Goal: Task Accomplishment & Management: Complete application form

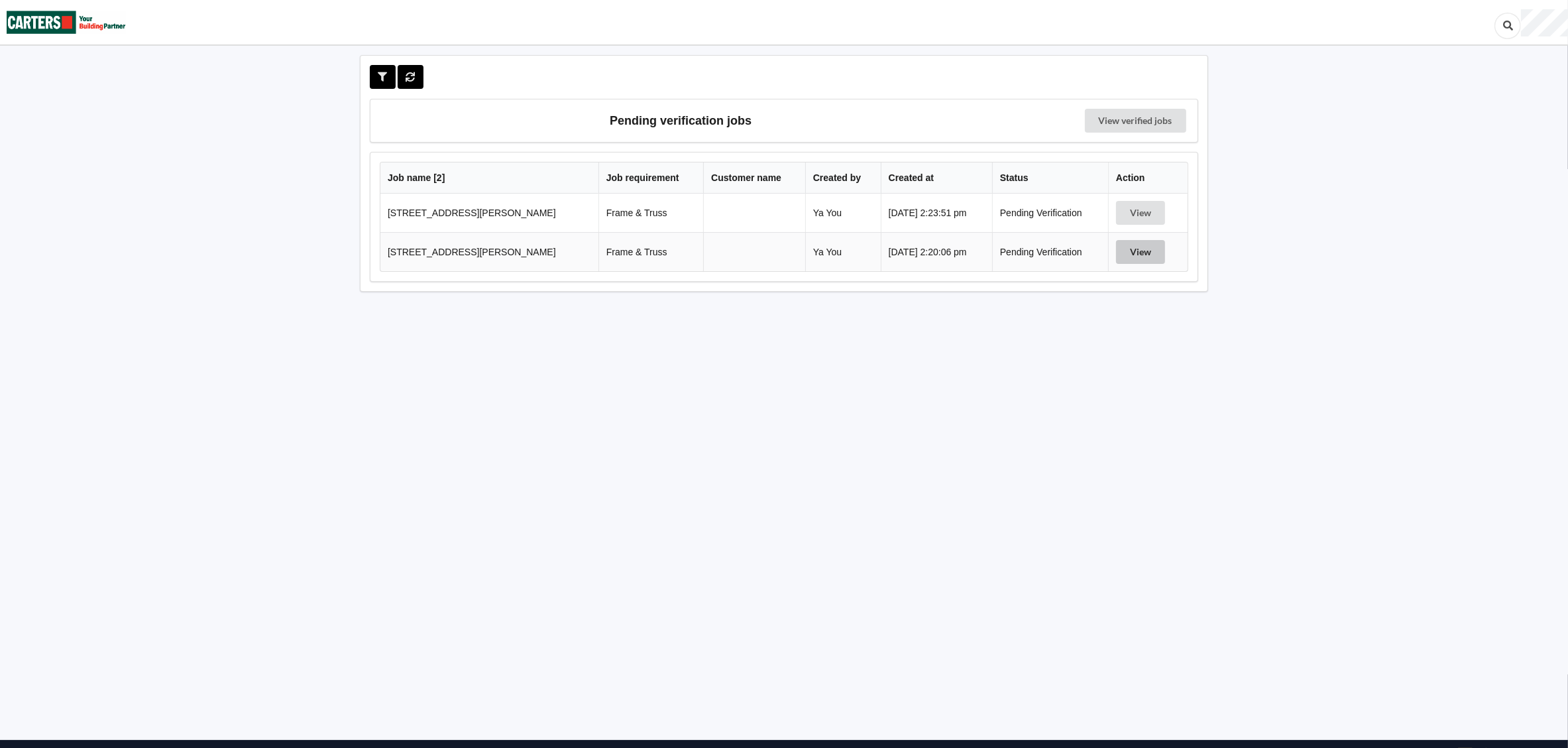
click at [1129, 254] on button "View" at bounding box center [1141, 252] width 49 height 24
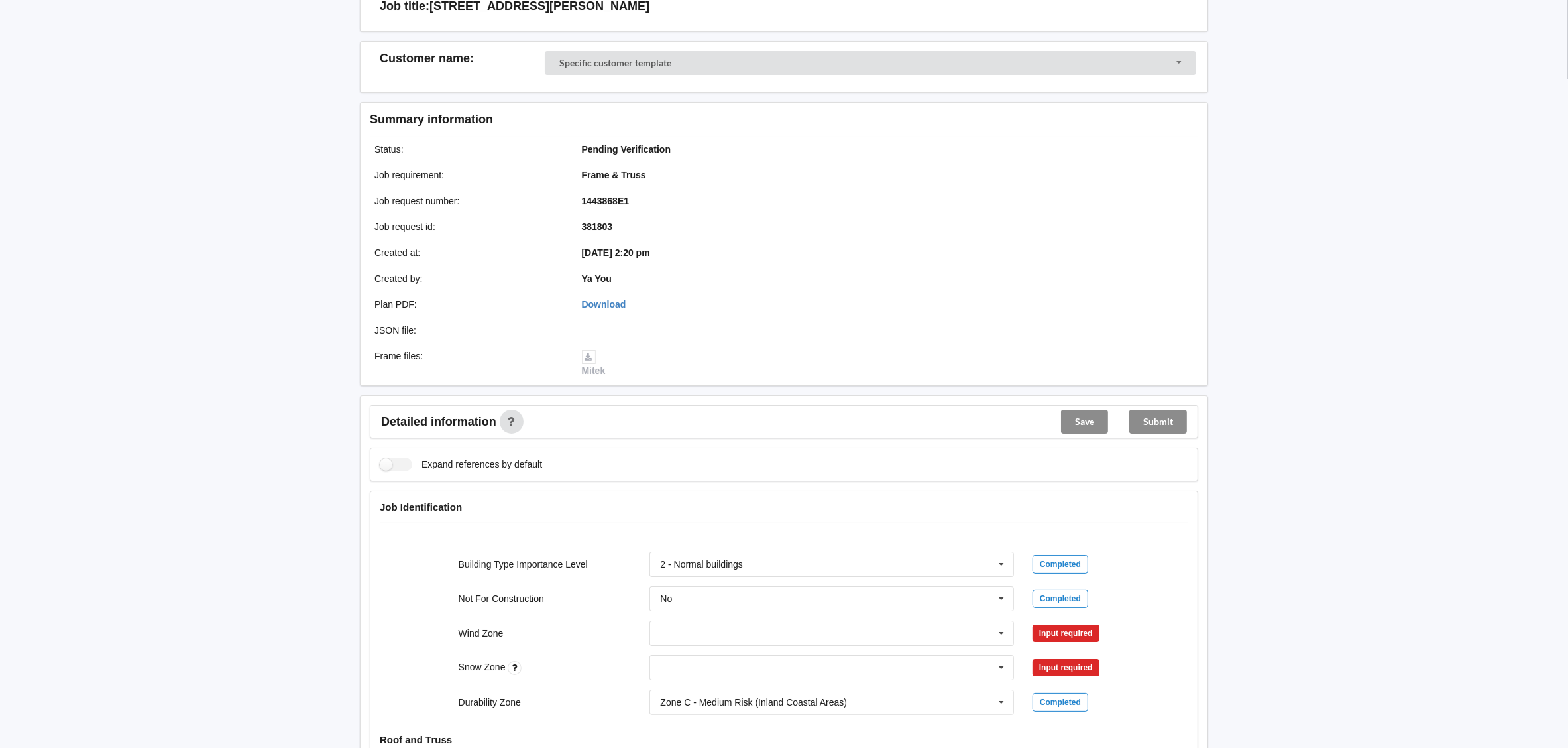
scroll to position [297, 0]
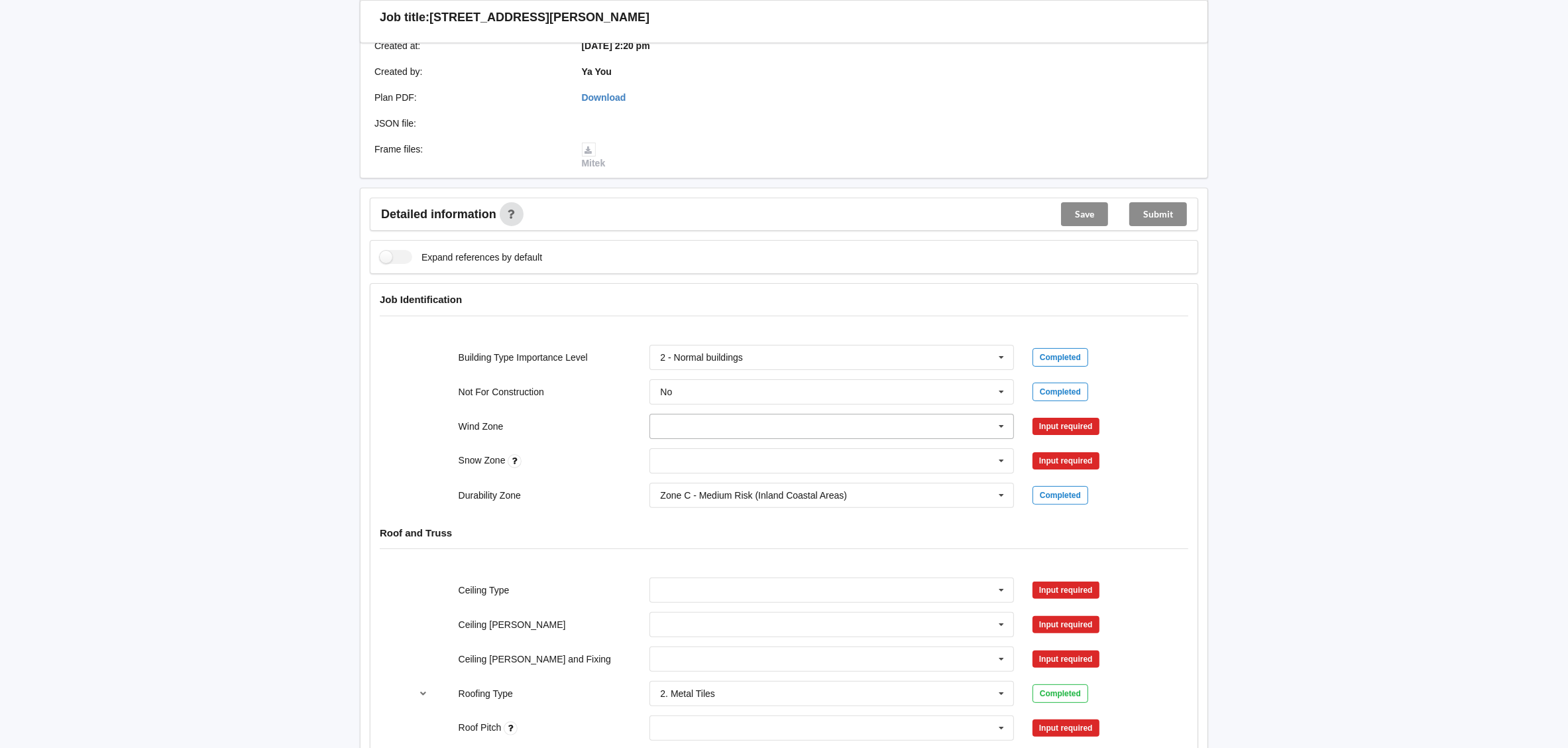
click at [753, 421] on input "text" at bounding box center [833, 426] width 363 height 24
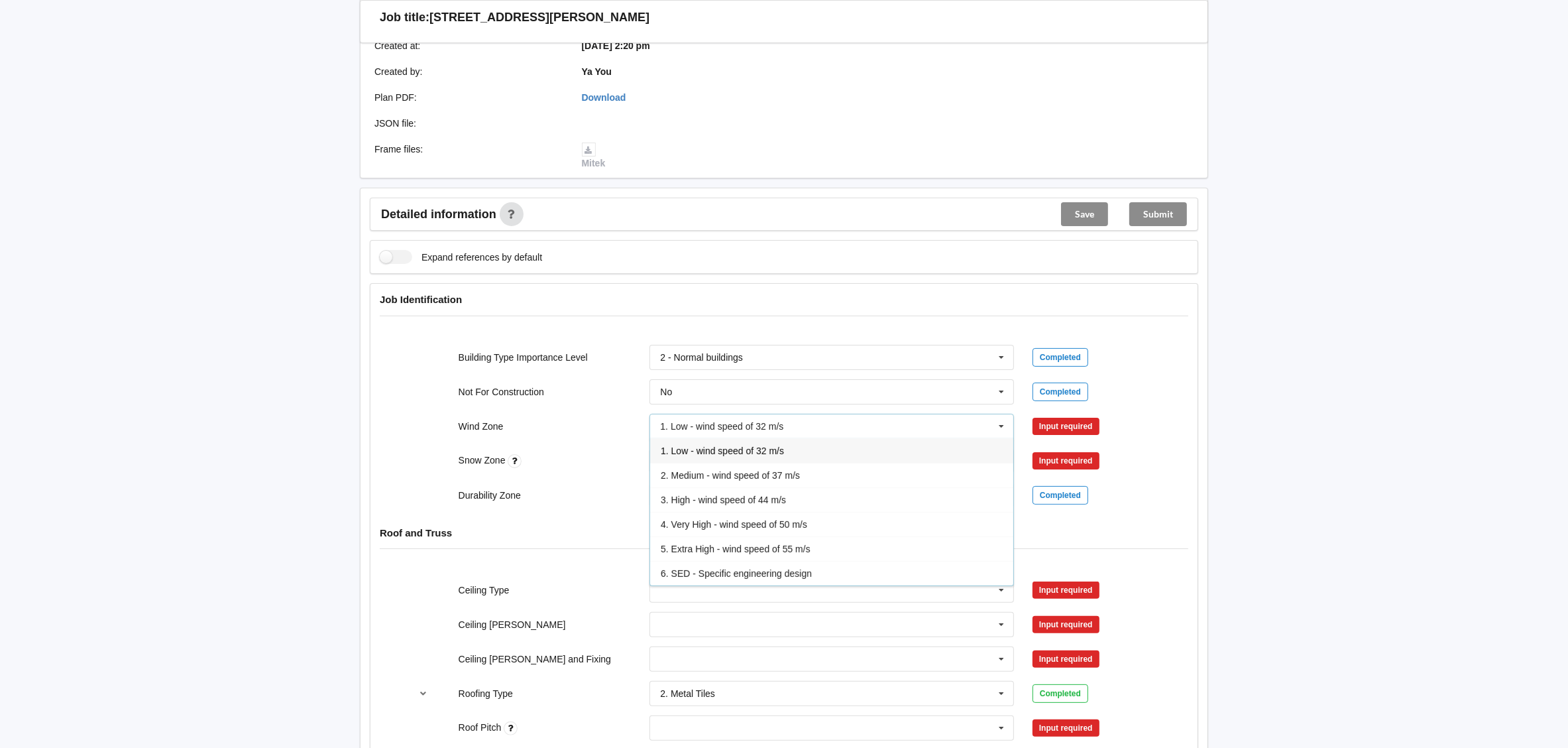
drag, startPoint x: 732, startPoint y: 501, endPoint x: 836, endPoint y: 455, distance: 113.7
click at [732, 501] on span "3. High - wind speed of 44 m/s" at bounding box center [723, 499] width 125 height 11
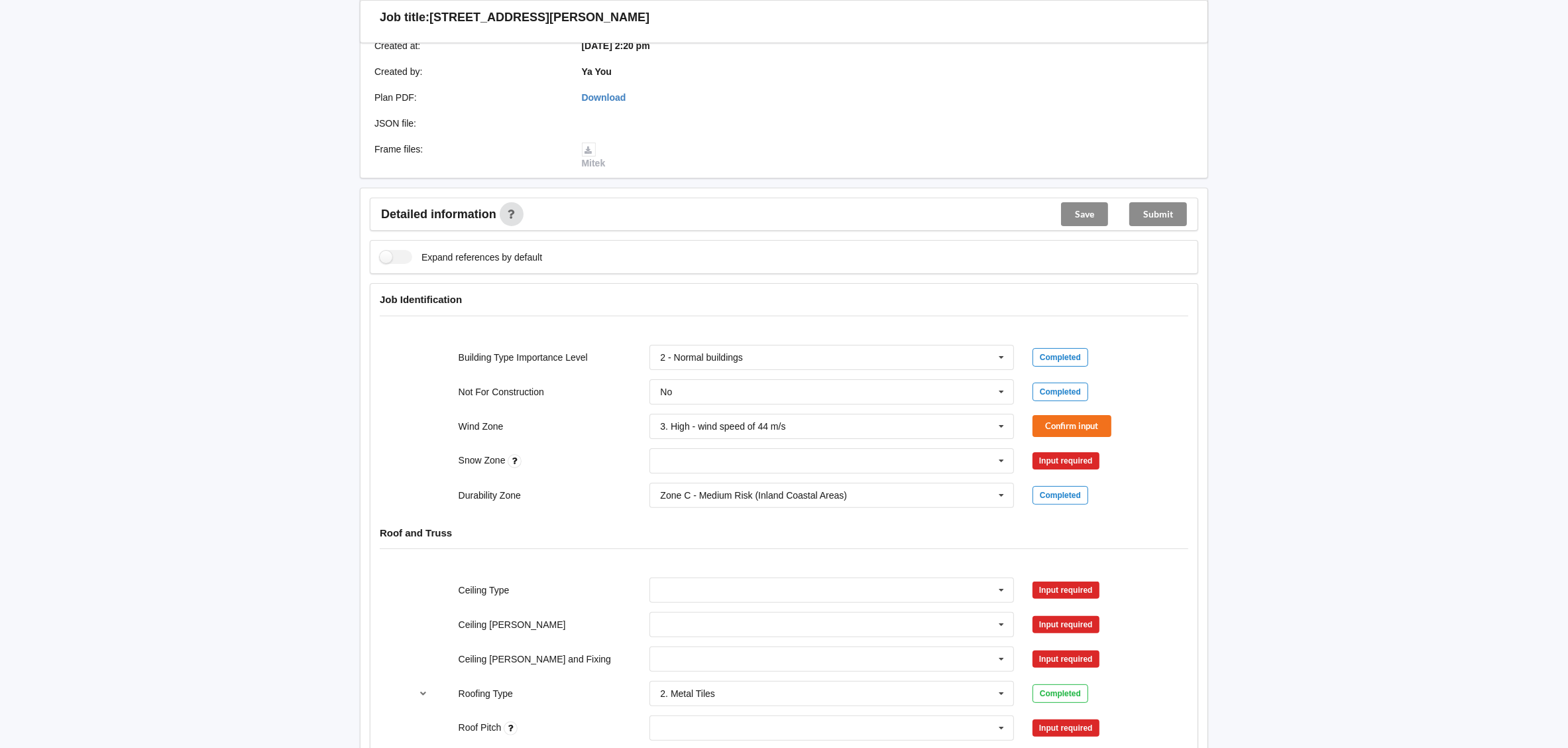
click at [760, 448] on div "N0 N1 N2 N3 N4 N5 None" at bounding box center [832, 461] width 383 height 44
click at [761, 462] on input "text" at bounding box center [833, 460] width 363 height 24
drag, startPoint x: 728, startPoint y: 488, endPoint x: 1032, endPoint y: 468, distance: 304.7
click at [727, 488] on div "N0" at bounding box center [832, 485] width 363 height 25
click at [1066, 429] on button "Confirm input" at bounding box center [1072, 426] width 79 height 22
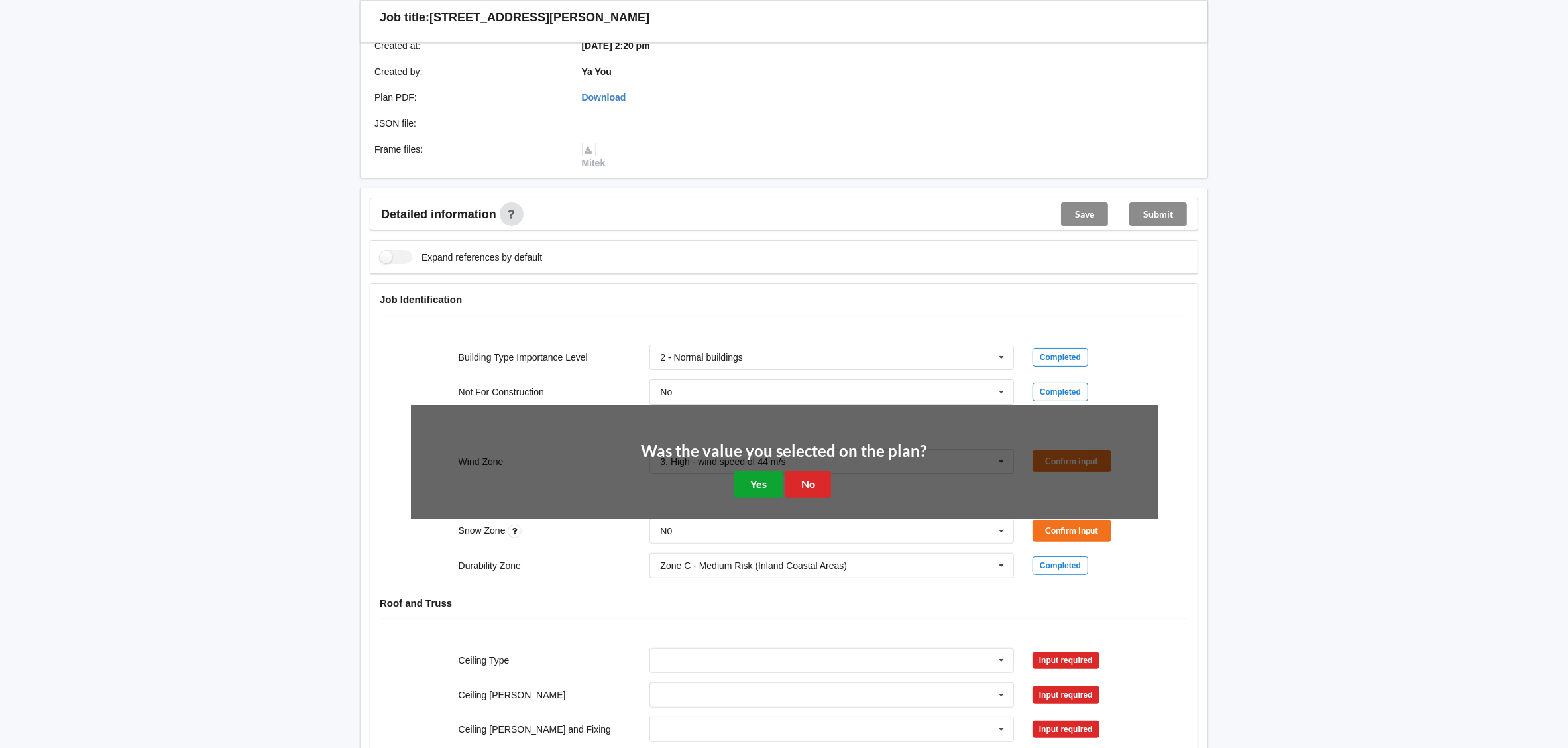
click at [756, 488] on button "Yes" at bounding box center [758, 484] width 49 height 27
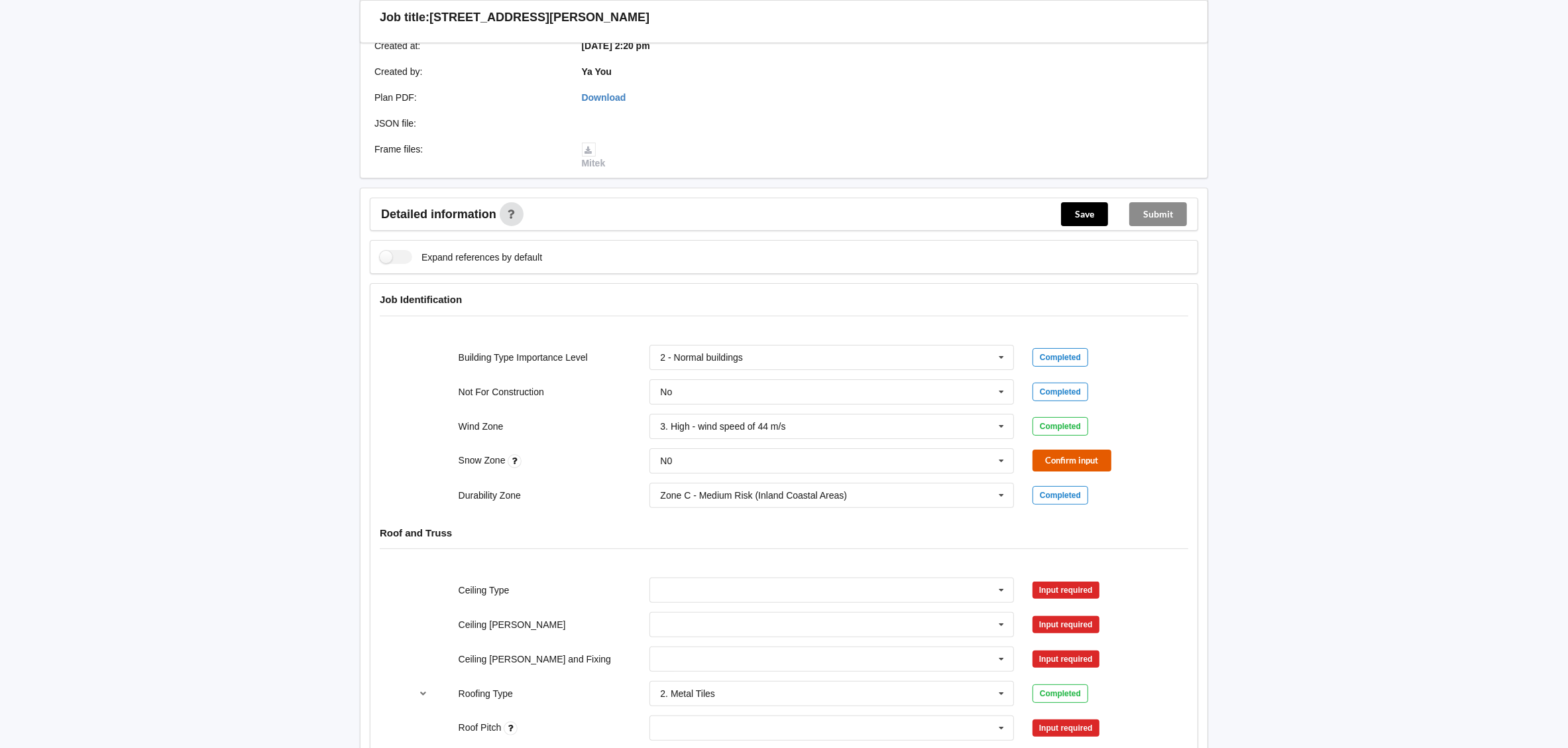
click at [1048, 462] on button "Confirm input" at bounding box center [1072, 460] width 79 height 22
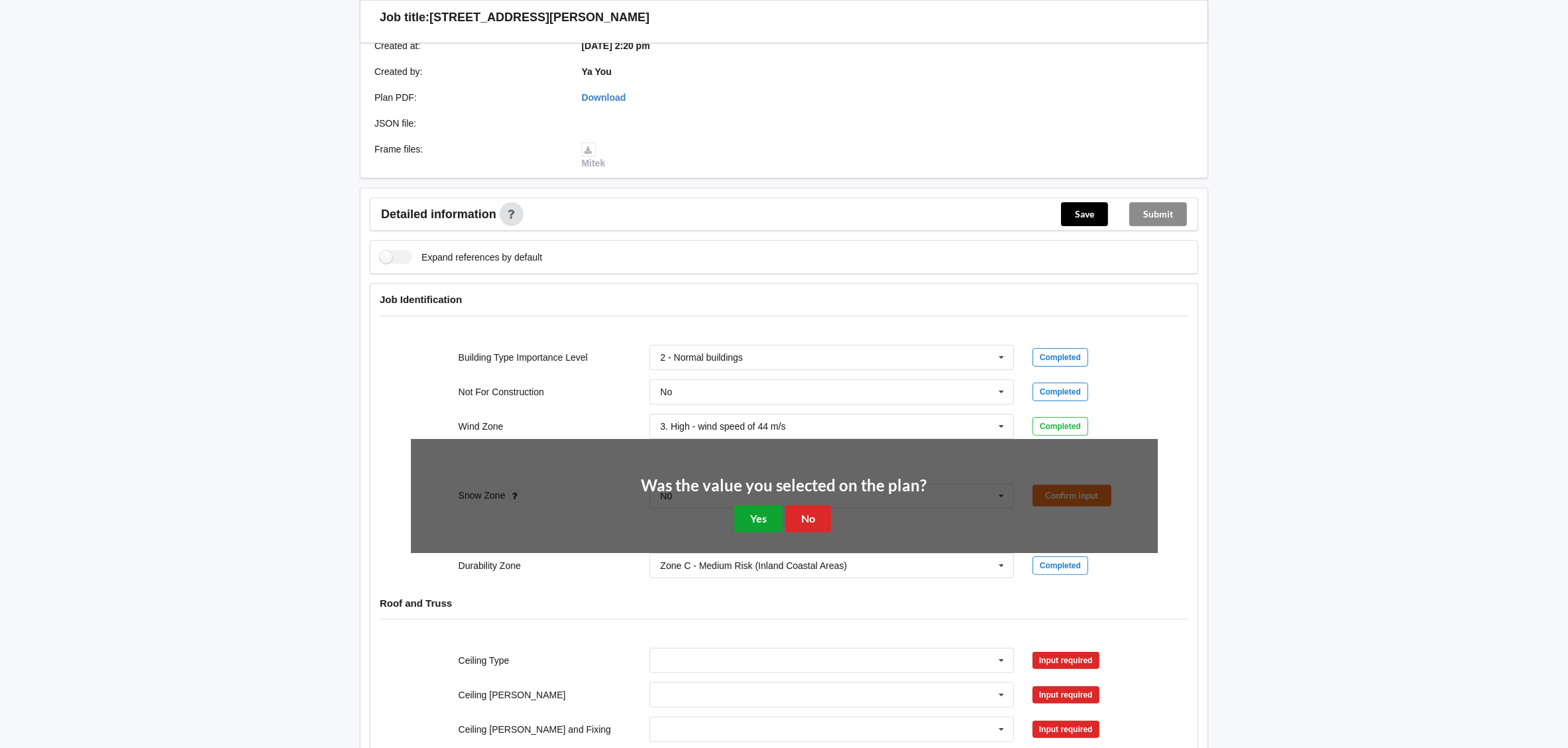
click at [755, 527] on button "Yes" at bounding box center [758, 518] width 49 height 27
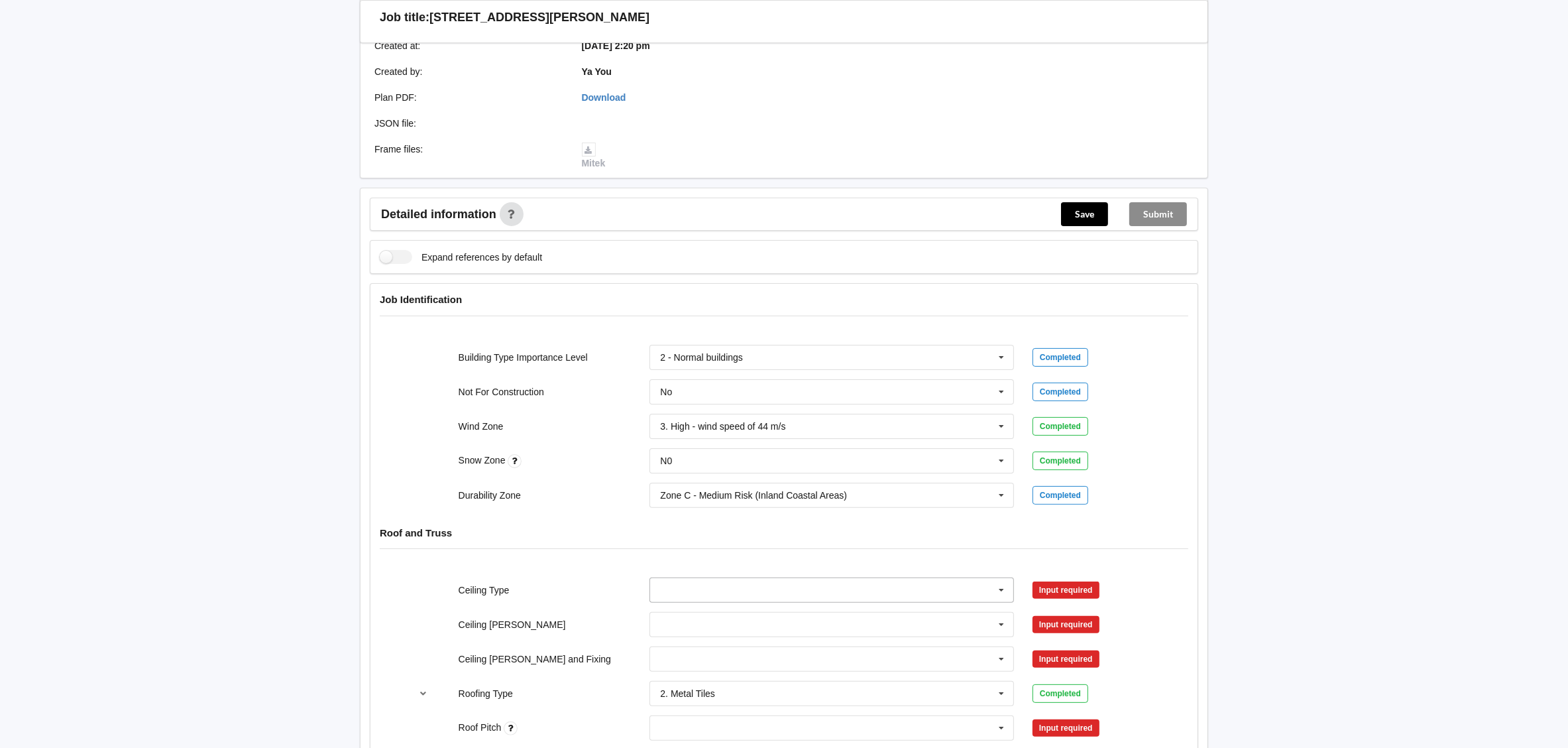
click at [799, 594] on input "text" at bounding box center [833, 590] width 363 height 24
click at [737, 512] on div "13mm Gib" at bounding box center [832, 517] width 363 height 25
click at [1082, 601] on button "Confirm input" at bounding box center [1072, 589] width 79 height 22
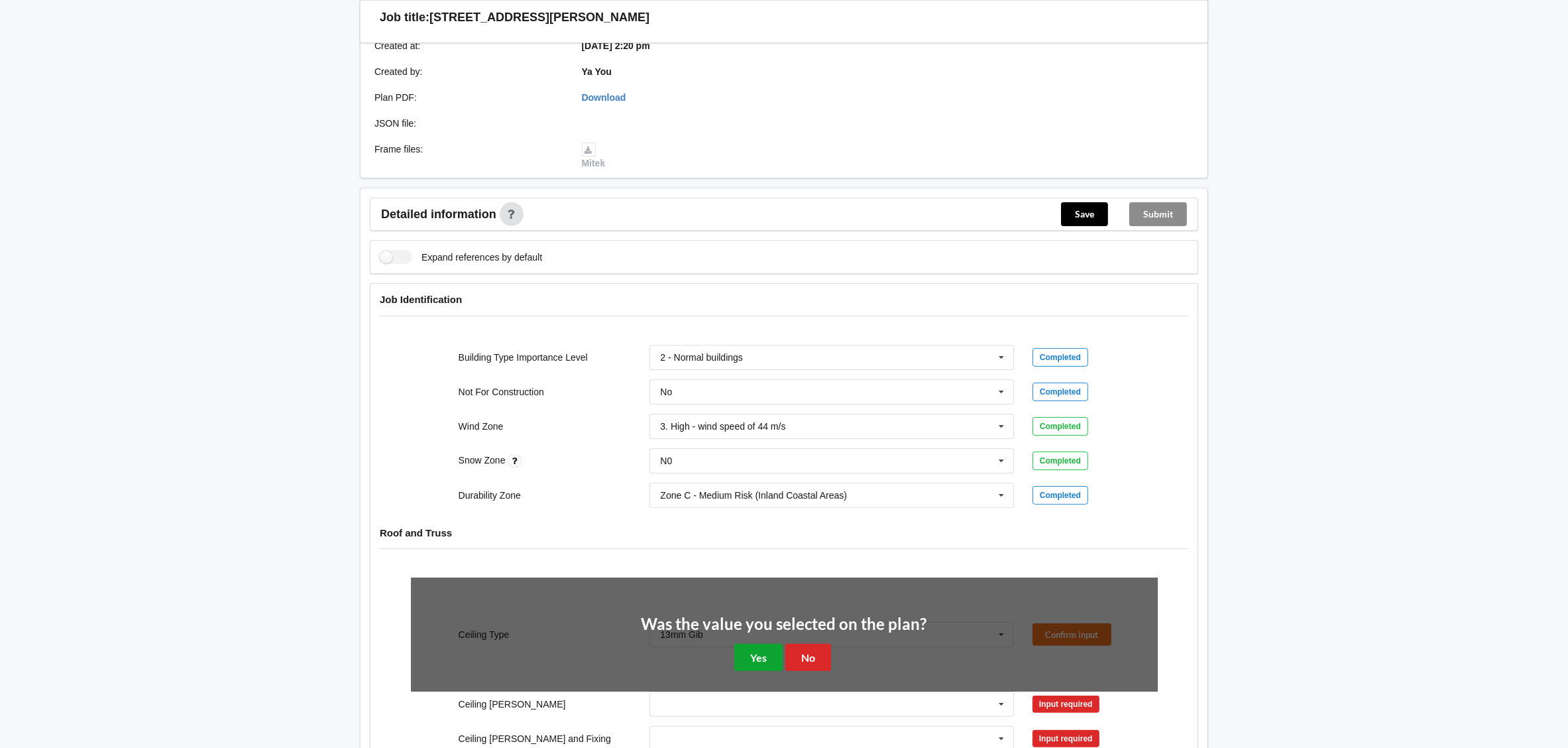
click at [769, 660] on button "Yes" at bounding box center [758, 657] width 49 height 27
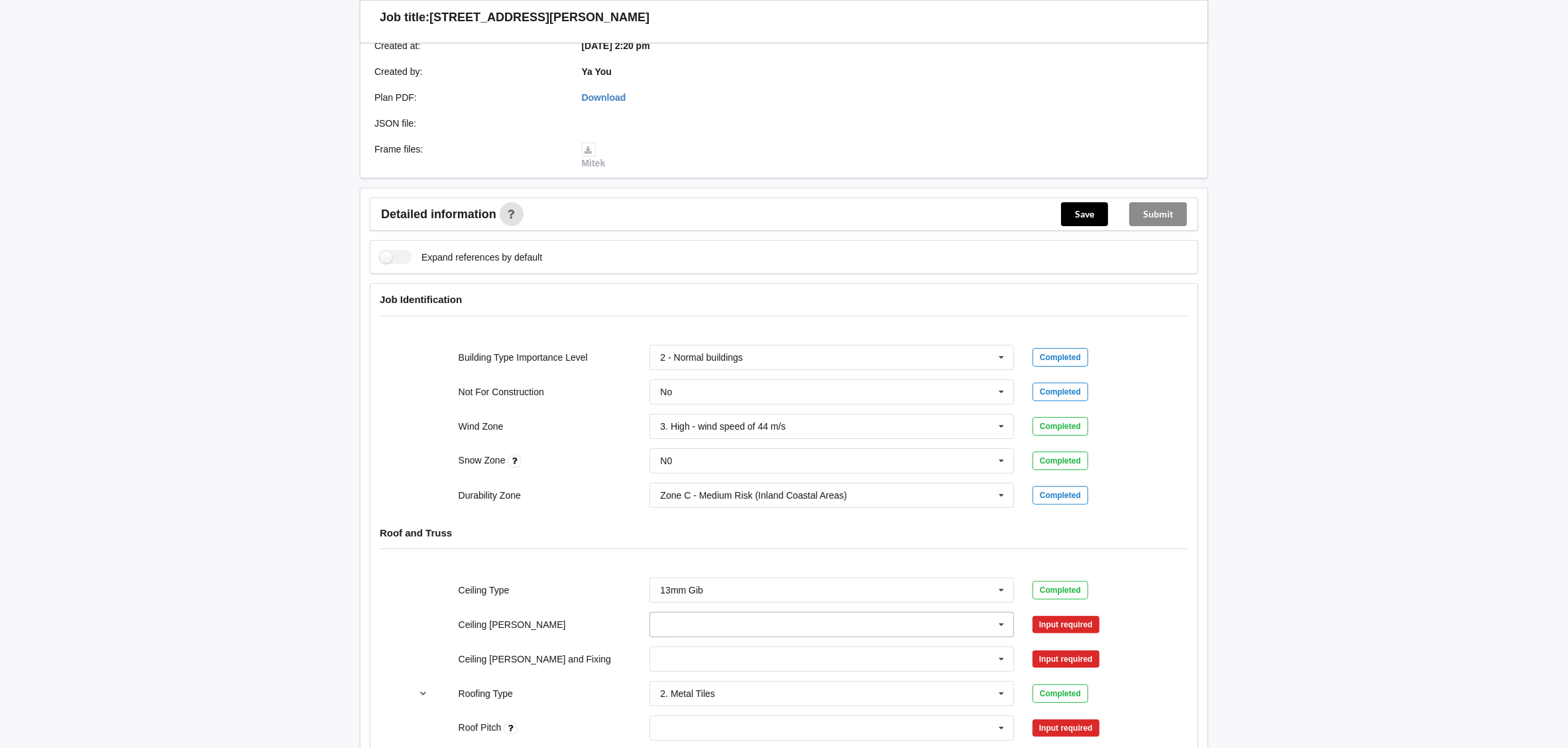
click at [706, 624] on input "text" at bounding box center [833, 625] width 363 height 24
drag, startPoint x: 697, startPoint y: 695, endPoint x: 719, endPoint y: 692, distance: 22.2
click at [701, 695] on div "600mm" at bounding box center [832, 698] width 363 height 25
click at [1081, 627] on button "Confirm input" at bounding box center [1072, 624] width 79 height 22
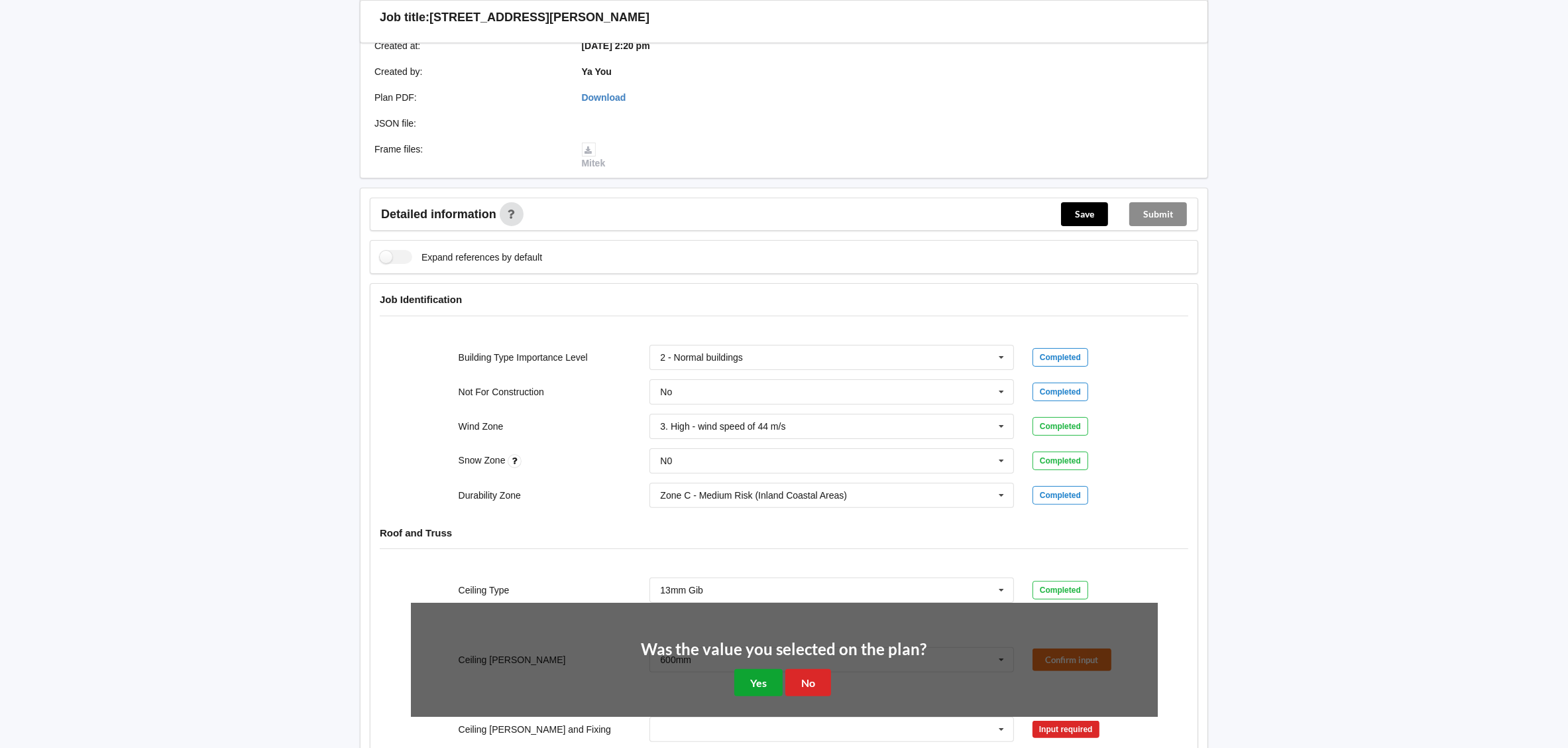
click at [751, 673] on button "Yes" at bounding box center [758, 683] width 49 height 27
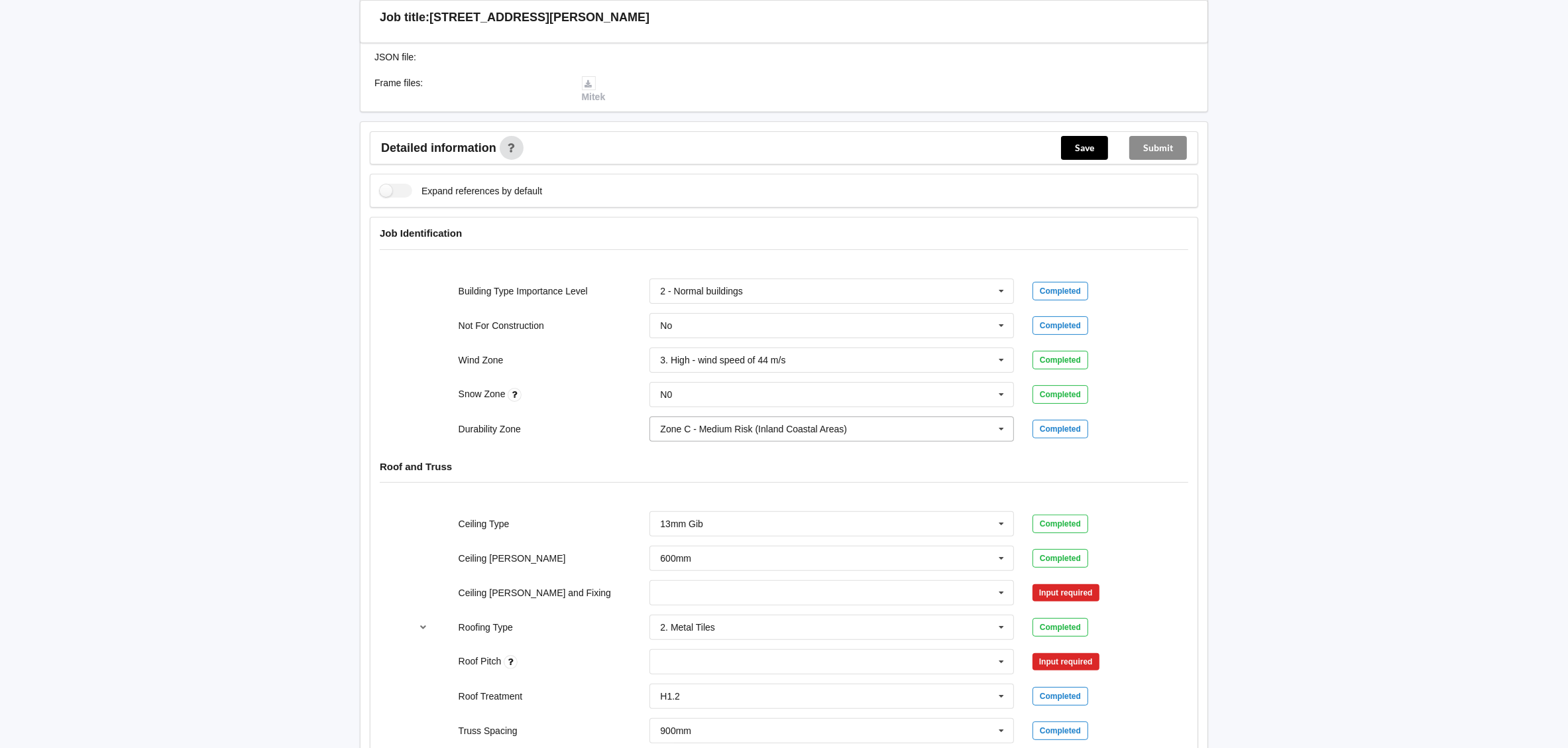
scroll to position [397, 0]
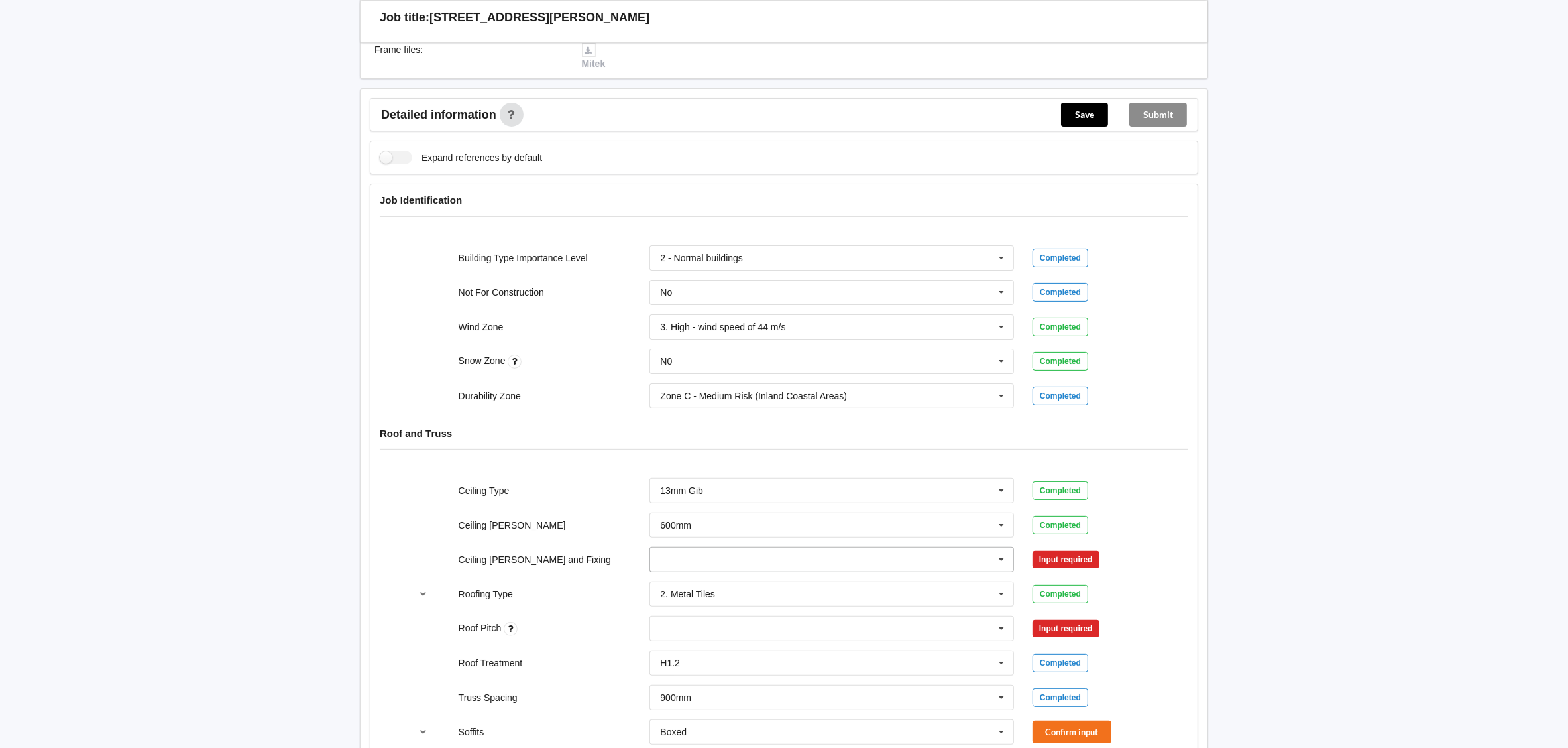
click at [1002, 568] on icon at bounding box center [1001, 561] width 20 height 25
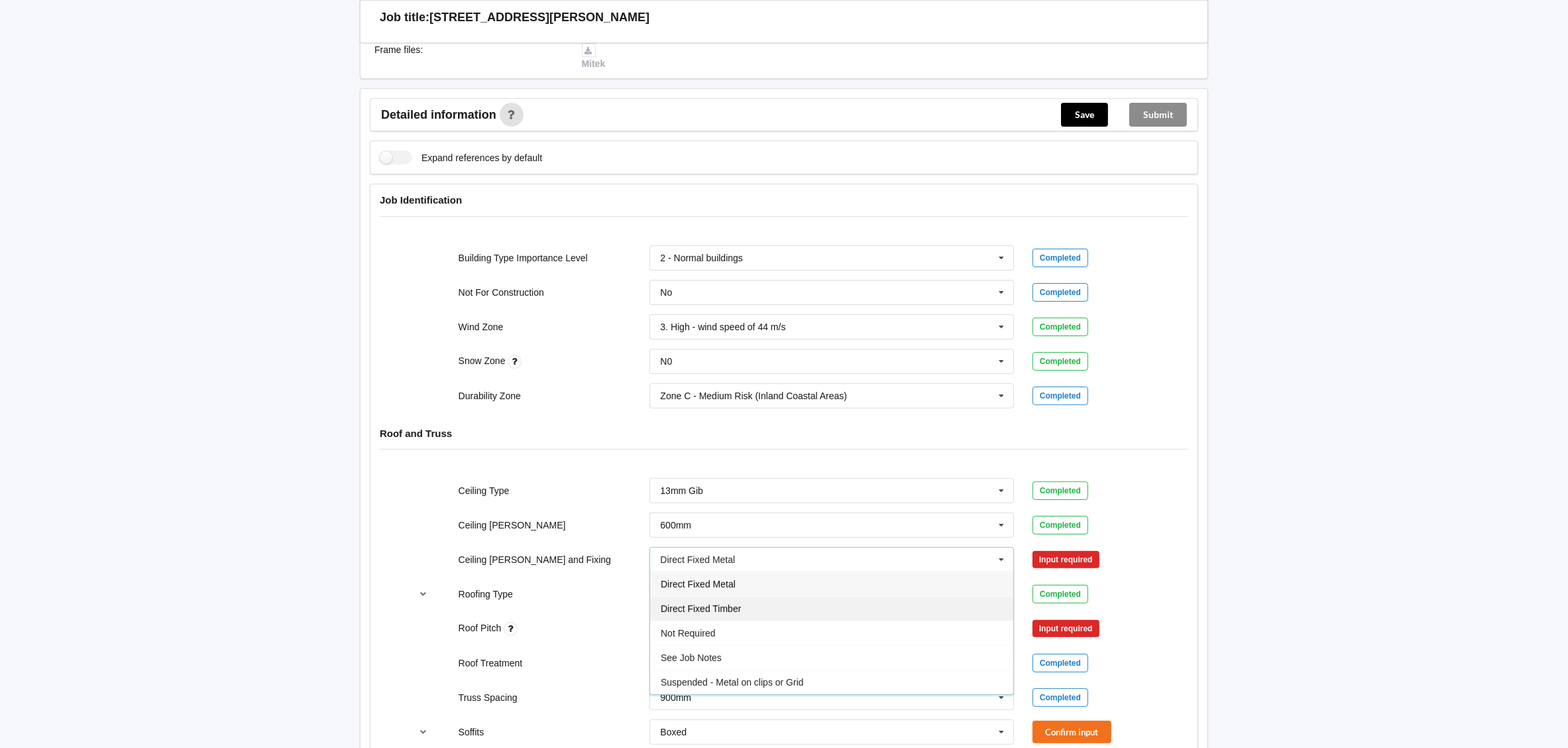
click at [798, 606] on div "Direct Fixed Timber" at bounding box center [832, 608] width 363 height 25
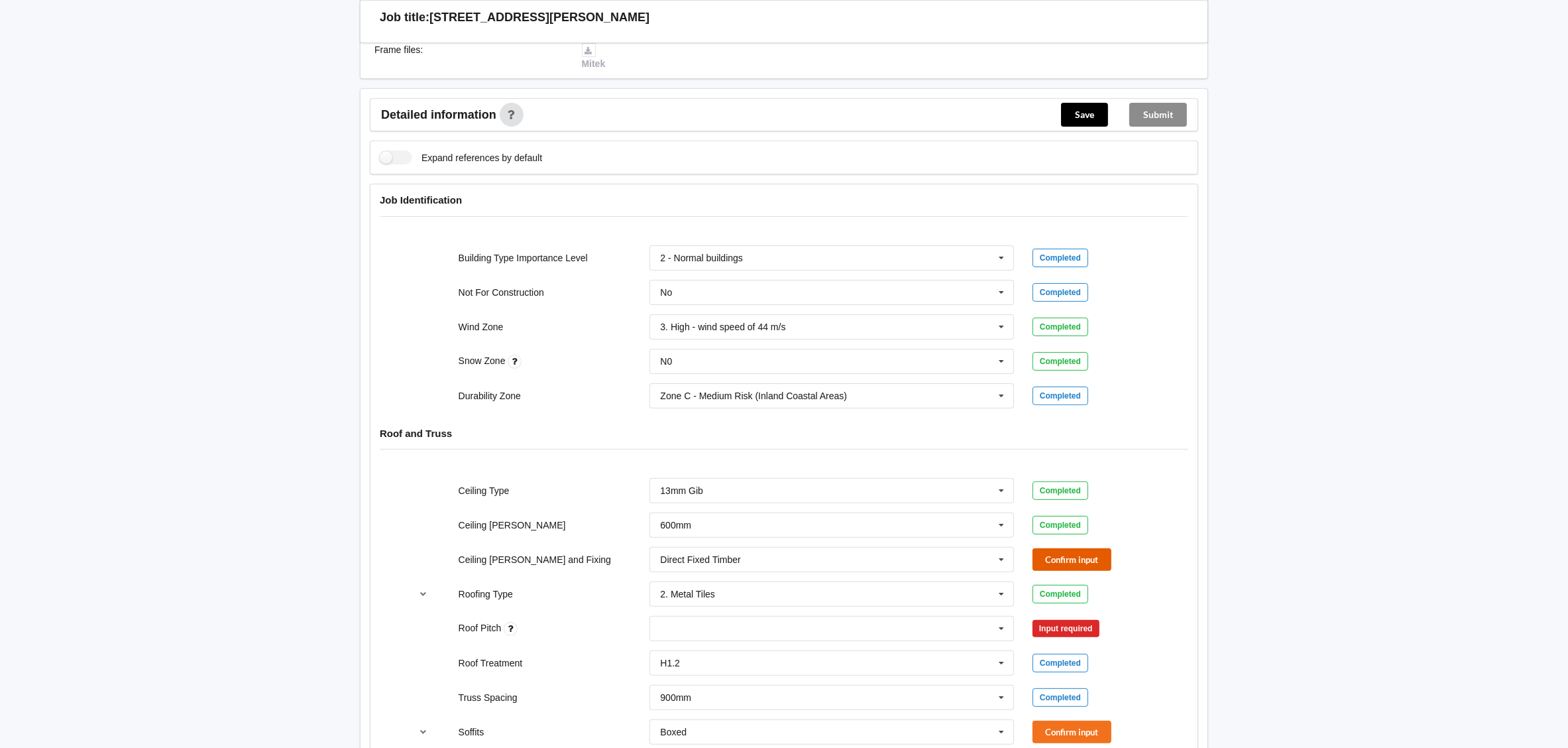
click at [1053, 565] on button "Confirm input" at bounding box center [1072, 559] width 79 height 22
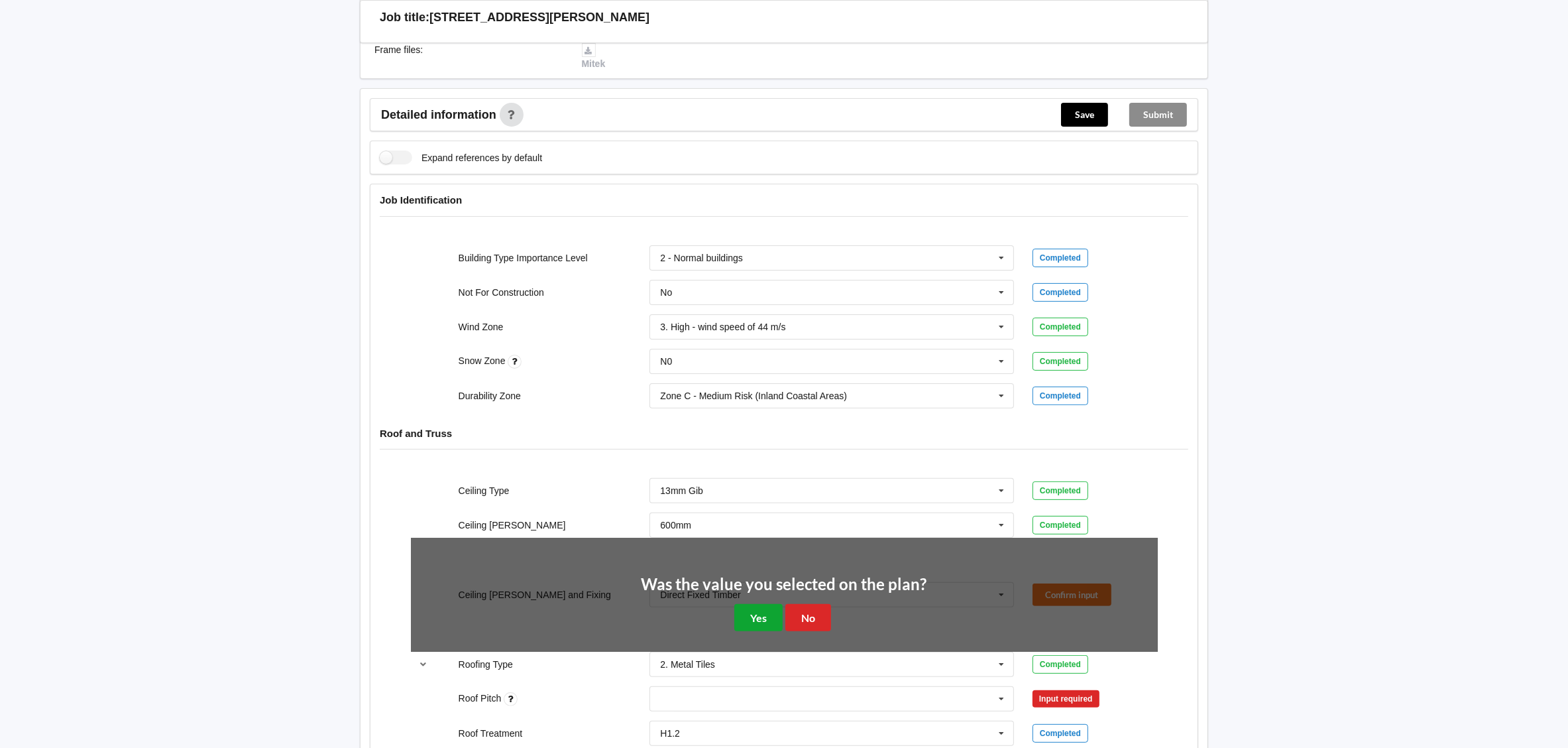
click at [747, 631] on button "Yes" at bounding box center [758, 618] width 49 height 27
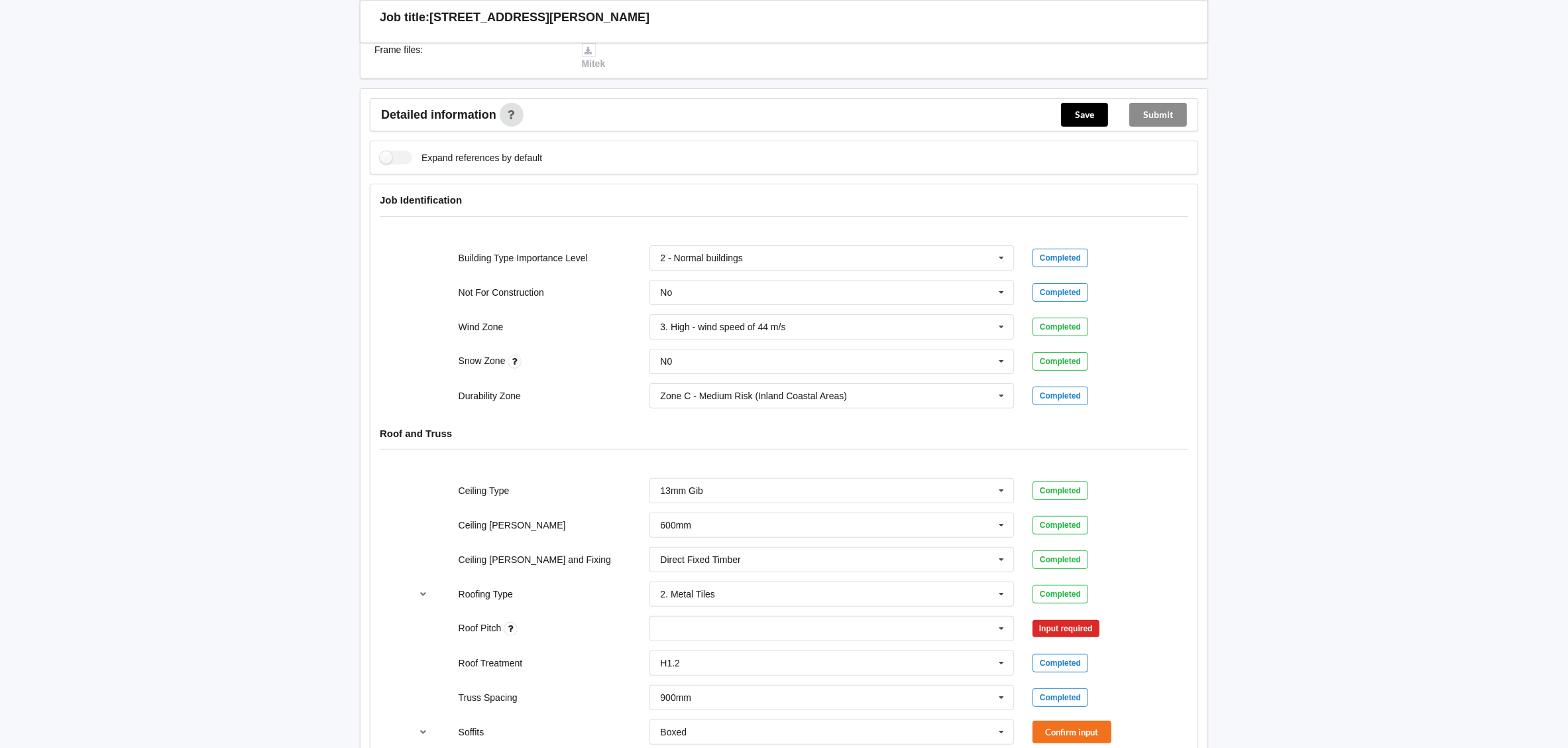
scroll to position [496, 0]
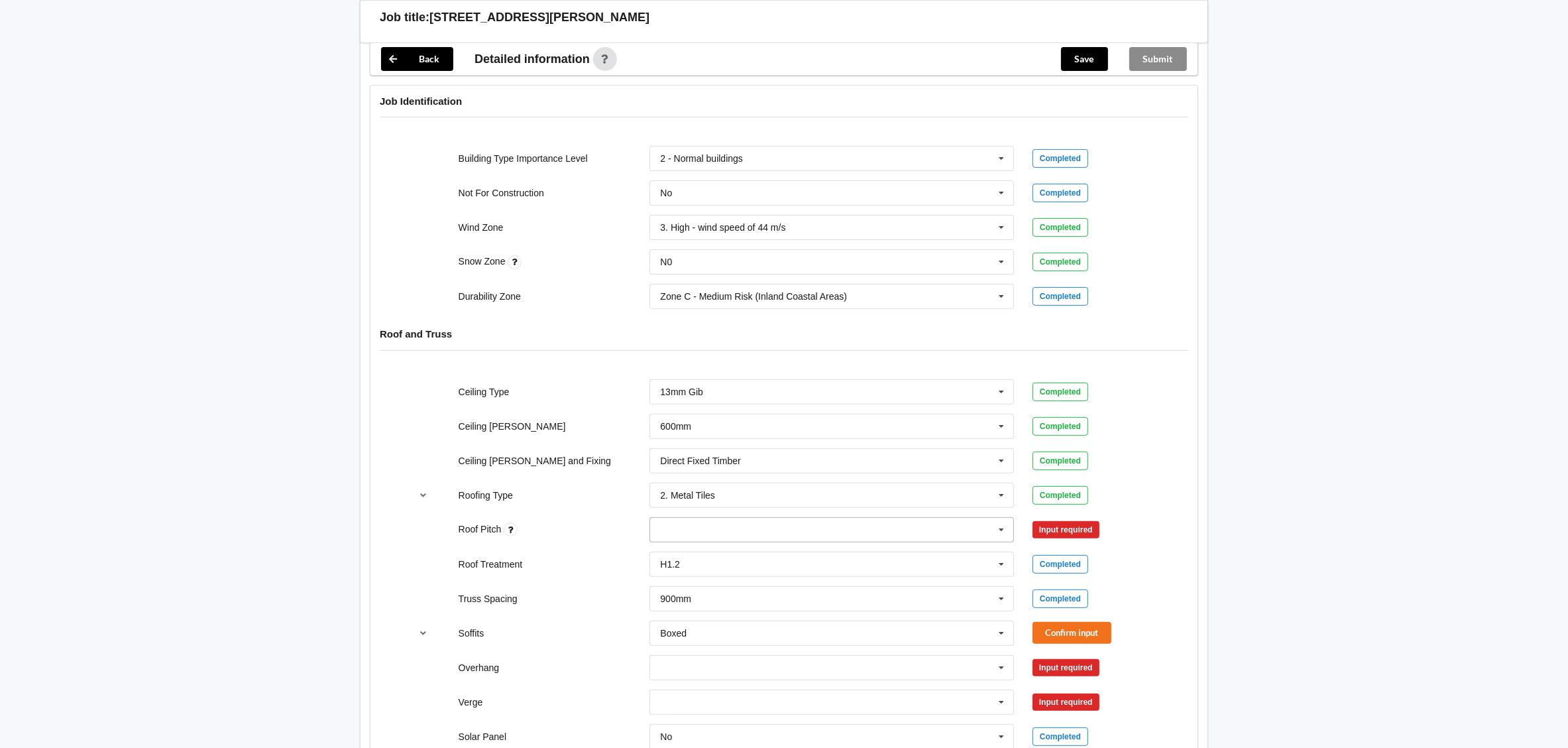
click at [746, 535] on div "None" at bounding box center [831, 530] width 364 height 25
type input "20"
click at [861, 554] on div "Add 20" at bounding box center [832, 554] width 363 height 25
click at [1081, 534] on button "Confirm input" at bounding box center [1072, 529] width 79 height 22
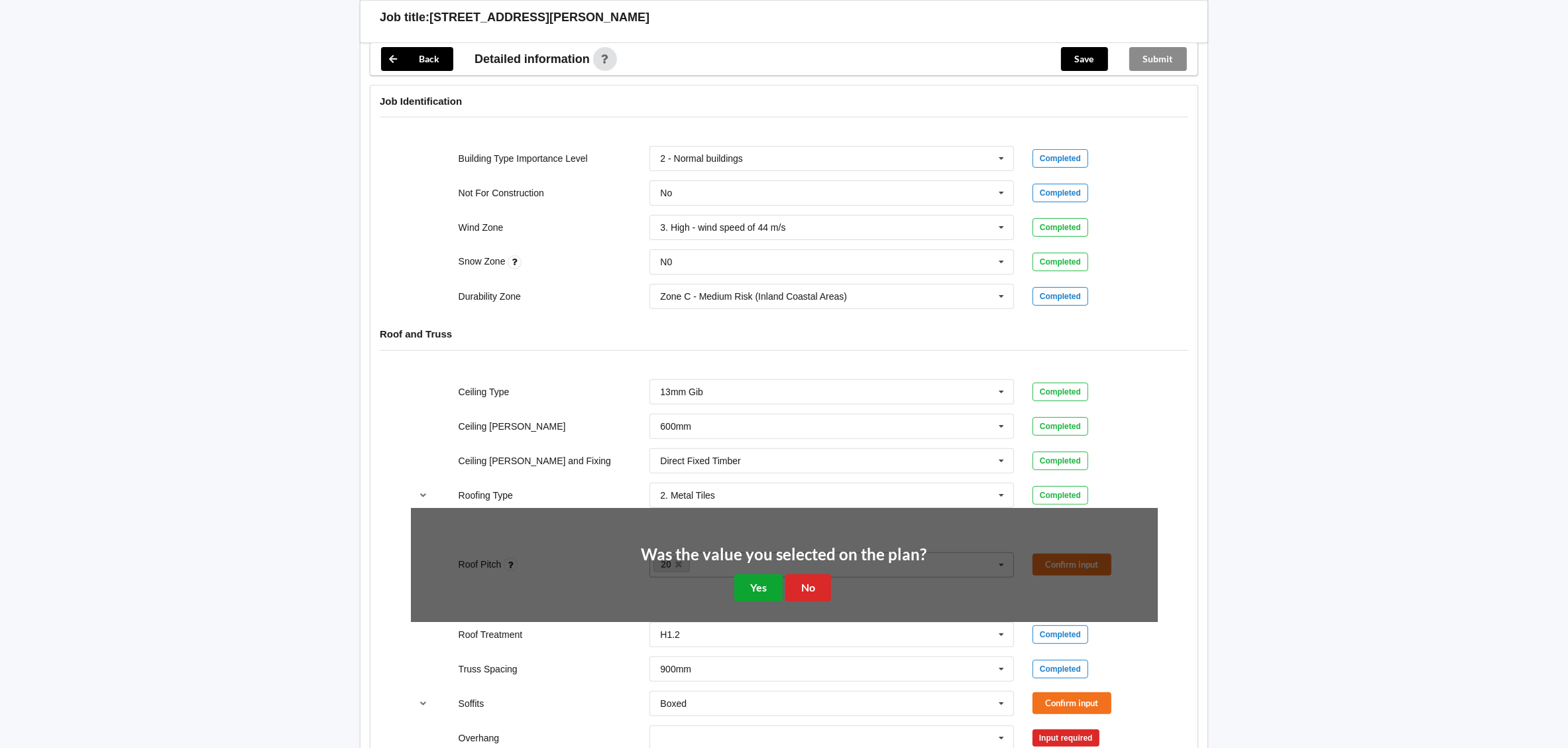
click at [757, 587] on button "Yes" at bounding box center [758, 587] width 49 height 27
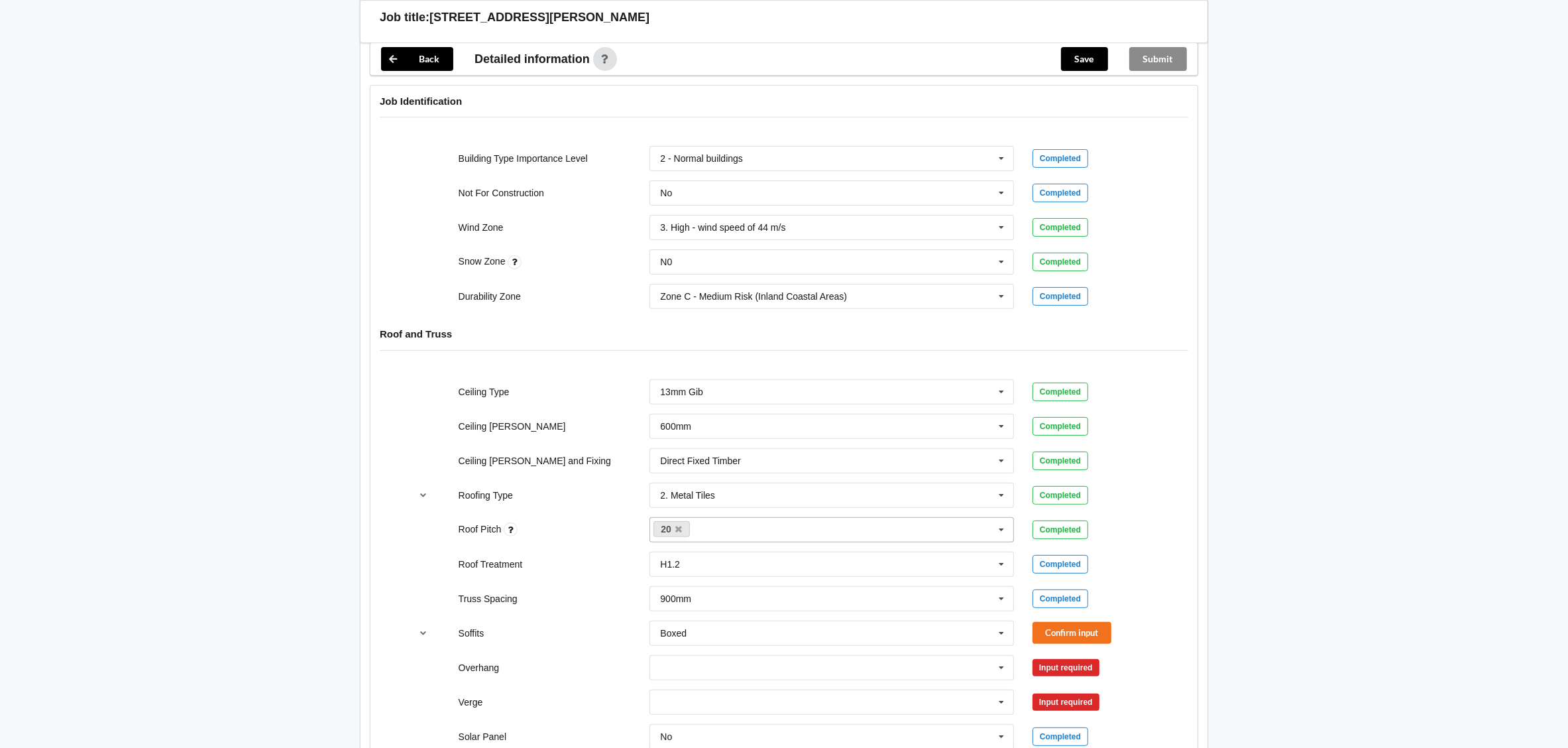
scroll to position [596, 0]
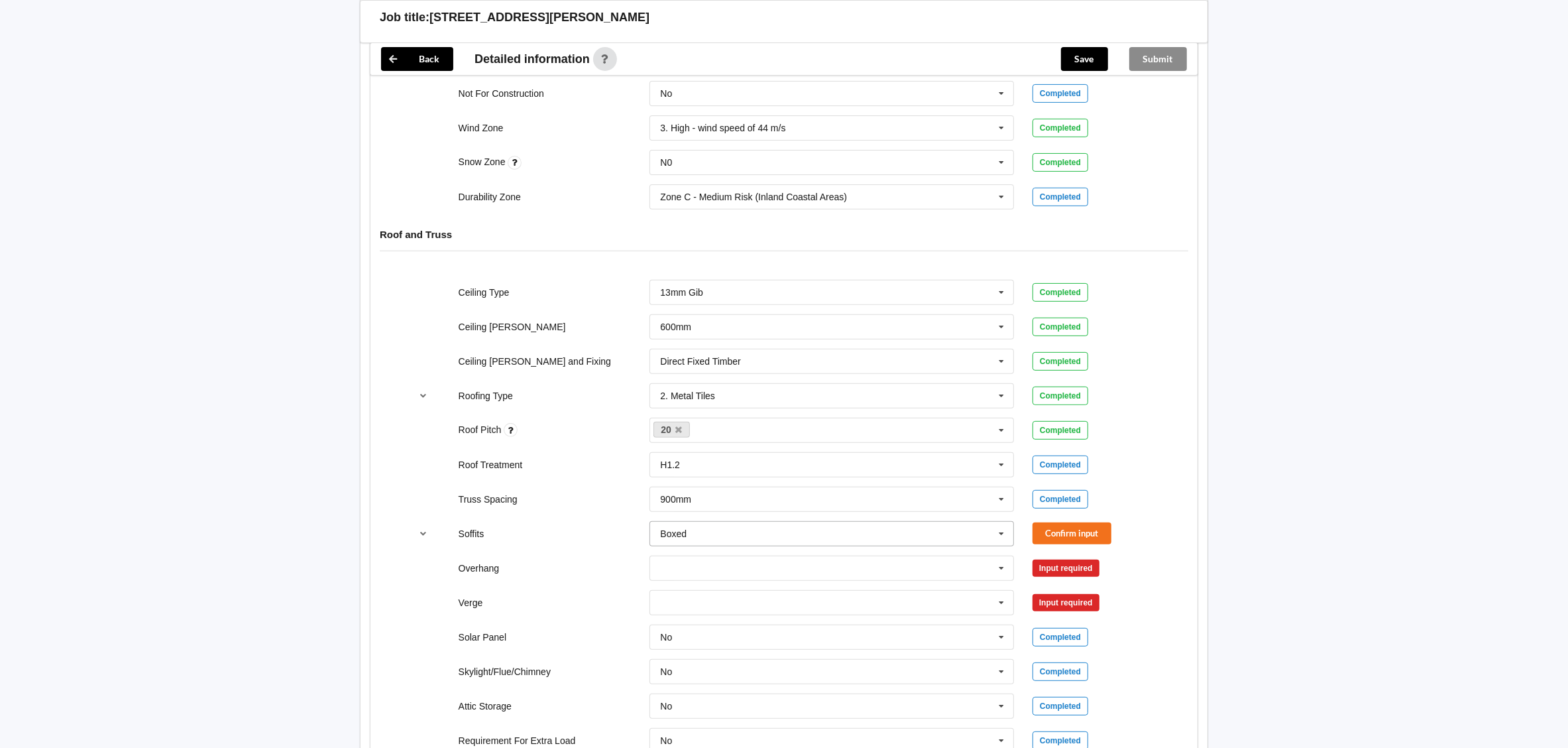
click at [1001, 538] on icon at bounding box center [1001, 535] width 20 height 25
click at [800, 561] on div "Boxed" at bounding box center [832, 559] width 363 height 25
click at [1040, 534] on button "Confirm input" at bounding box center [1072, 533] width 79 height 22
drag, startPoint x: 1006, startPoint y: 572, endPoint x: 955, endPoint y: 601, distance: 58.7
click at [1004, 572] on icon at bounding box center [1001, 569] width 20 height 25
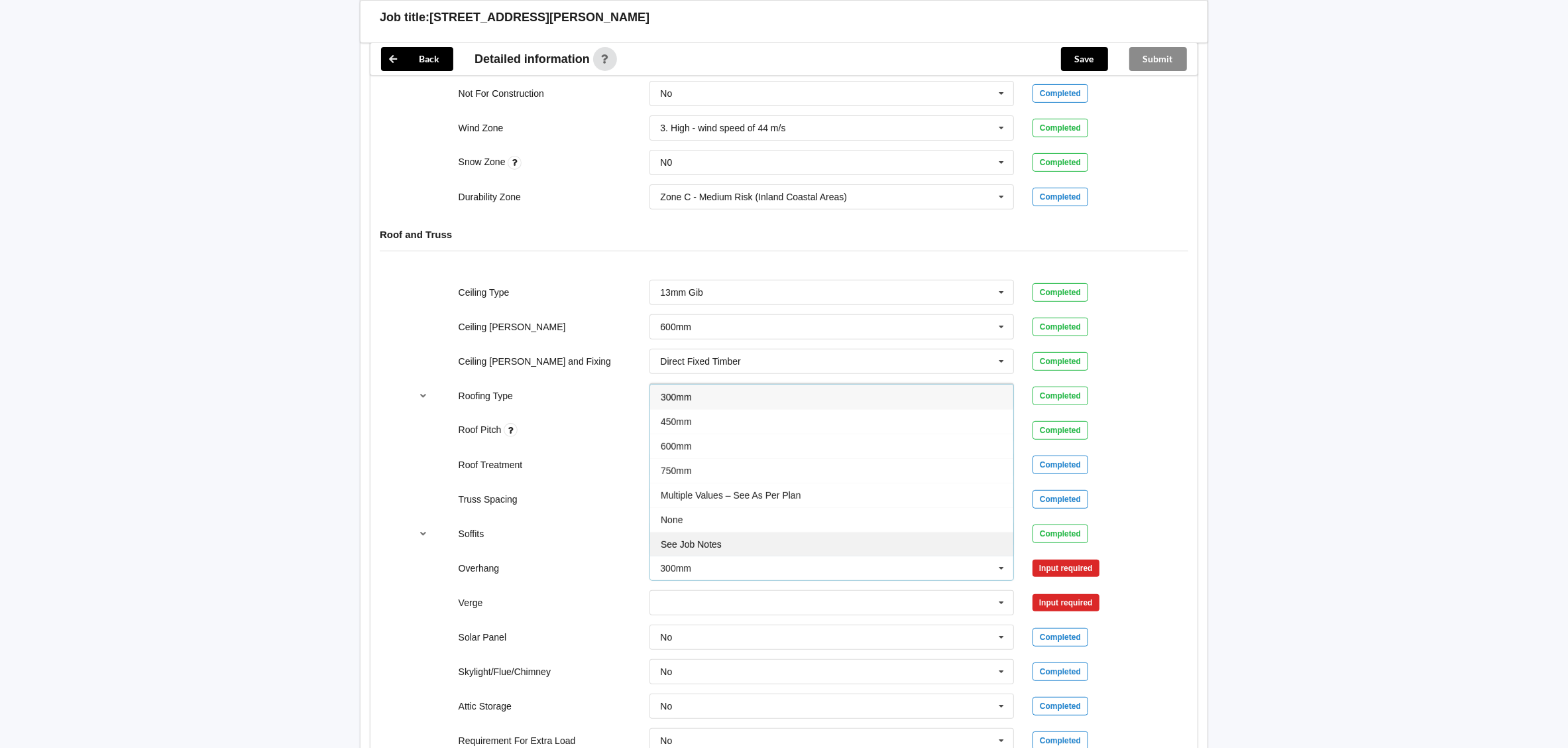
click at [864, 553] on div "See Job Notes" at bounding box center [832, 544] width 363 height 25
click at [972, 605] on input "text" at bounding box center [833, 603] width 363 height 24
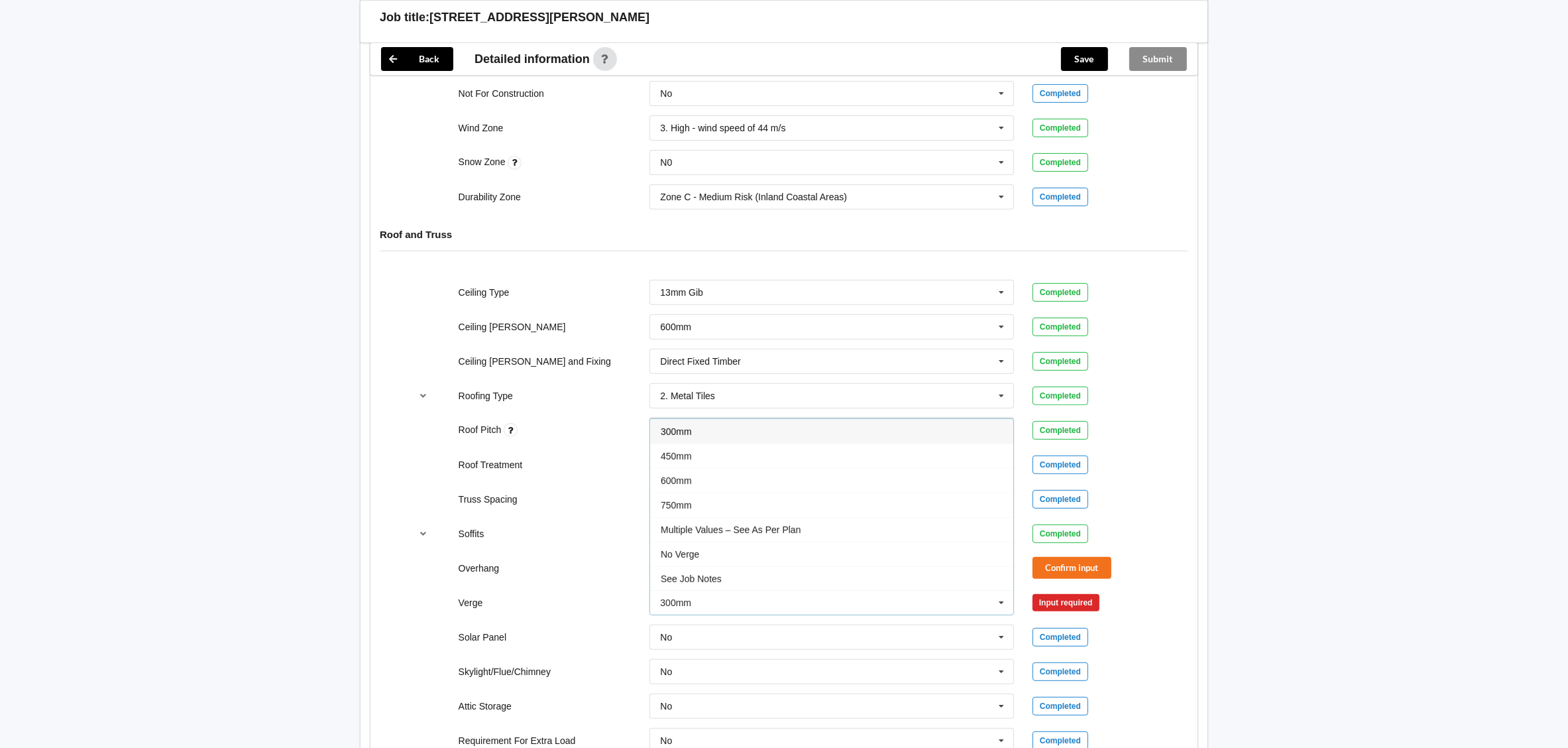
click at [885, 589] on div "See Job Notes" at bounding box center [832, 579] width 363 height 25
click at [1028, 572] on div "Confirm input" at bounding box center [1095, 567] width 143 height 22
click at [1052, 574] on button "Confirm input" at bounding box center [1072, 567] width 79 height 22
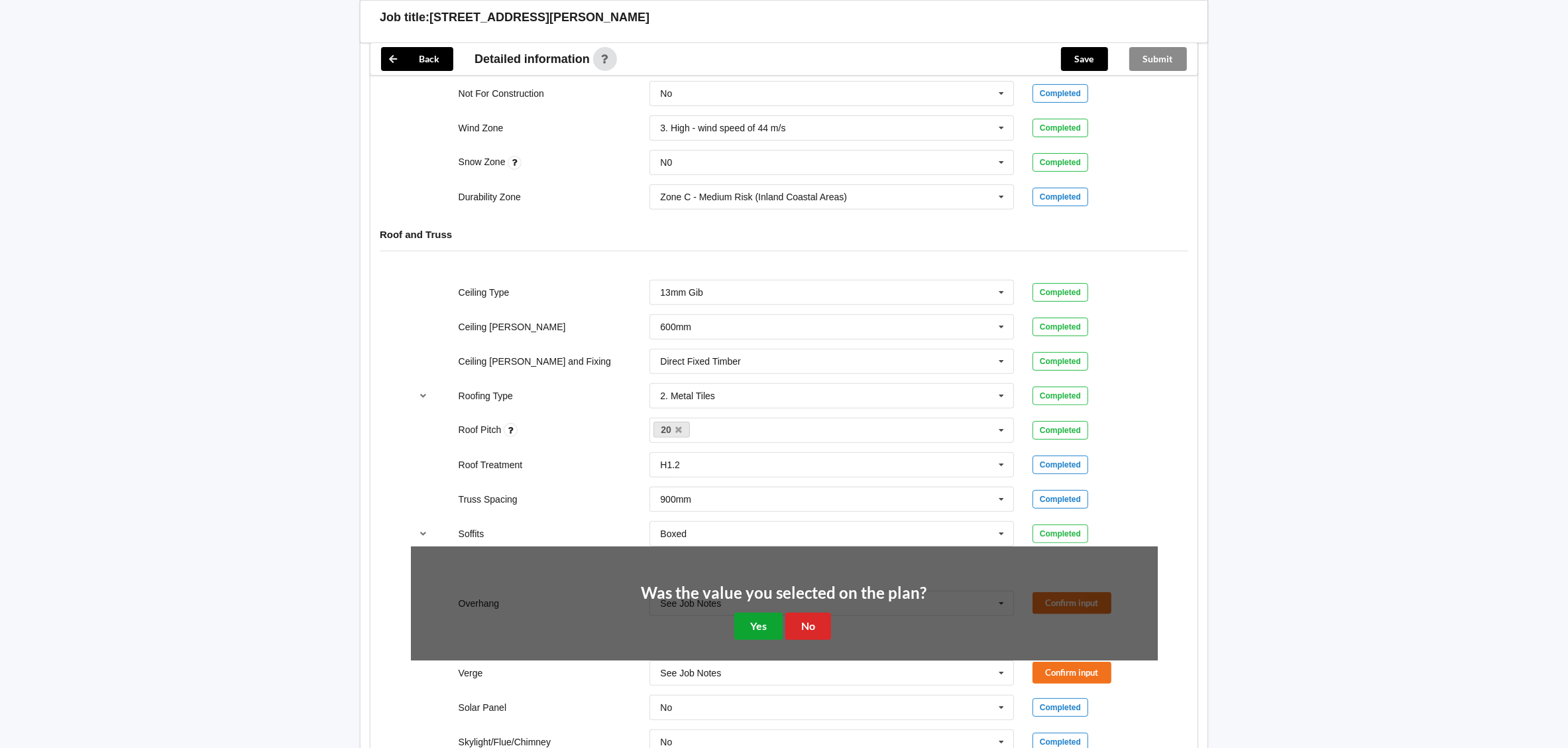
click at [766, 634] on button "Yes" at bounding box center [758, 627] width 49 height 27
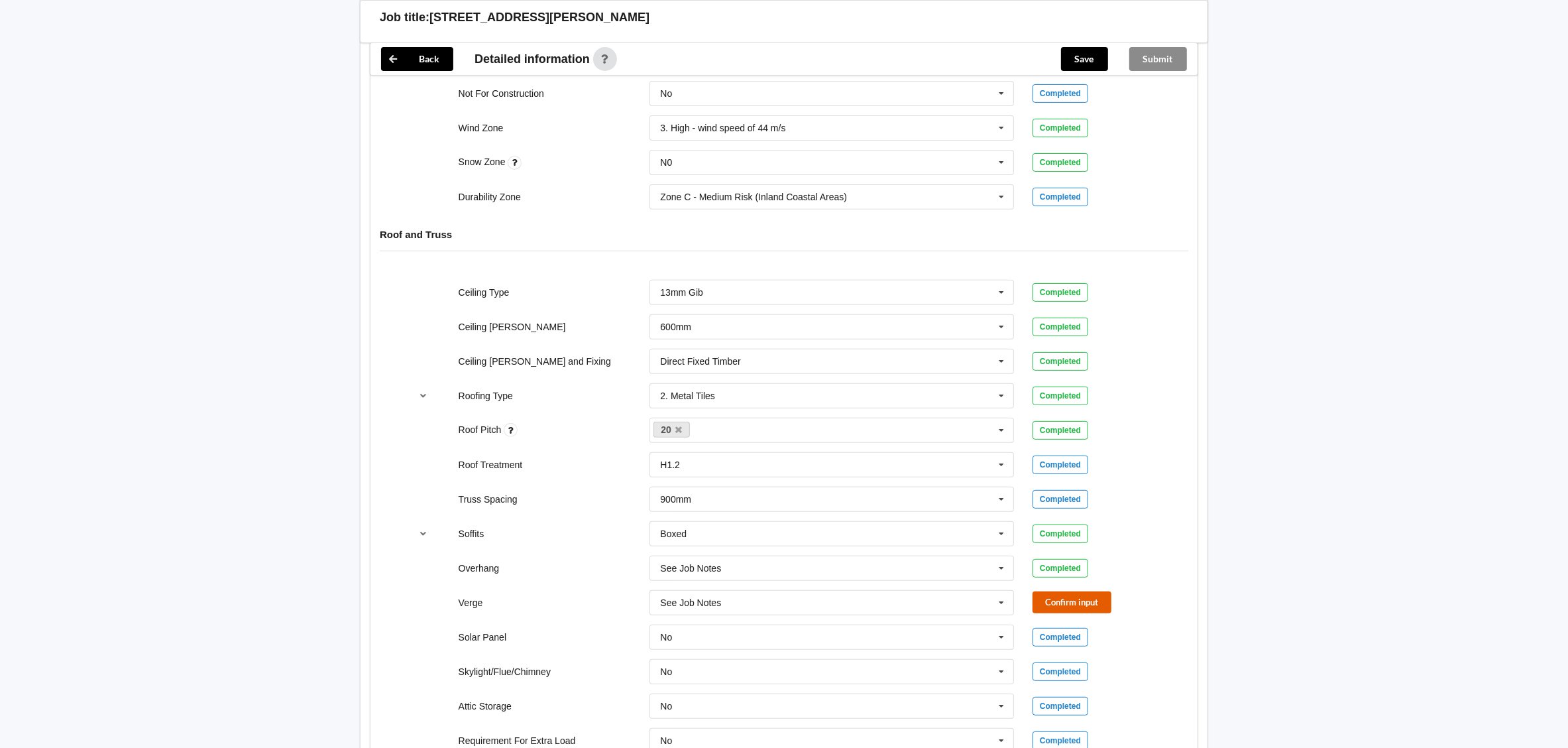
click at [1069, 613] on button "Confirm input" at bounding box center [1072, 602] width 79 height 22
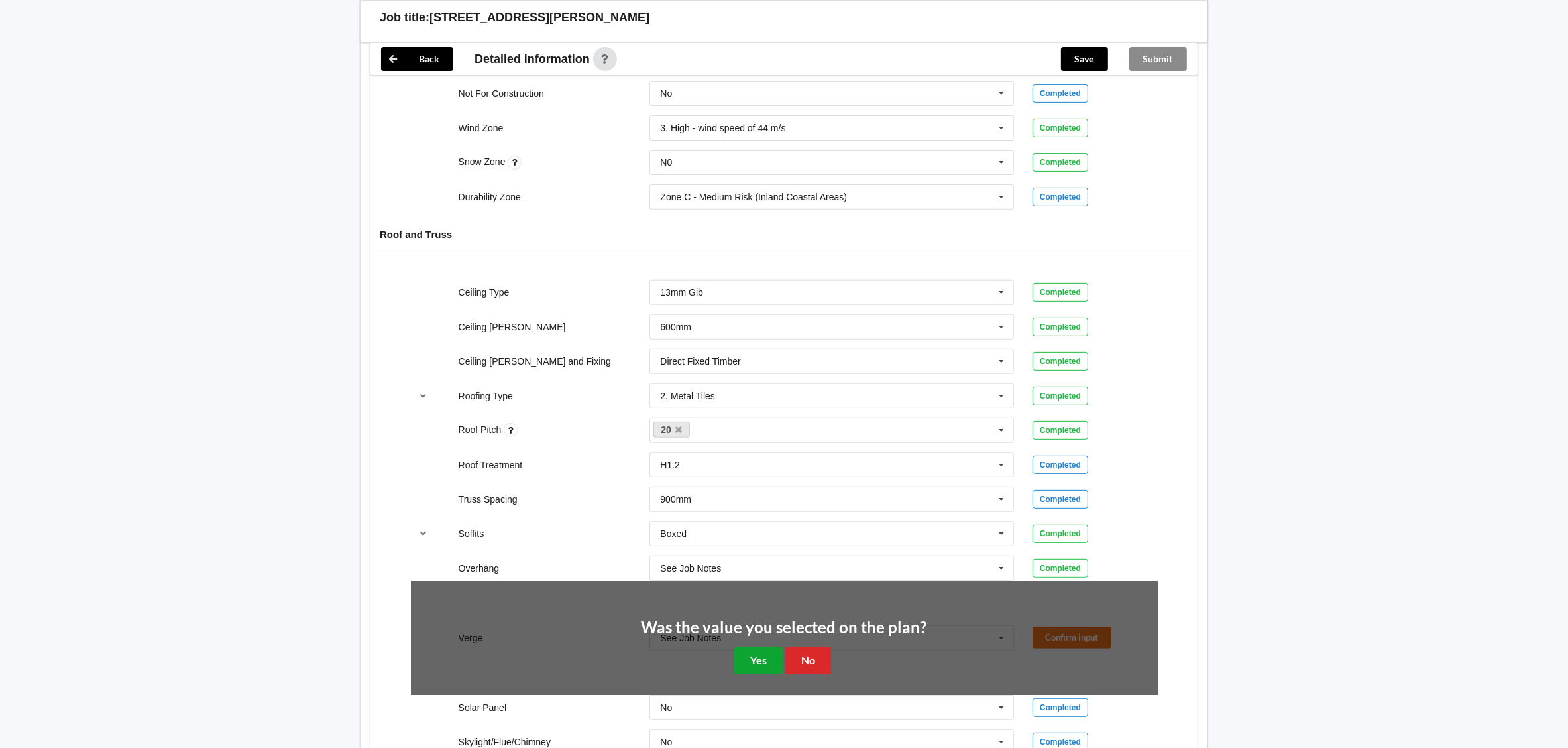
click at [760, 673] on button "Yes" at bounding box center [758, 661] width 49 height 27
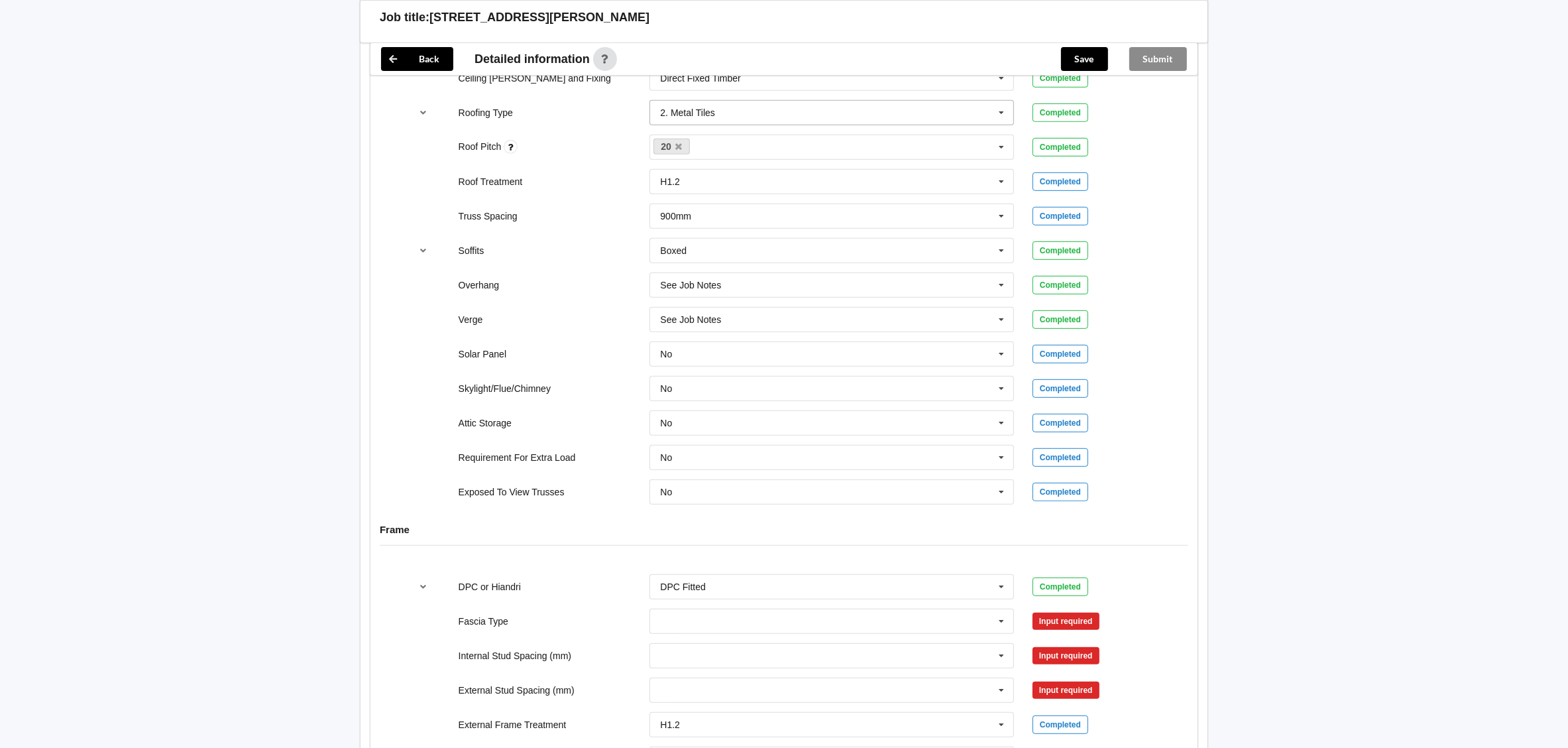
scroll to position [894, 0]
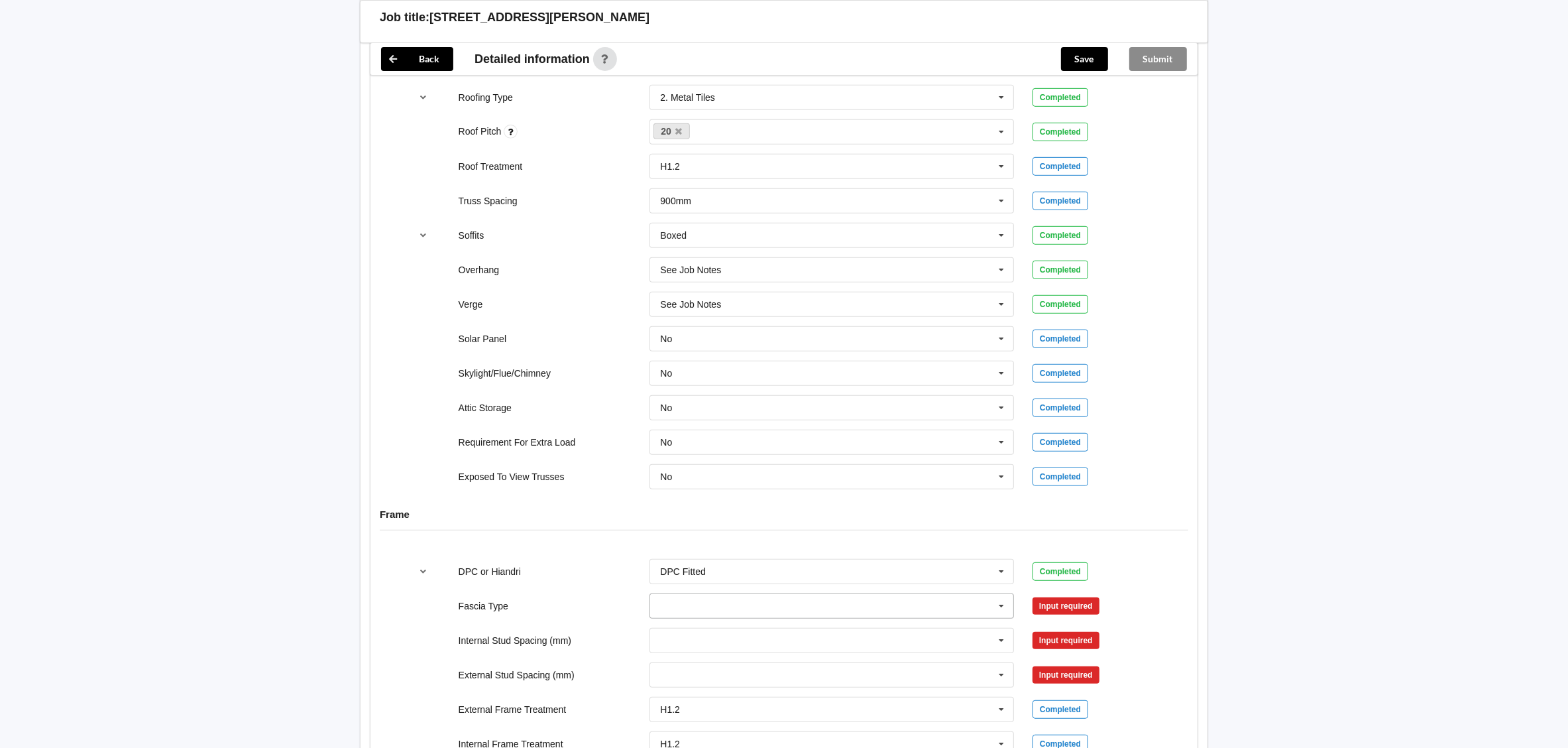
click at [853, 608] on input "text" at bounding box center [833, 605] width 363 height 24
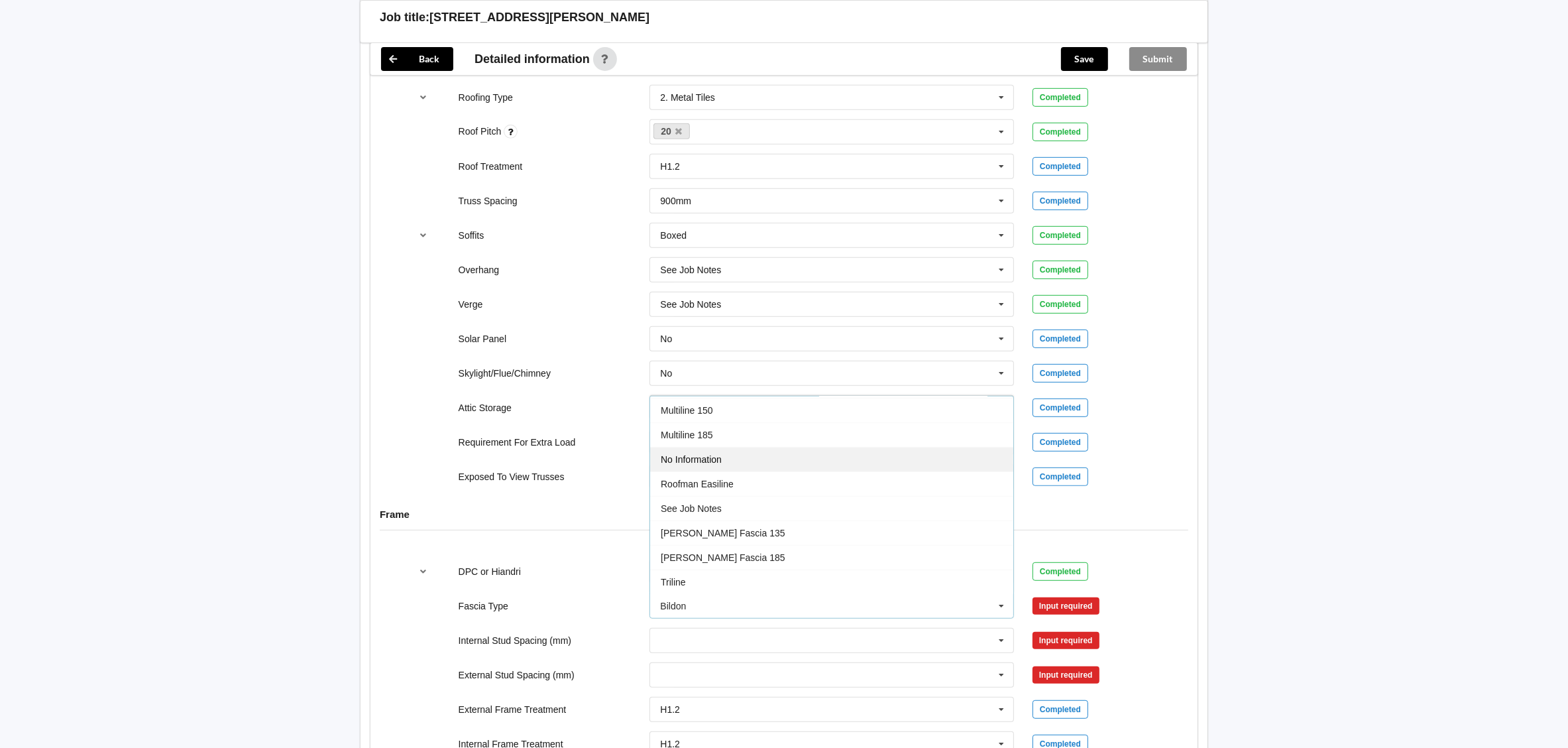
click at [834, 468] on div "No Information" at bounding box center [832, 459] width 363 height 25
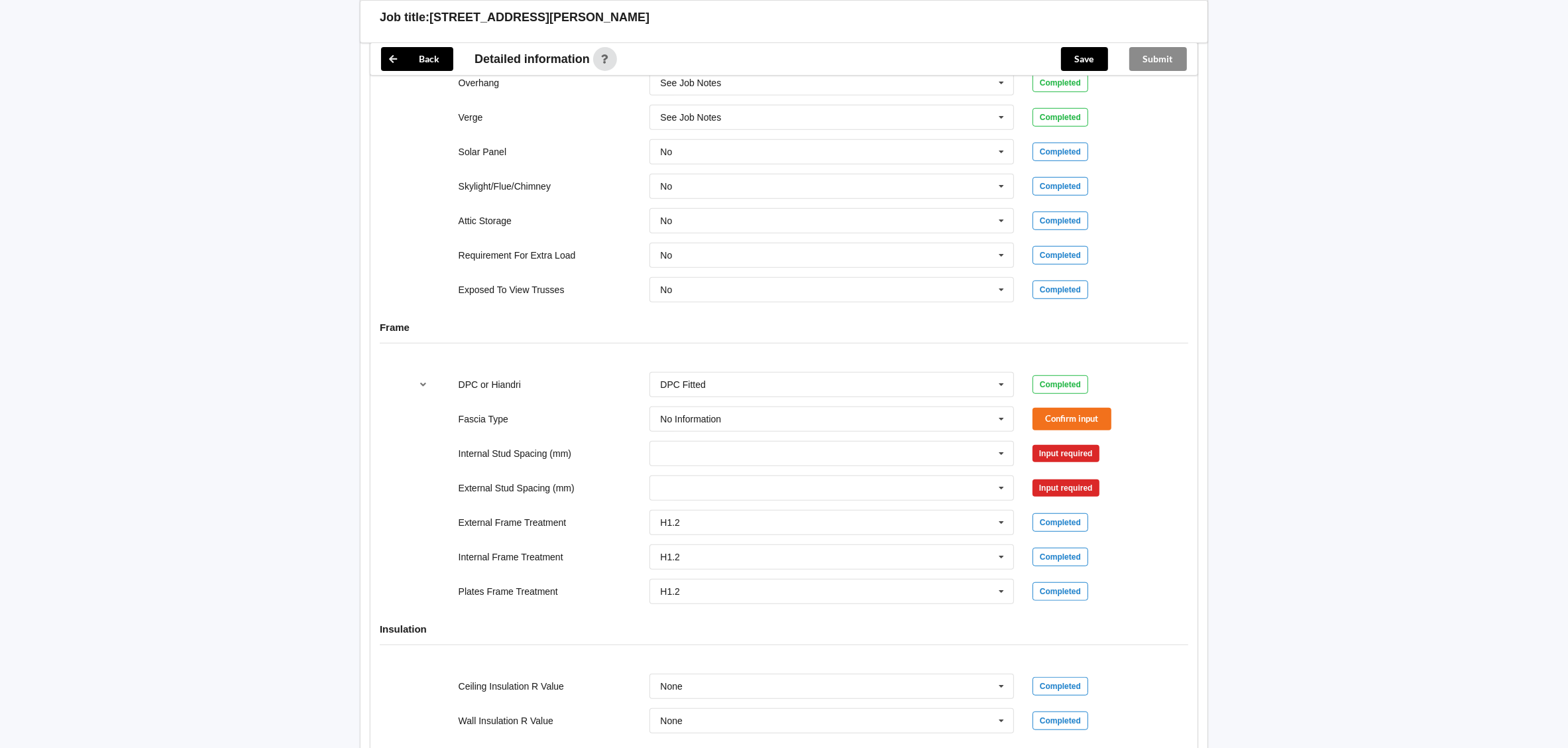
scroll to position [1093, 0]
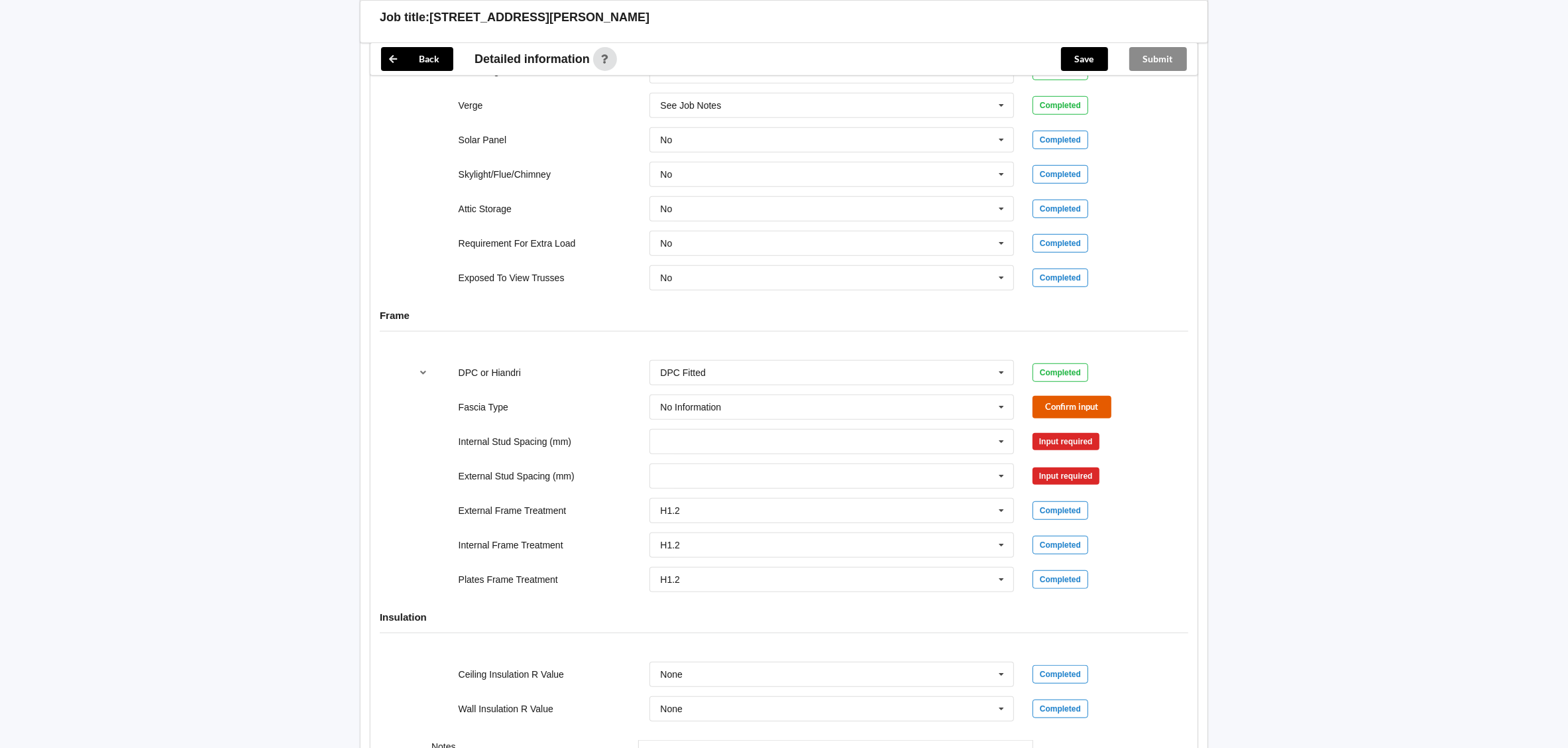
click at [1064, 406] on button "Confirm input" at bounding box center [1072, 407] width 79 height 22
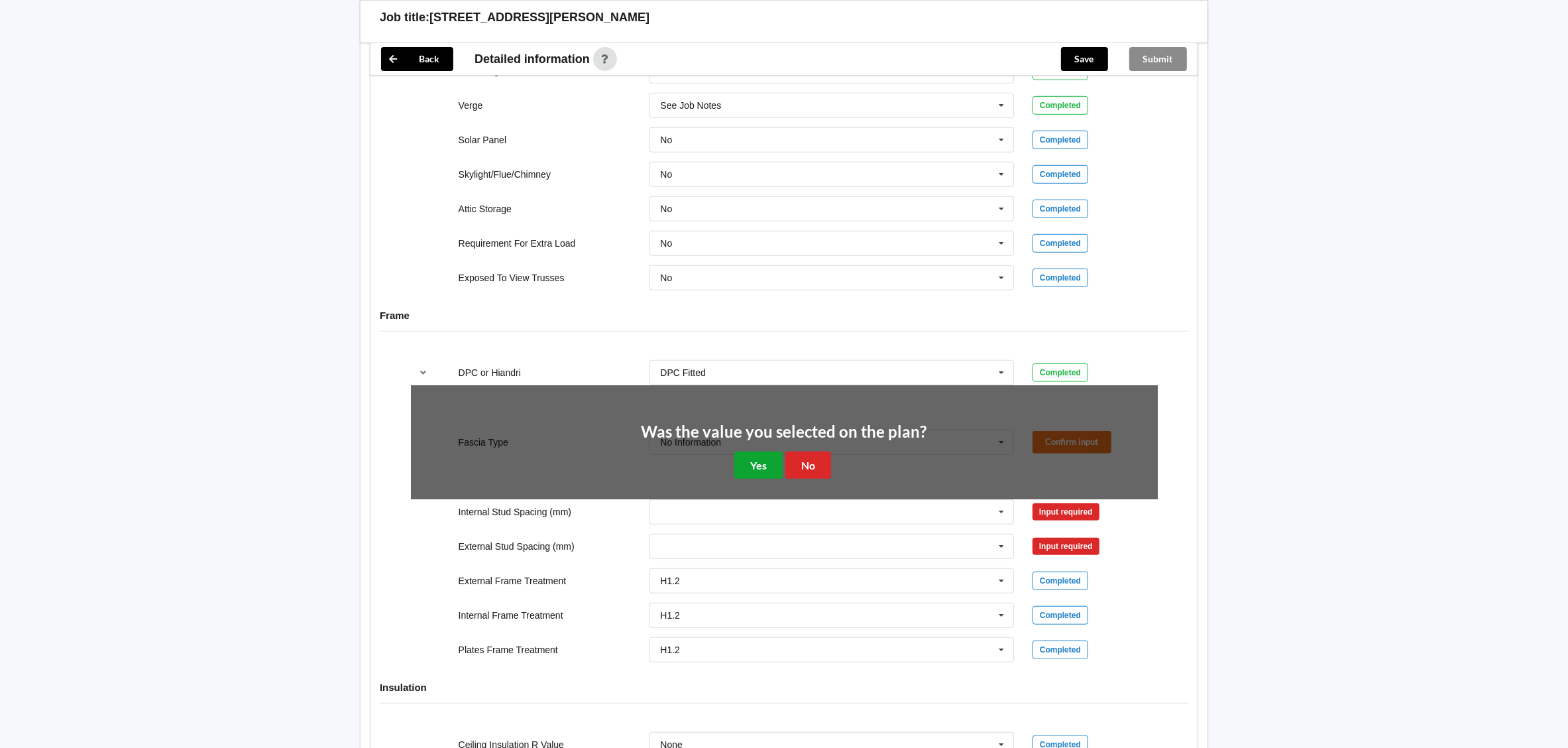
drag, startPoint x: 753, startPoint y: 468, endPoint x: 939, endPoint y: 470, distance: 186.0
click at [754, 468] on button "Yes" at bounding box center [758, 465] width 49 height 27
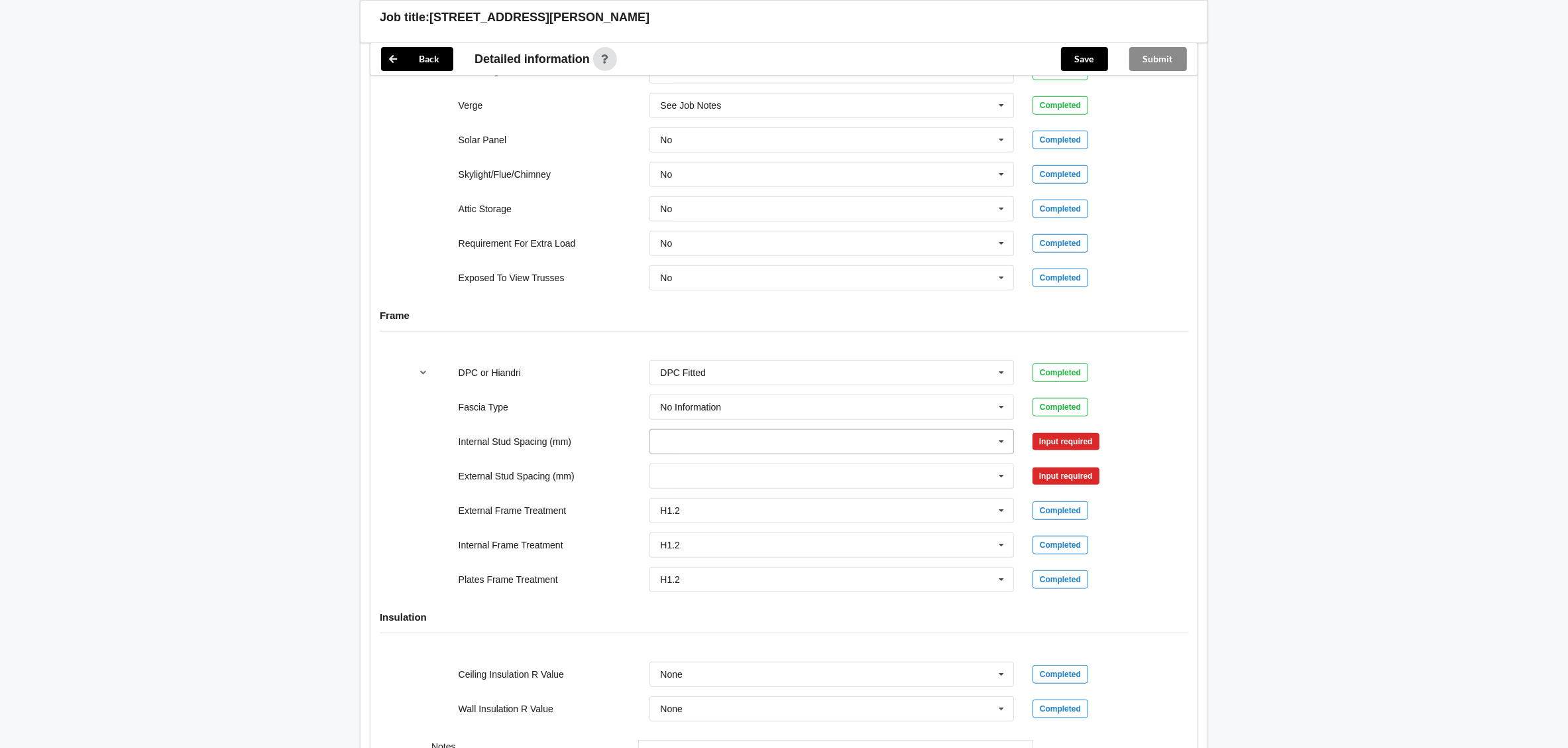
click at [947, 449] on input "text" at bounding box center [833, 441] width 363 height 24
drag, startPoint x: 769, startPoint y: 642, endPoint x: 781, endPoint y: 635, distance: 13.9
click at [773, 640] on div "See Job Notes" at bounding box center [832, 638] width 363 height 25
click at [970, 484] on input "text" at bounding box center [833, 475] width 363 height 24
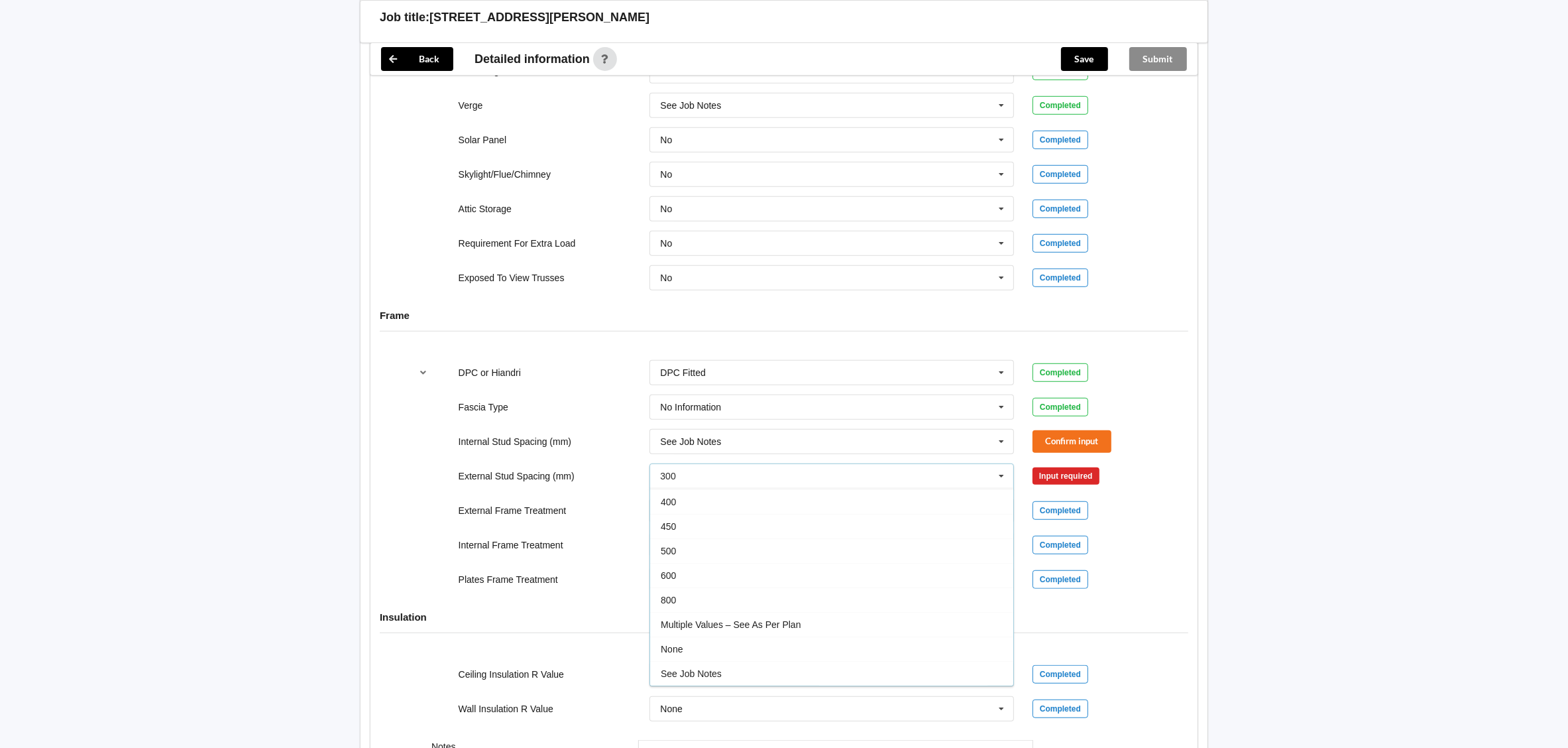
drag, startPoint x: 795, startPoint y: 679, endPoint x: 981, endPoint y: 509, distance: 252.0
click at [798, 678] on div "See Job Notes" at bounding box center [832, 673] width 363 height 25
click at [1058, 445] on button "Confirm input" at bounding box center [1072, 441] width 79 height 22
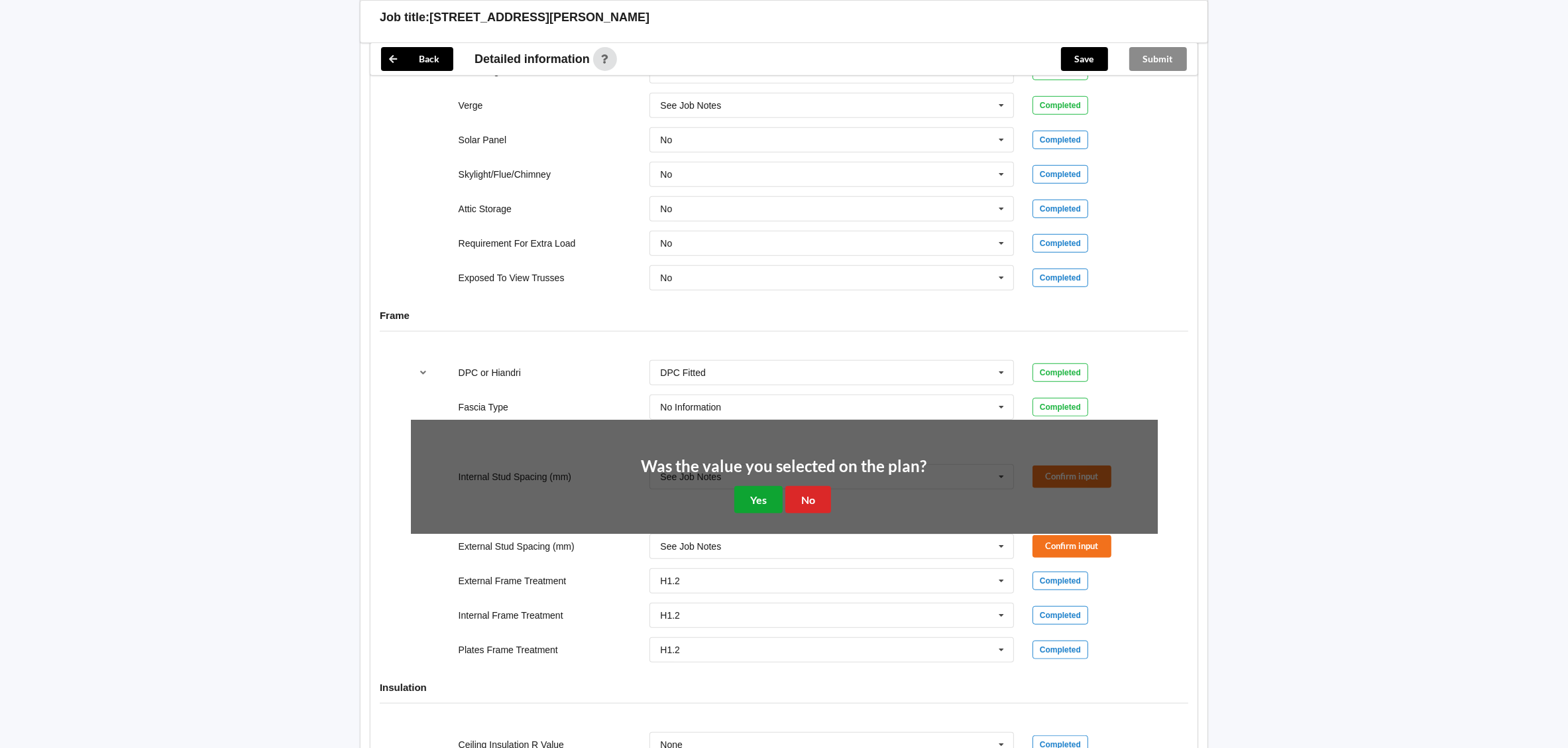
drag, startPoint x: 761, startPoint y: 505, endPoint x: 774, endPoint y: 505, distance: 13.0
click at [763, 505] on button "Yes" at bounding box center [758, 499] width 49 height 27
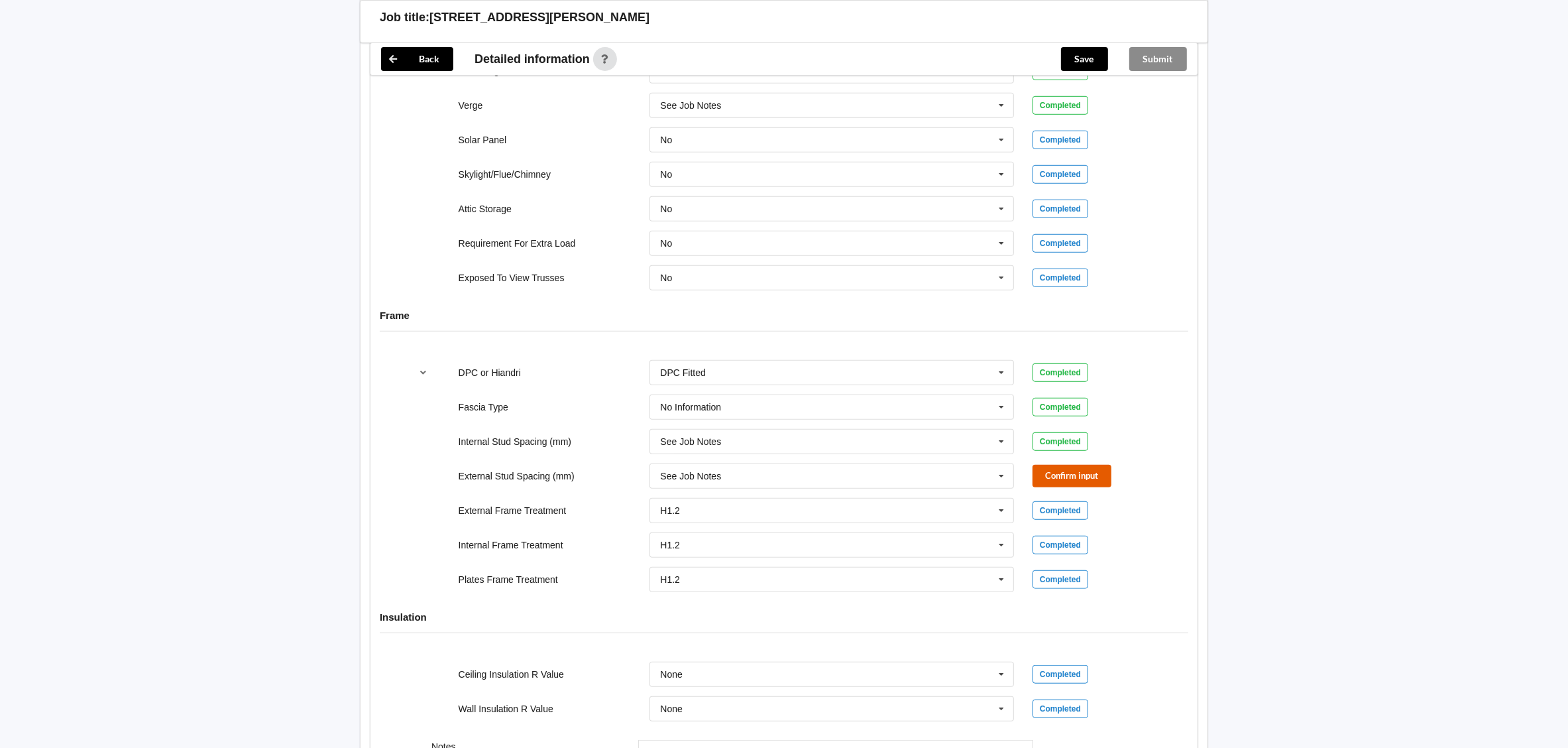
click at [1046, 486] on button "Confirm input" at bounding box center [1072, 475] width 79 height 22
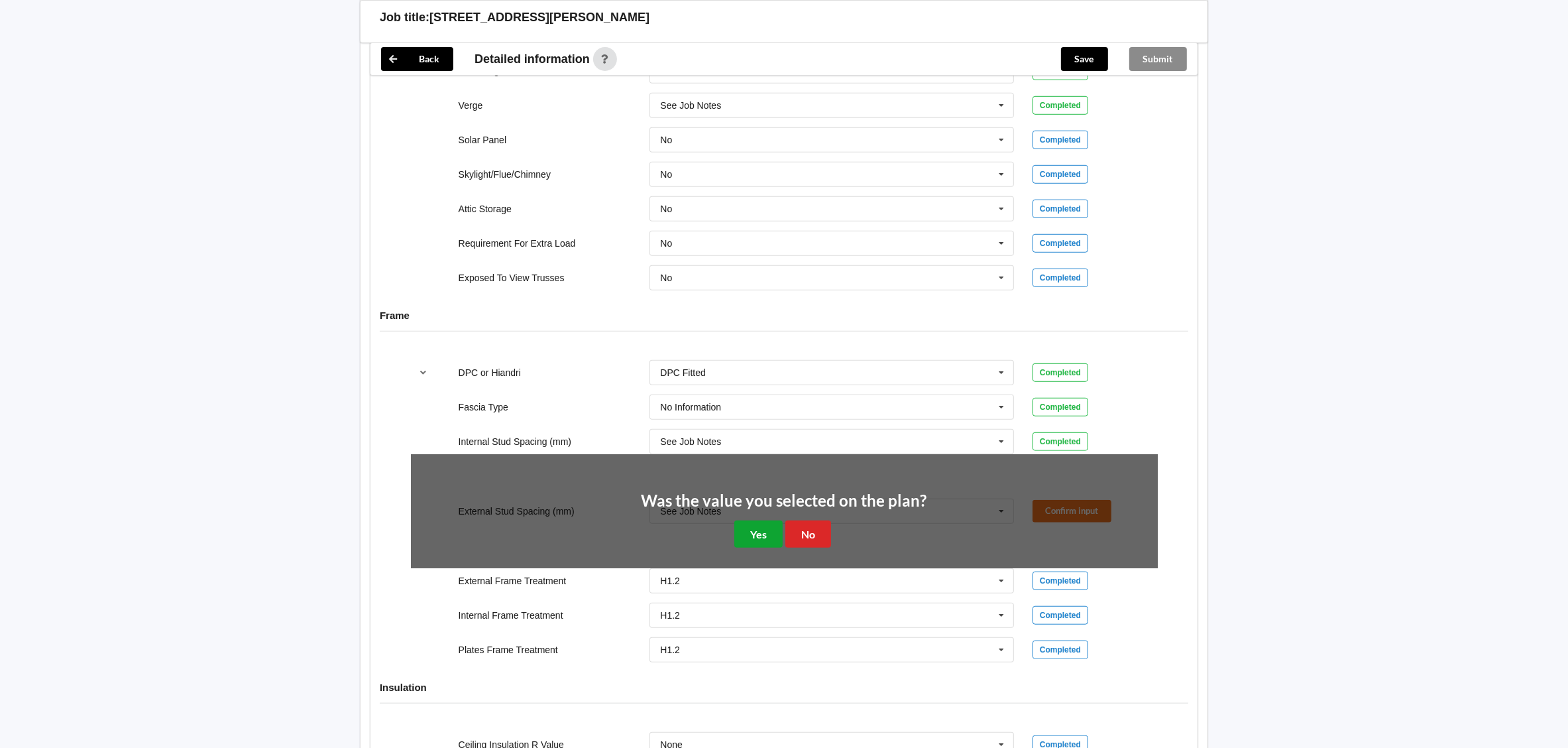
click at [766, 540] on button "Yes" at bounding box center [758, 534] width 49 height 27
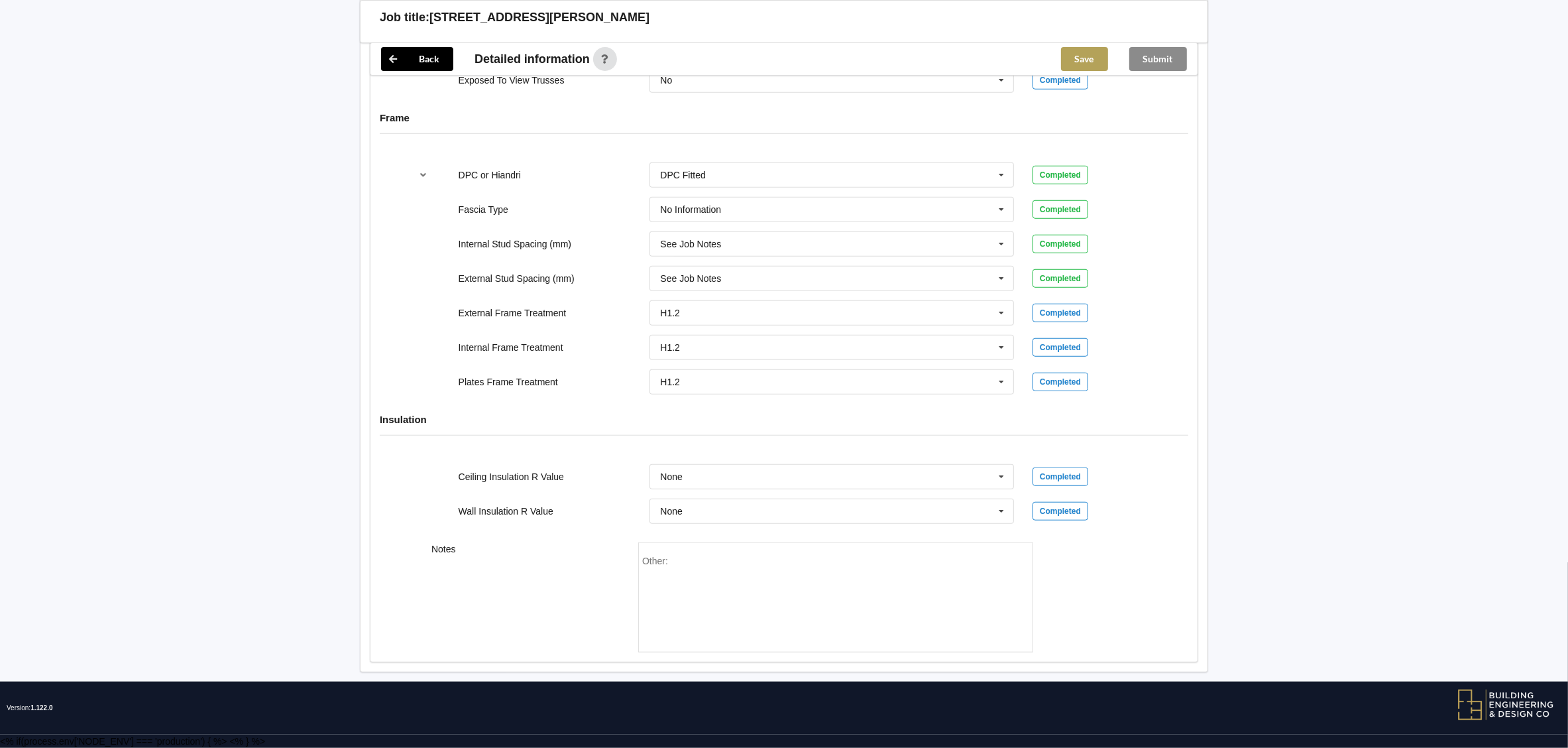
click at [1080, 51] on button "Save" at bounding box center [1084, 58] width 47 height 24
click at [1170, 64] on button "Submit" at bounding box center [1158, 58] width 57 height 24
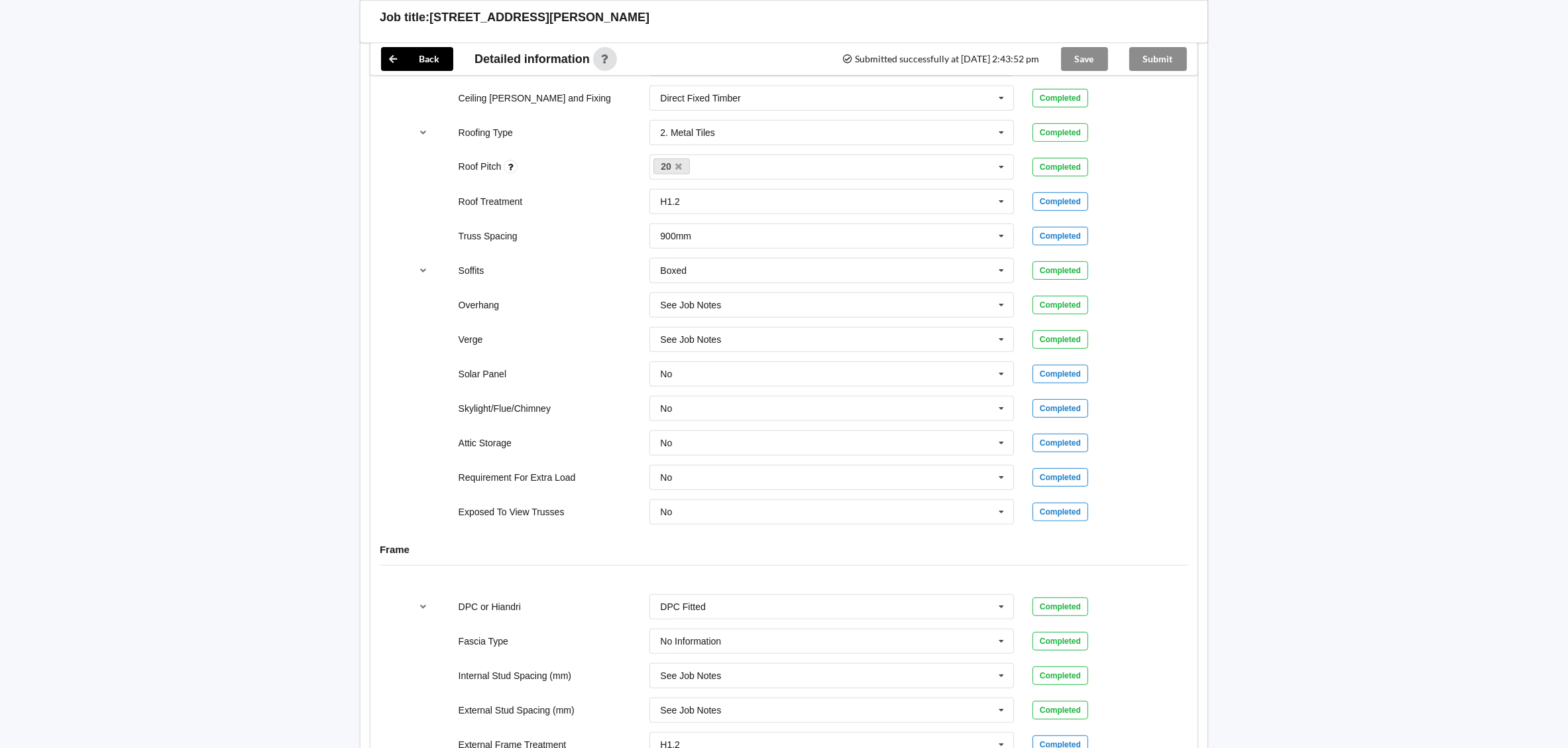
scroll to position [743, 0]
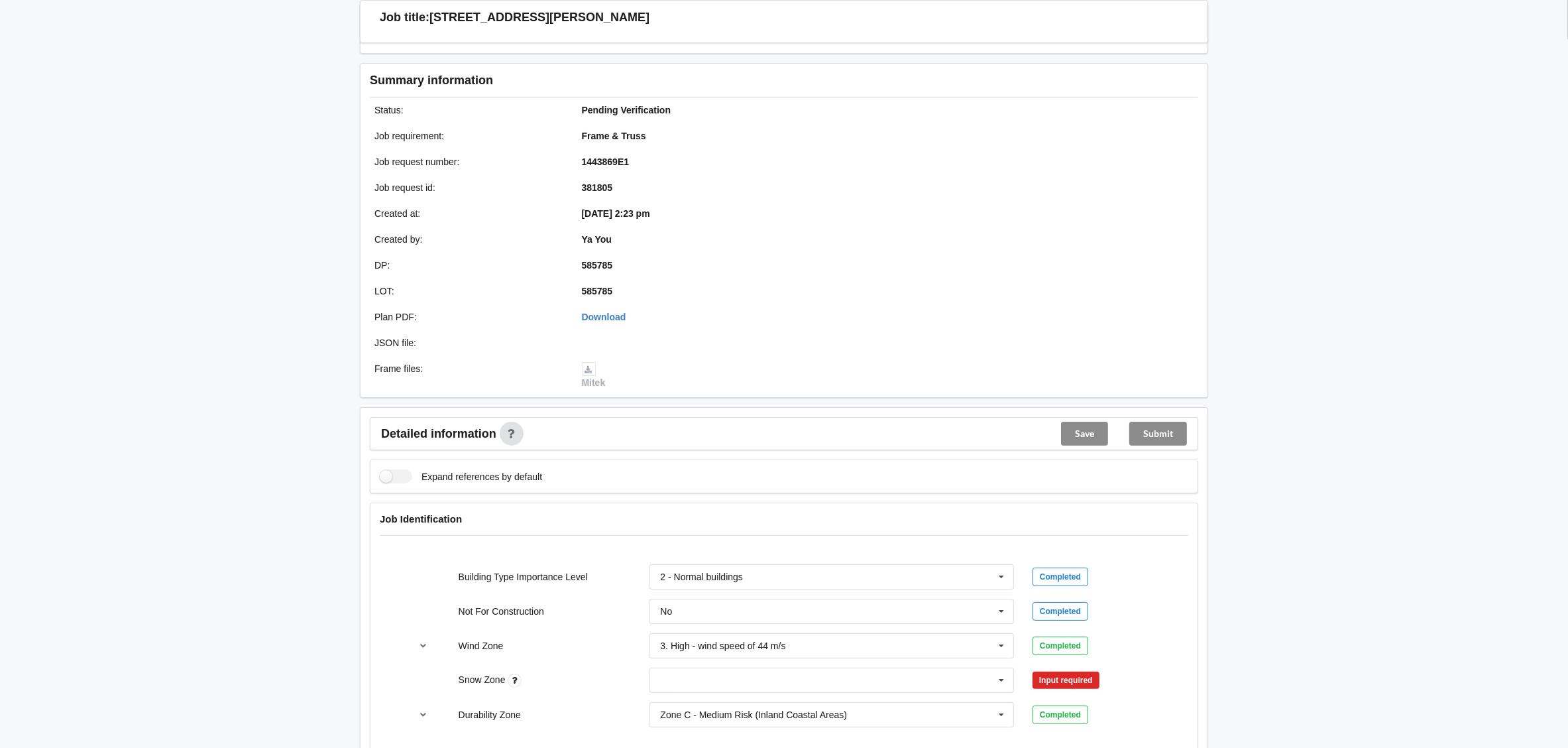
scroll to position [397, 0]
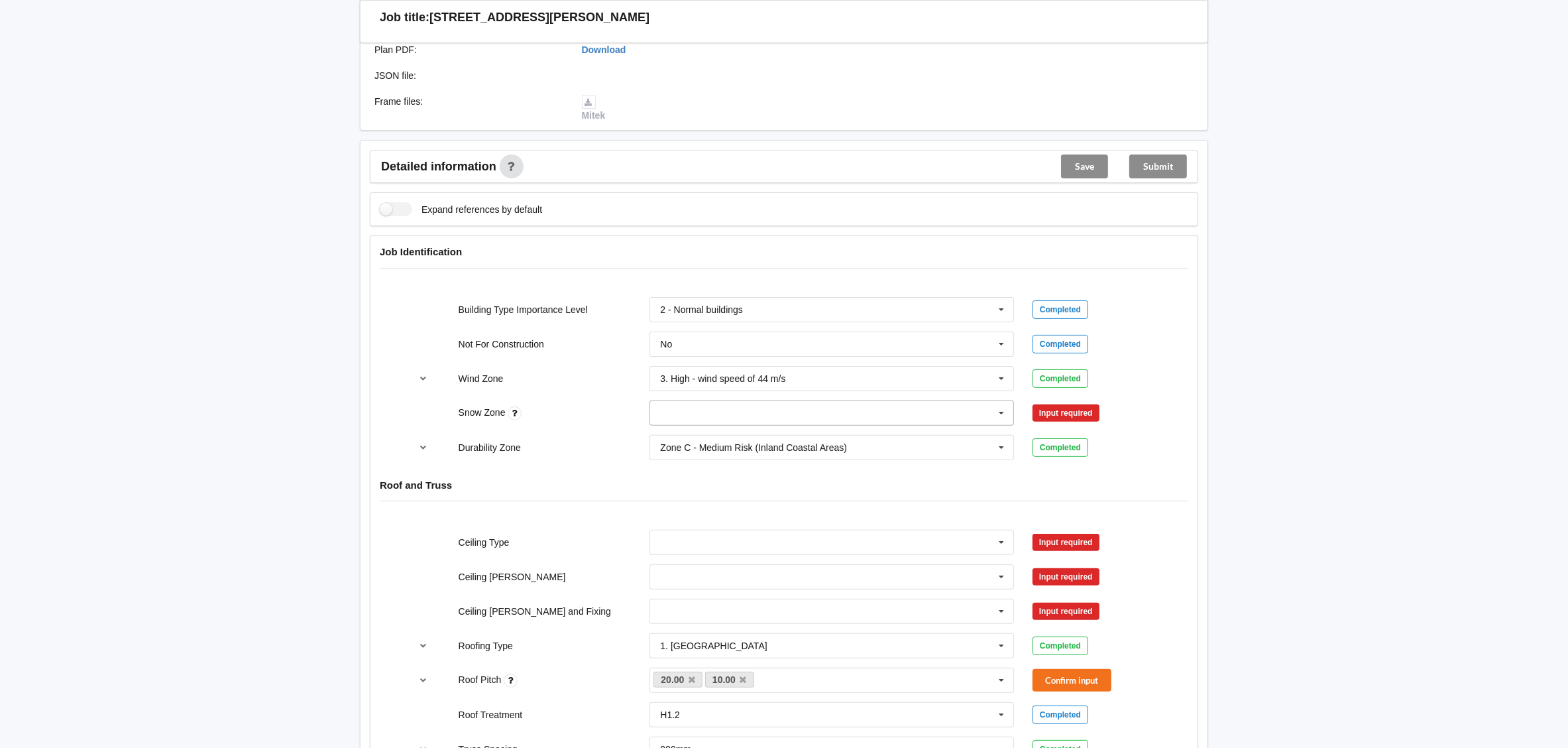
click at [733, 409] on input "text" at bounding box center [833, 412] width 363 height 24
click at [709, 439] on div "N0" at bounding box center [832, 437] width 363 height 25
click at [1058, 411] on button "Confirm input" at bounding box center [1072, 412] width 79 height 22
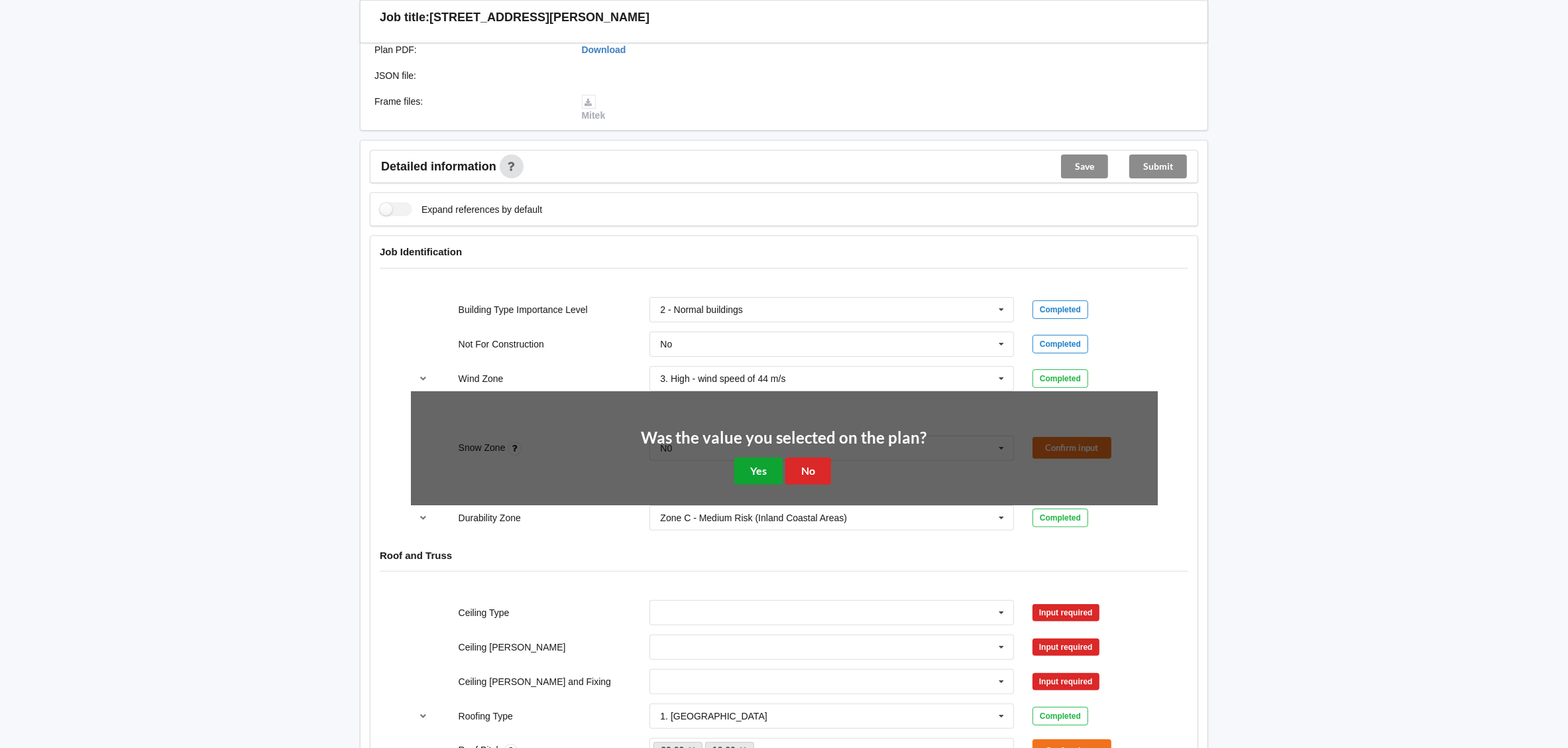
click at [760, 481] on button "Yes" at bounding box center [758, 471] width 49 height 27
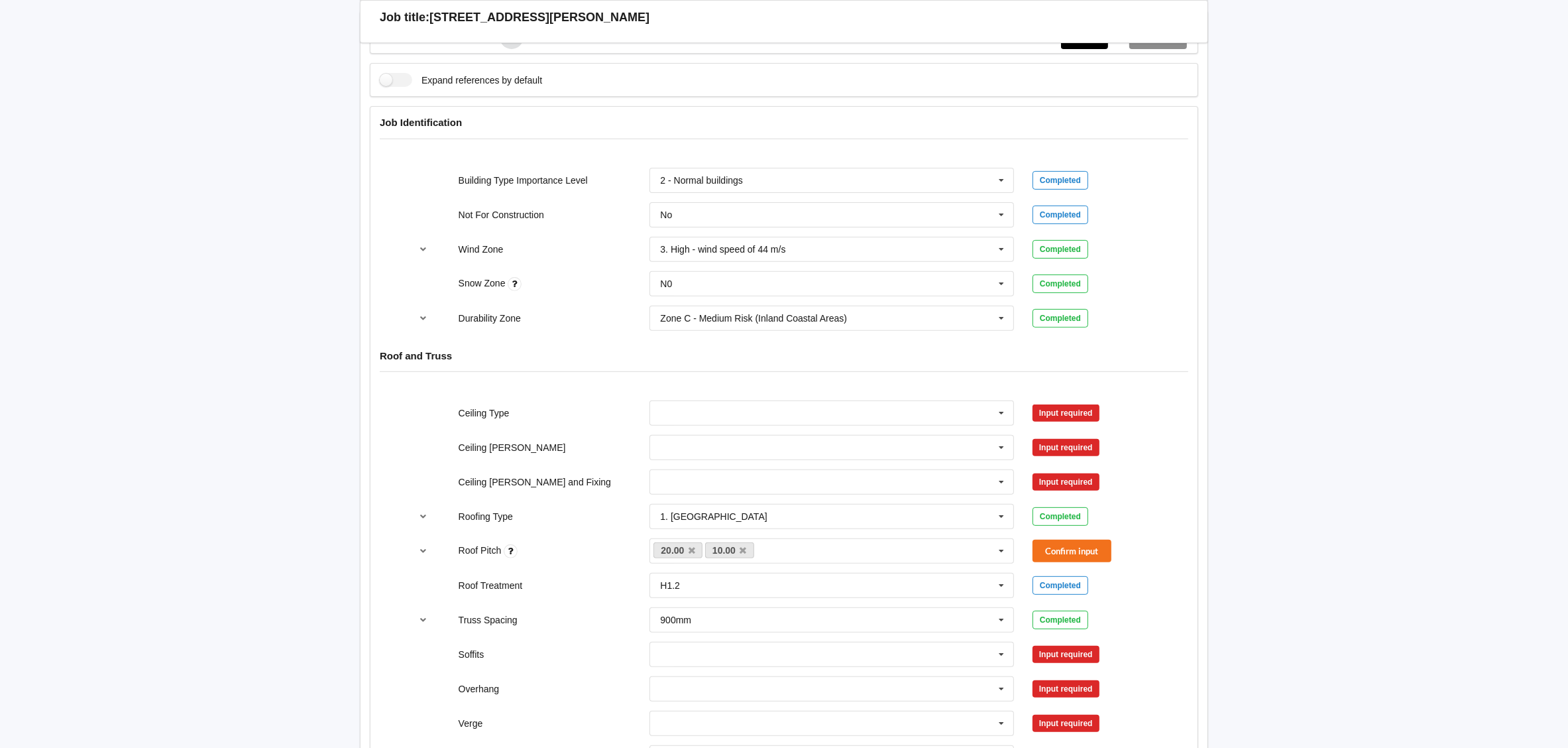
scroll to position [596, 0]
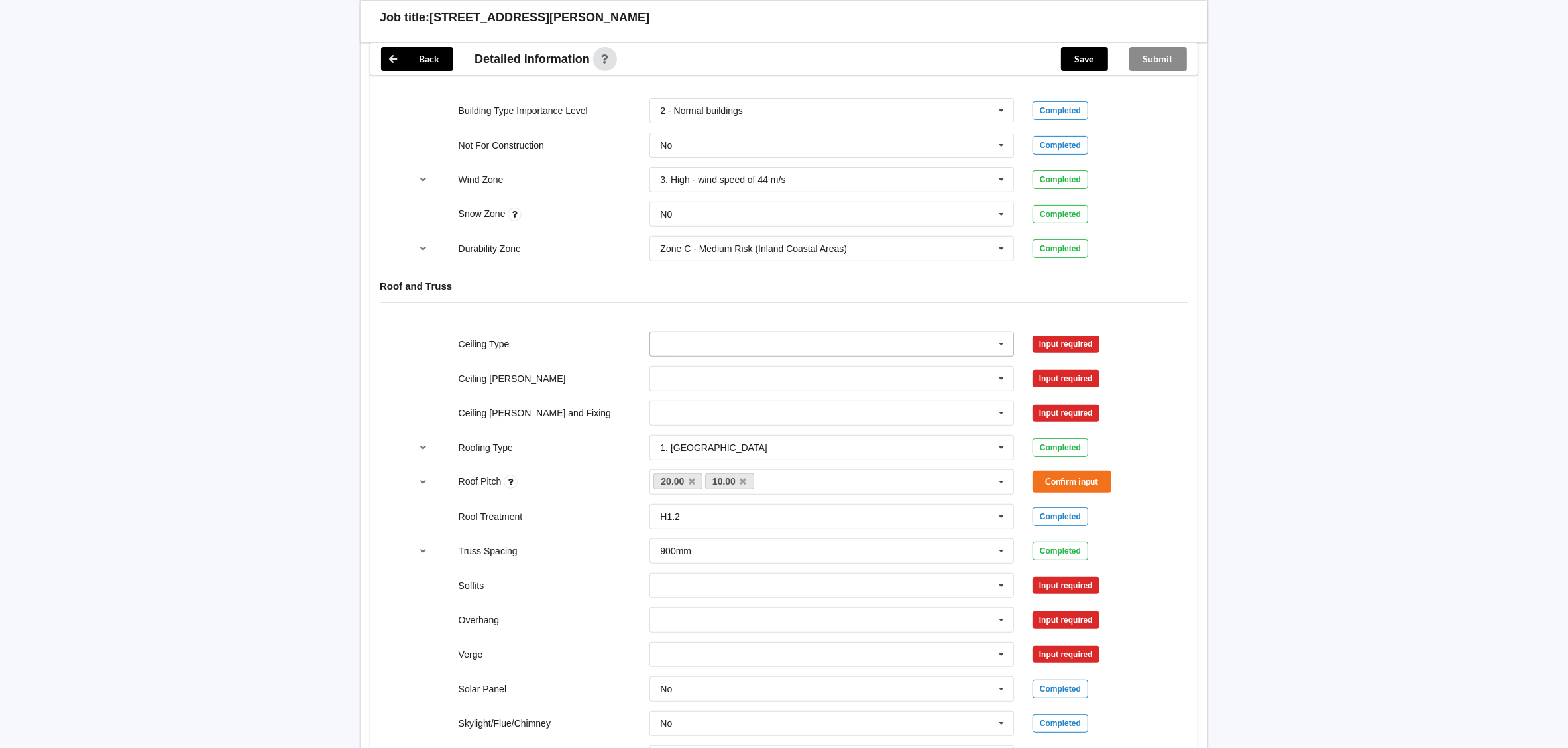
click at [860, 339] on input "text" at bounding box center [833, 343] width 363 height 24
drag, startPoint x: 784, startPoint y: 443, endPoint x: 1004, endPoint y: 346, distance: 240.4
click at [784, 442] on div "13mm Gib" at bounding box center [832, 442] width 363 height 25
click at [1058, 345] on button "Confirm input" at bounding box center [1072, 343] width 79 height 22
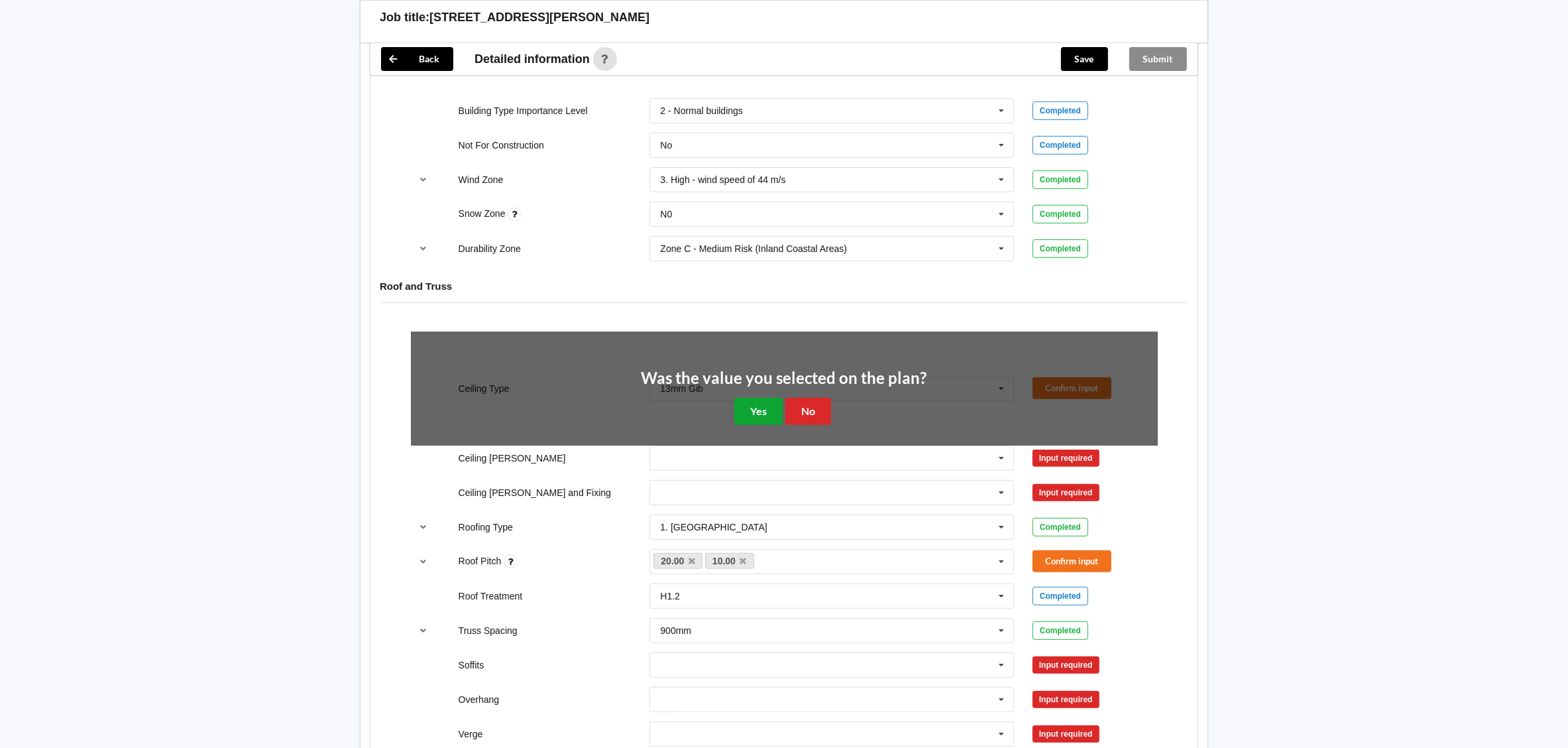
click at [760, 407] on button "Yes" at bounding box center [758, 411] width 49 height 27
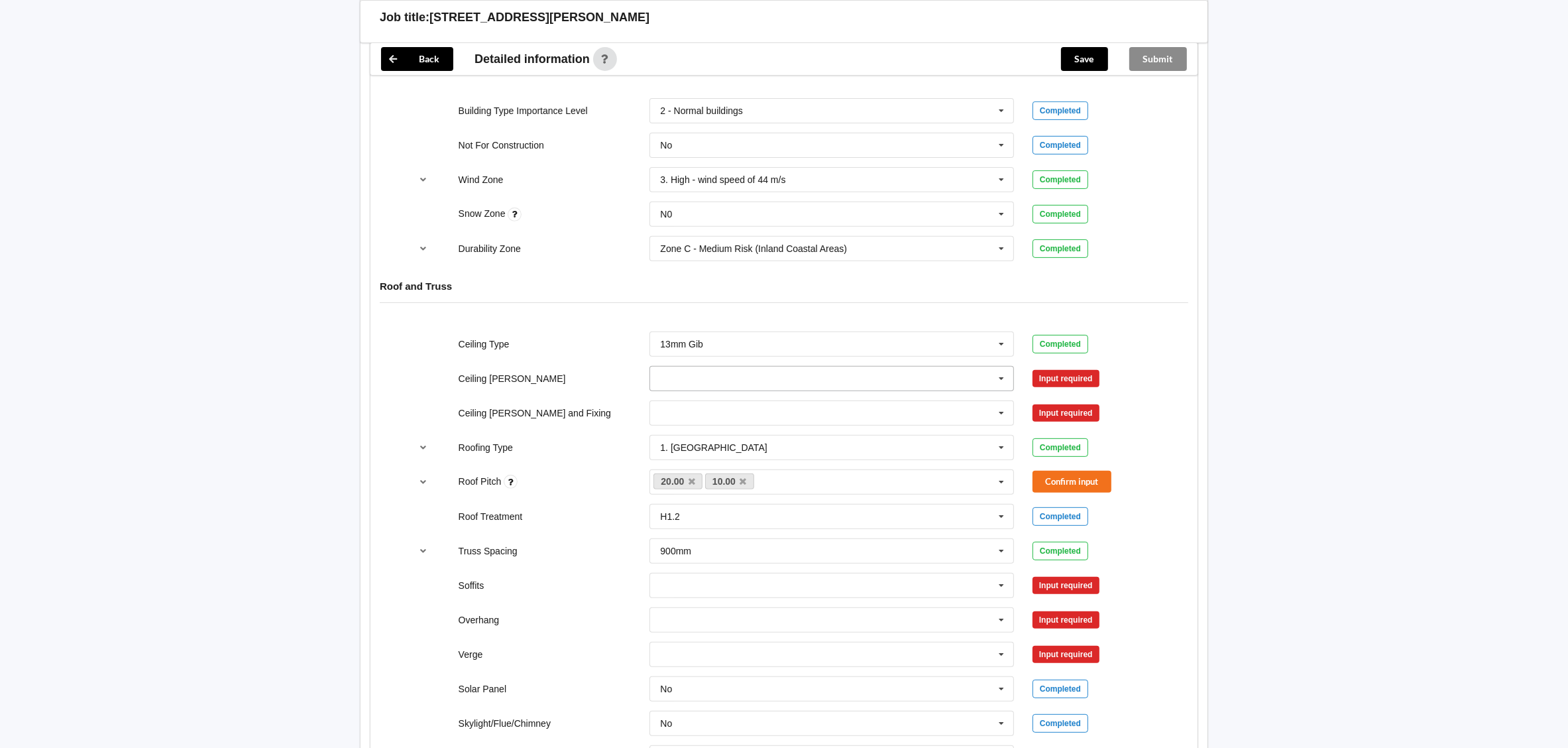
click at [745, 385] on input "text" at bounding box center [833, 378] width 363 height 24
drag, startPoint x: 717, startPoint y: 449, endPoint x: 911, endPoint y: 411, distance: 197.7
click at [720, 449] on div "600mm" at bounding box center [832, 452] width 363 height 25
click at [1069, 382] on button "Confirm input" at bounding box center [1072, 378] width 79 height 22
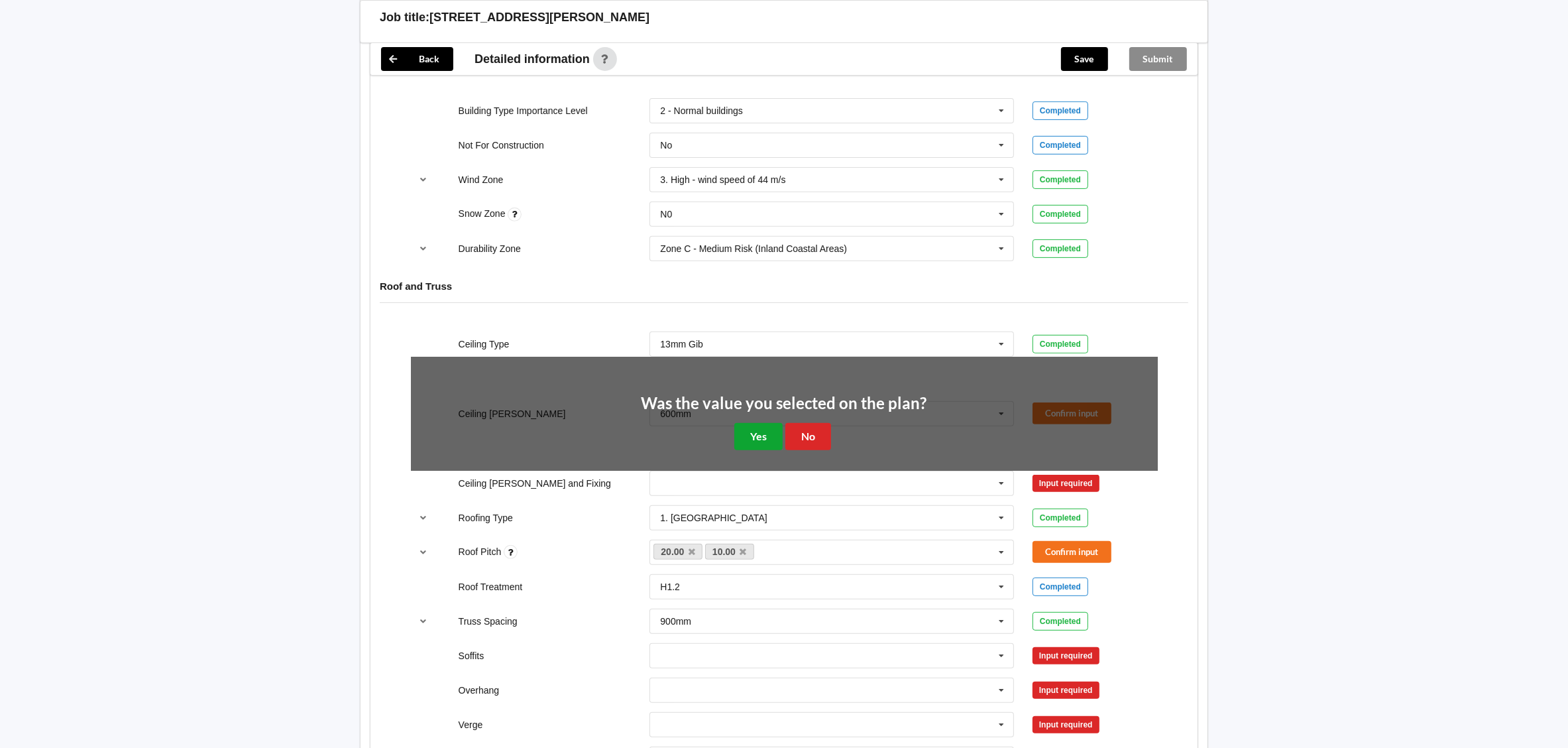
click at [764, 433] on button "Yes" at bounding box center [758, 436] width 49 height 27
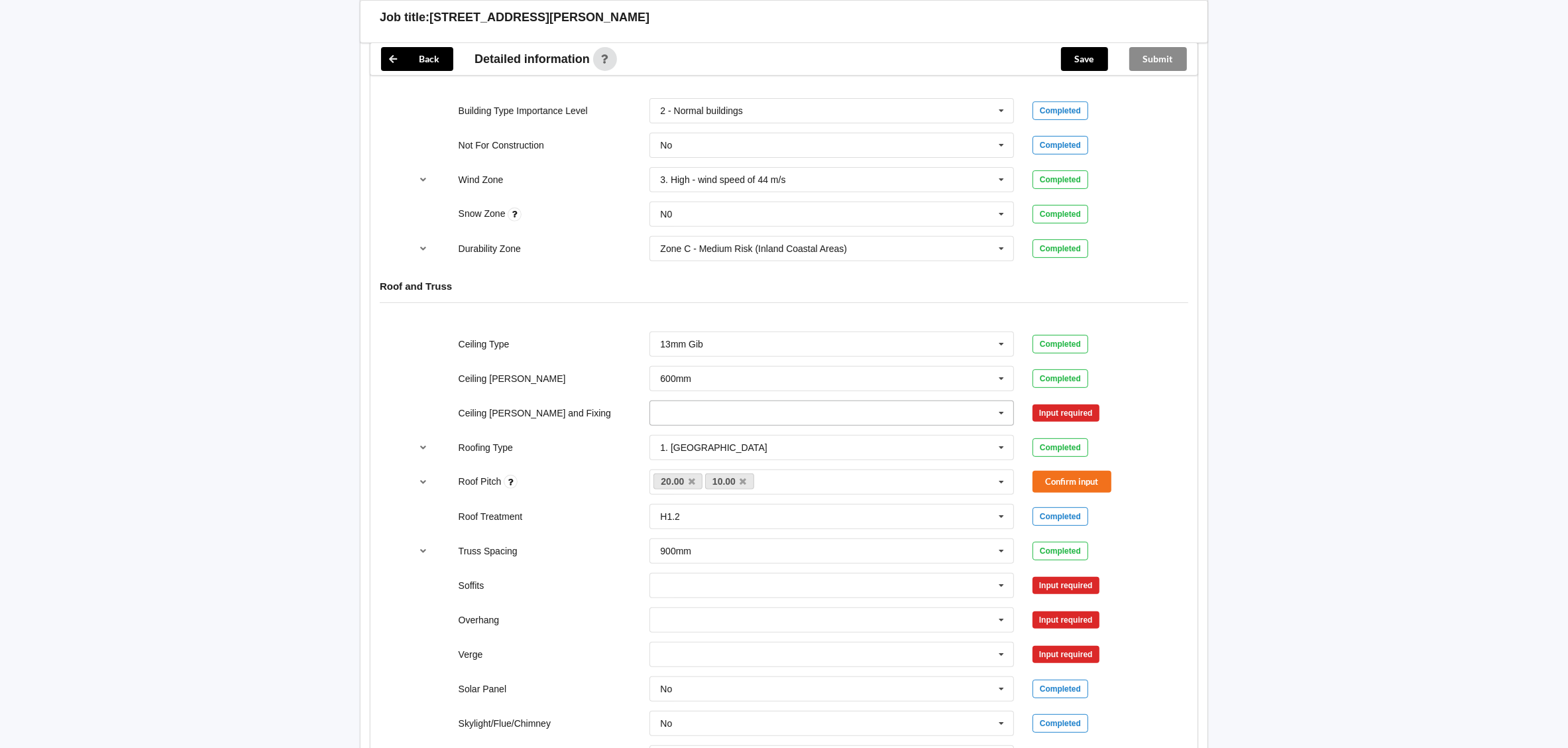
click at [802, 411] on input "text" at bounding box center [833, 412] width 363 height 24
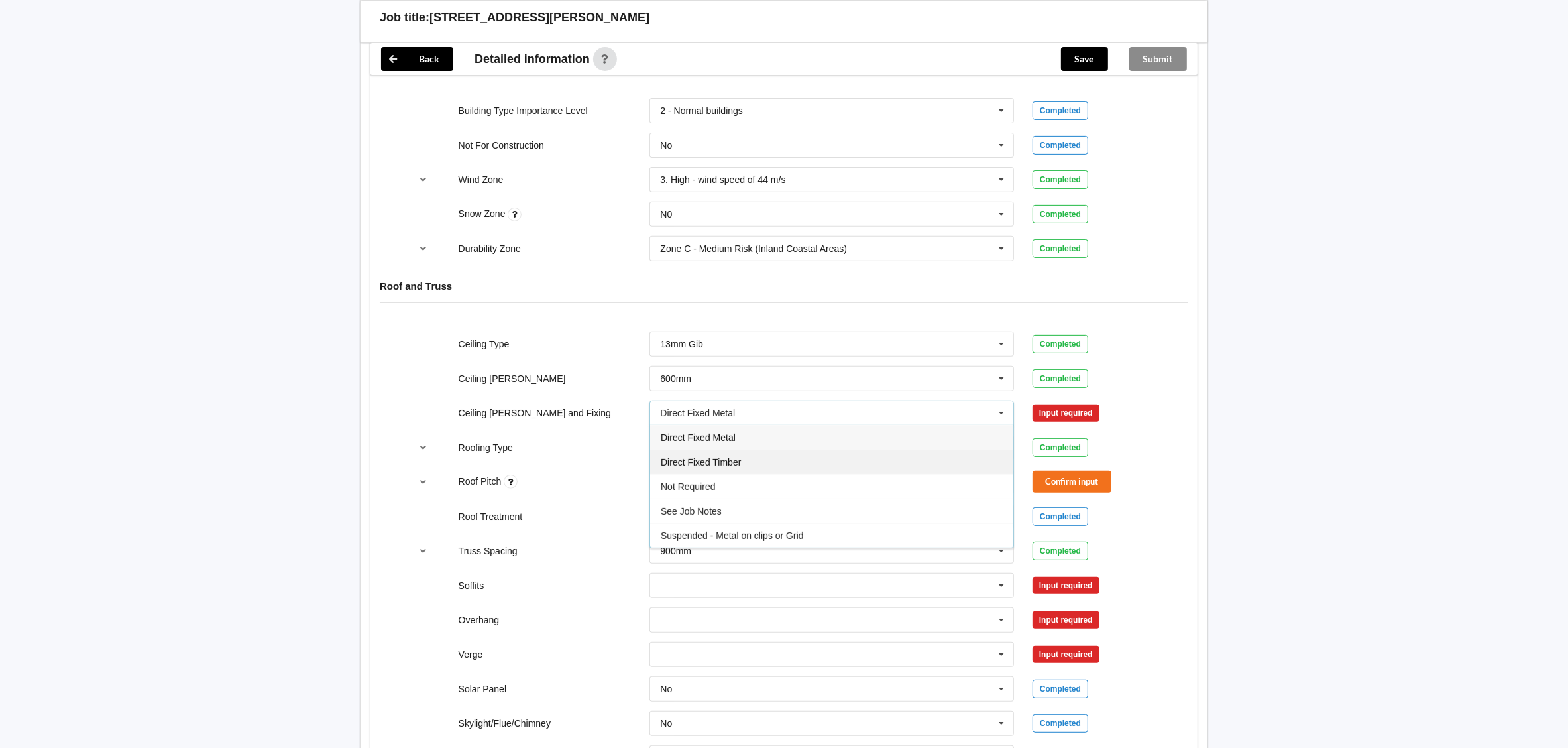
drag, startPoint x: 734, startPoint y: 459, endPoint x: 1038, endPoint y: 429, distance: 305.5
click at [751, 459] on div "Direct Fixed Timber" at bounding box center [832, 462] width 363 height 25
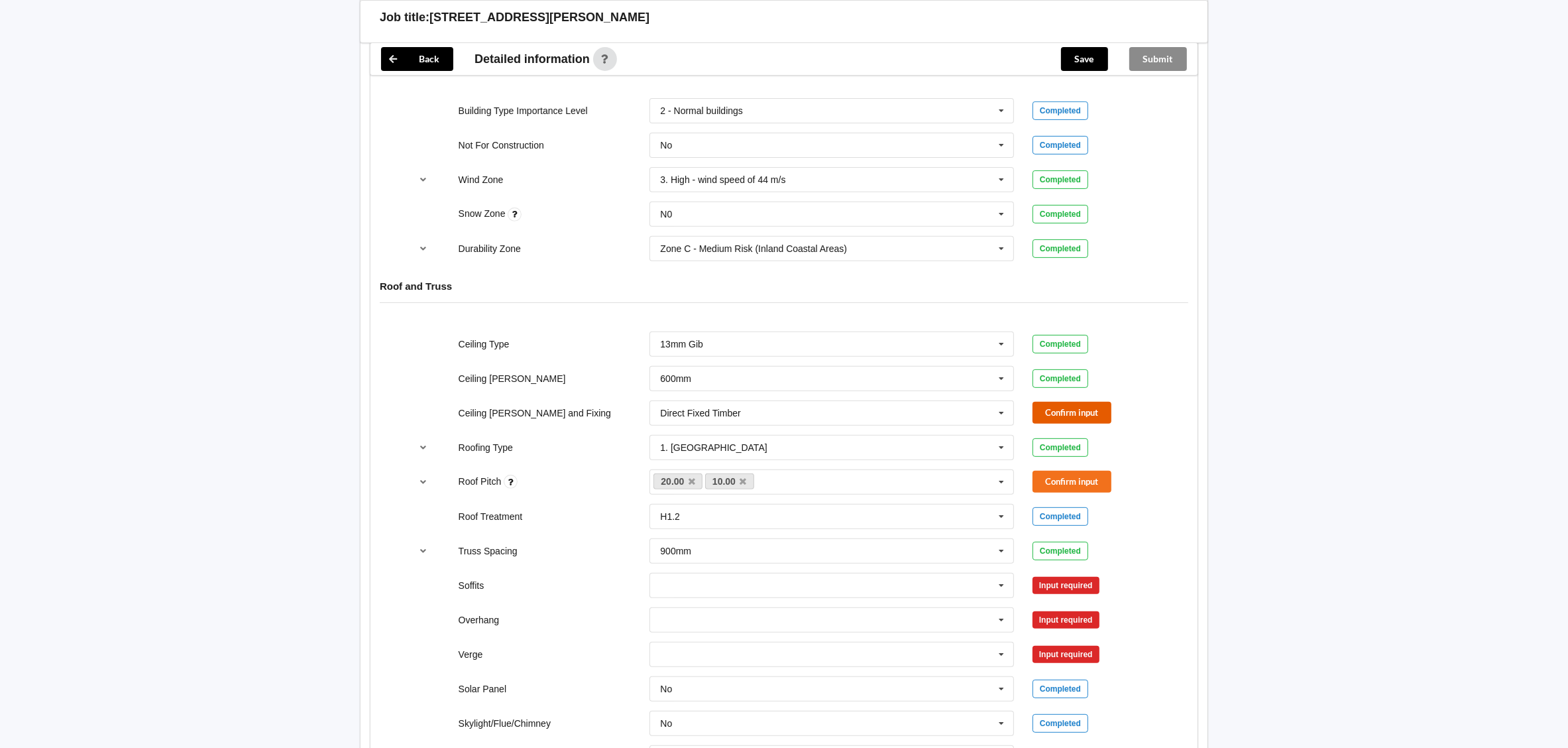
click at [1084, 412] on button "Confirm input" at bounding box center [1072, 412] width 79 height 22
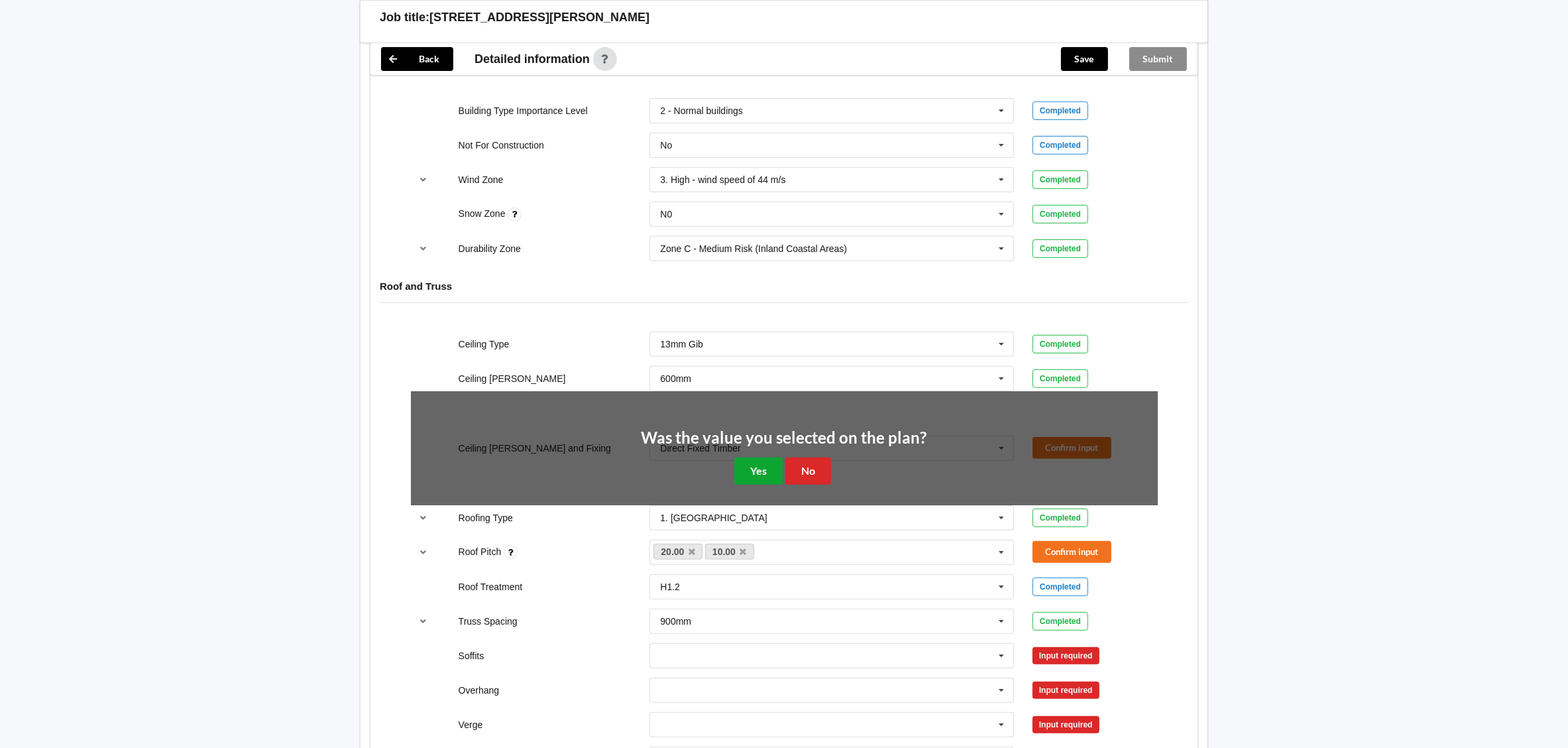
click at [764, 469] on button "Yes" at bounding box center [758, 471] width 49 height 27
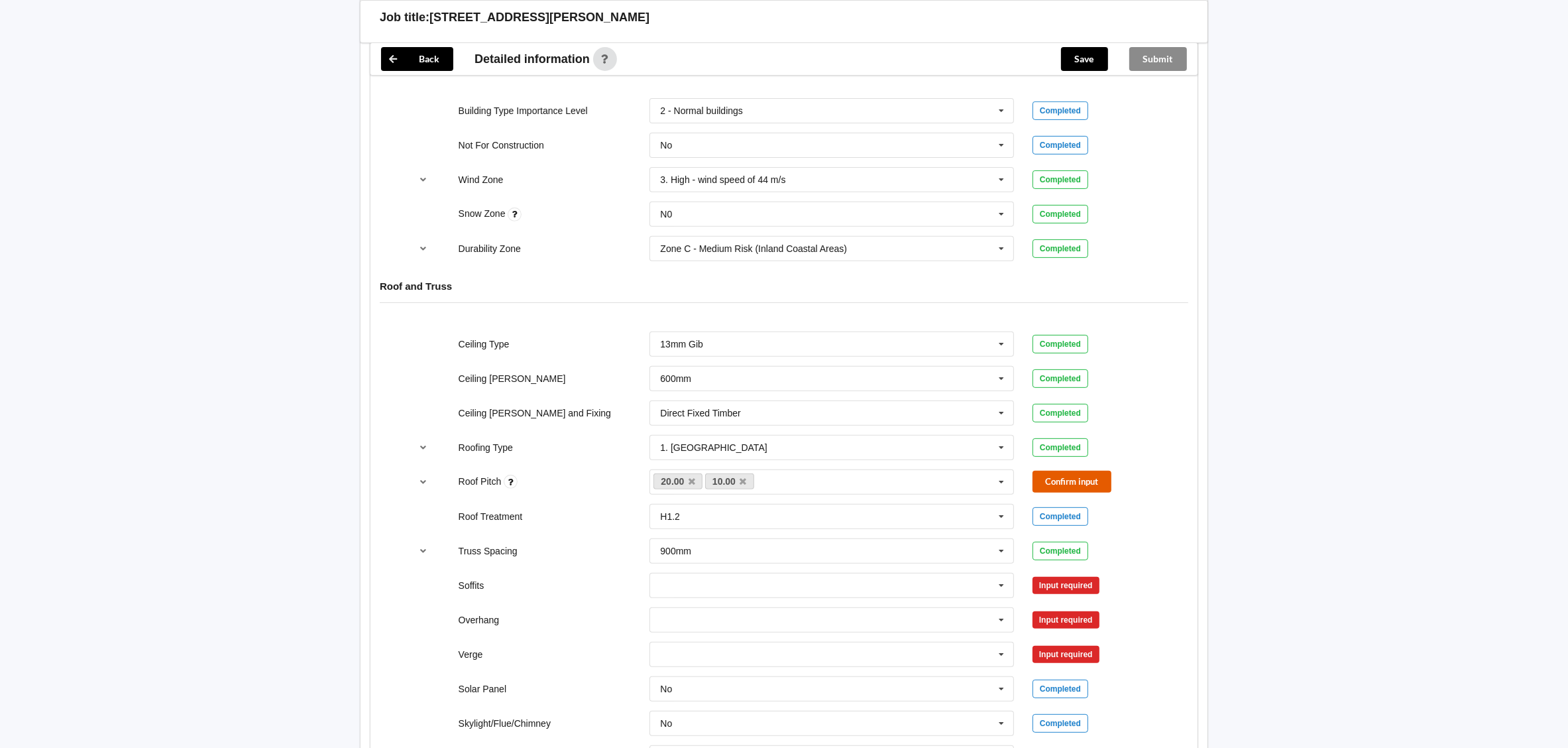
click at [1058, 474] on button "Confirm input" at bounding box center [1072, 481] width 79 height 22
click at [738, 591] on input "text" at bounding box center [833, 585] width 363 height 24
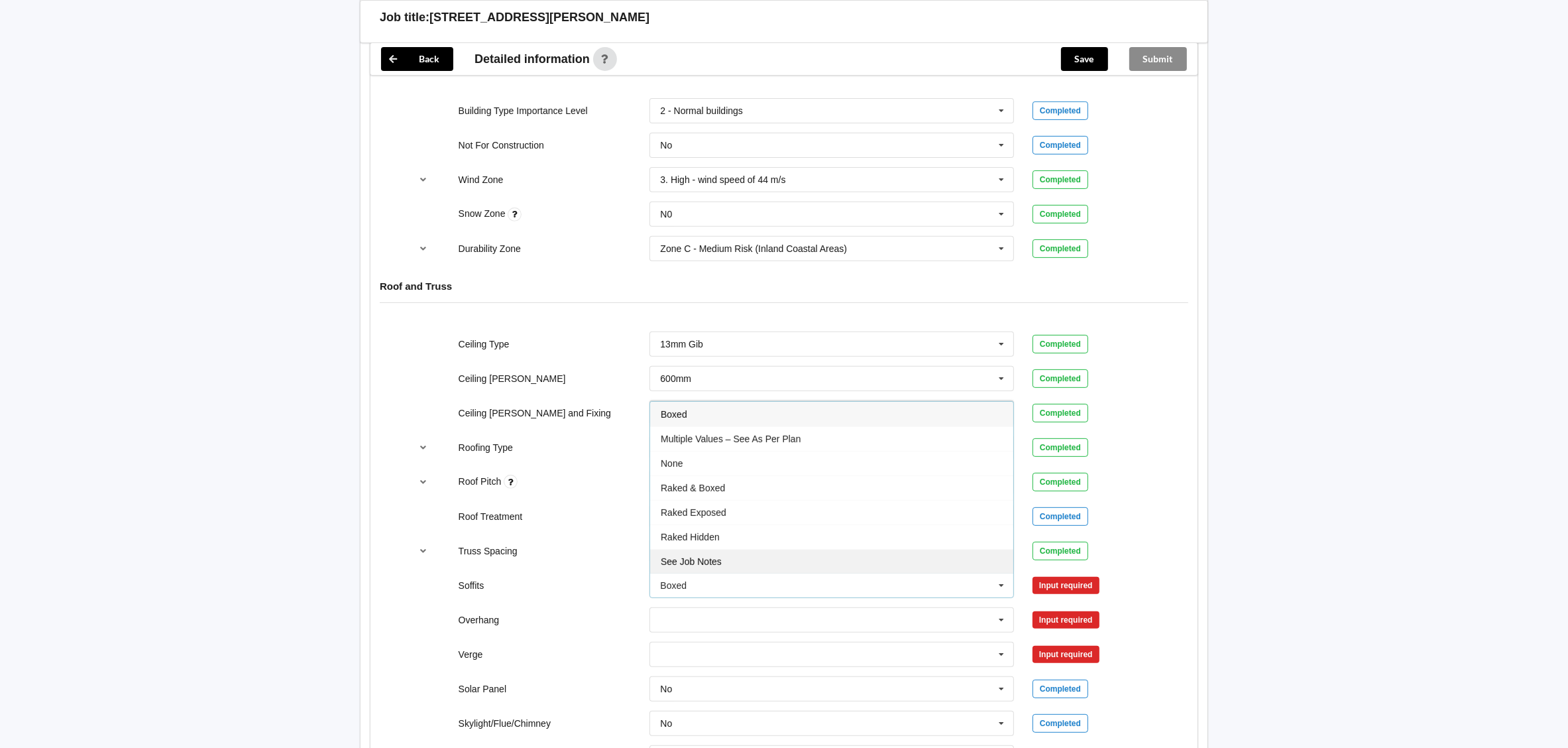
drag, startPoint x: 710, startPoint y: 574, endPoint x: 717, endPoint y: 574, distance: 7.0
click at [711, 574] on div "See Job Notes" at bounding box center [832, 561] width 363 height 25
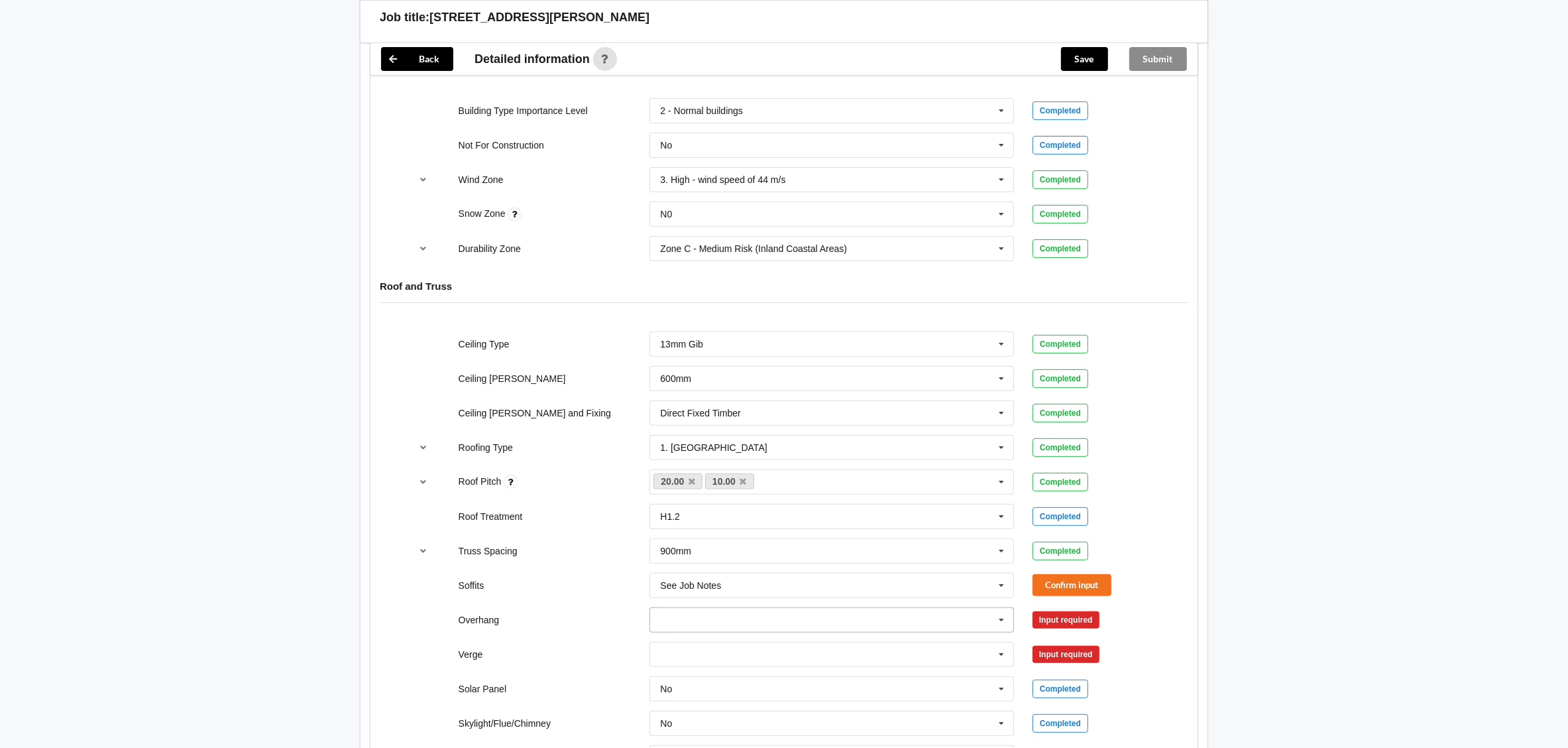
click at [731, 614] on input "text" at bounding box center [833, 620] width 363 height 24
click at [727, 603] on div "See Job Notes" at bounding box center [832, 596] width 363 height 25
click at [718, 660] on input "text" at bounding box center [833, 654] width 363 height 24
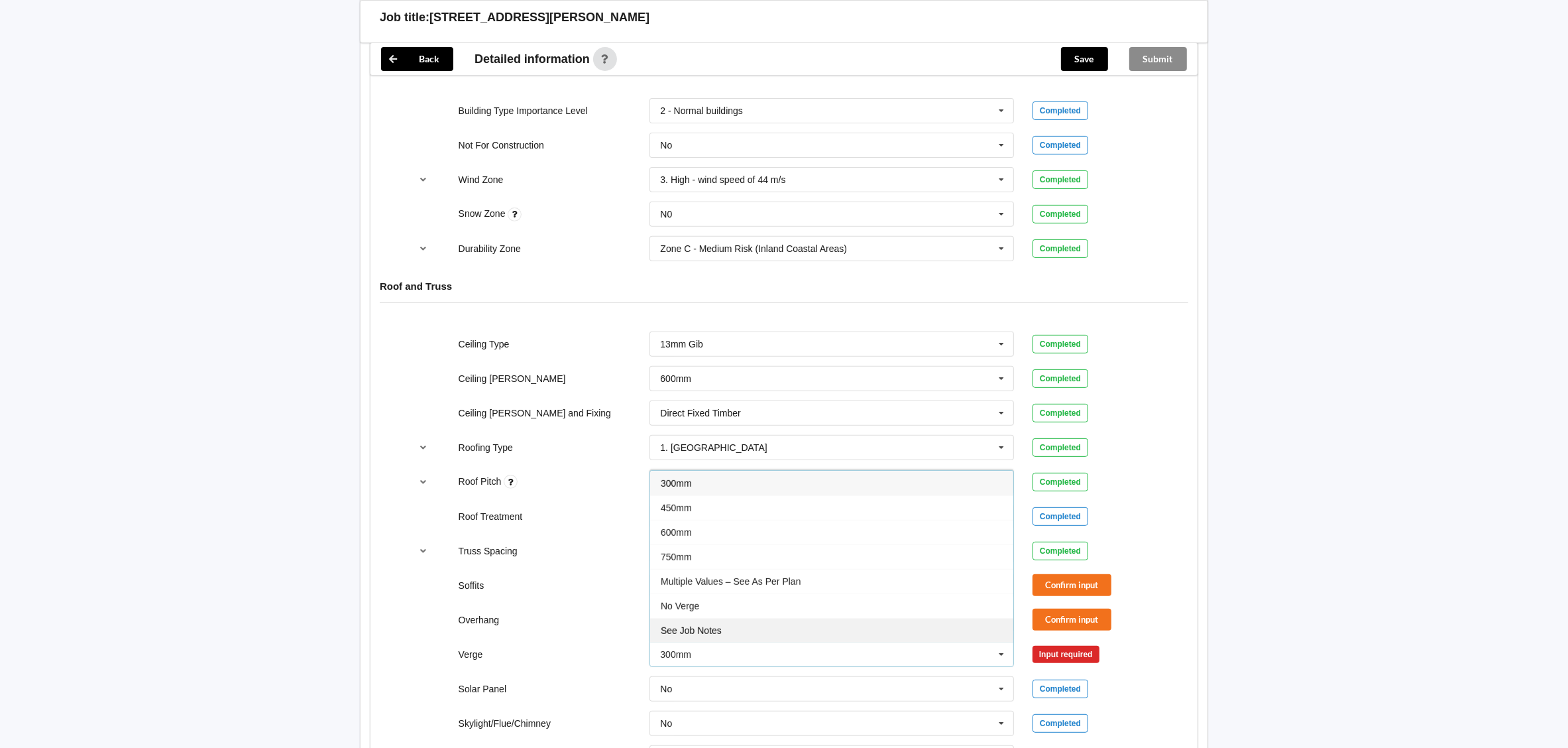
drag, startPoint x: 736, startPoint y: 640, endPoint x: 756, endPoint y: 639, distance: 20.0
click at [741, 639] on div "See Job Notes" at bounding box center [832, 630] width 363 height 25
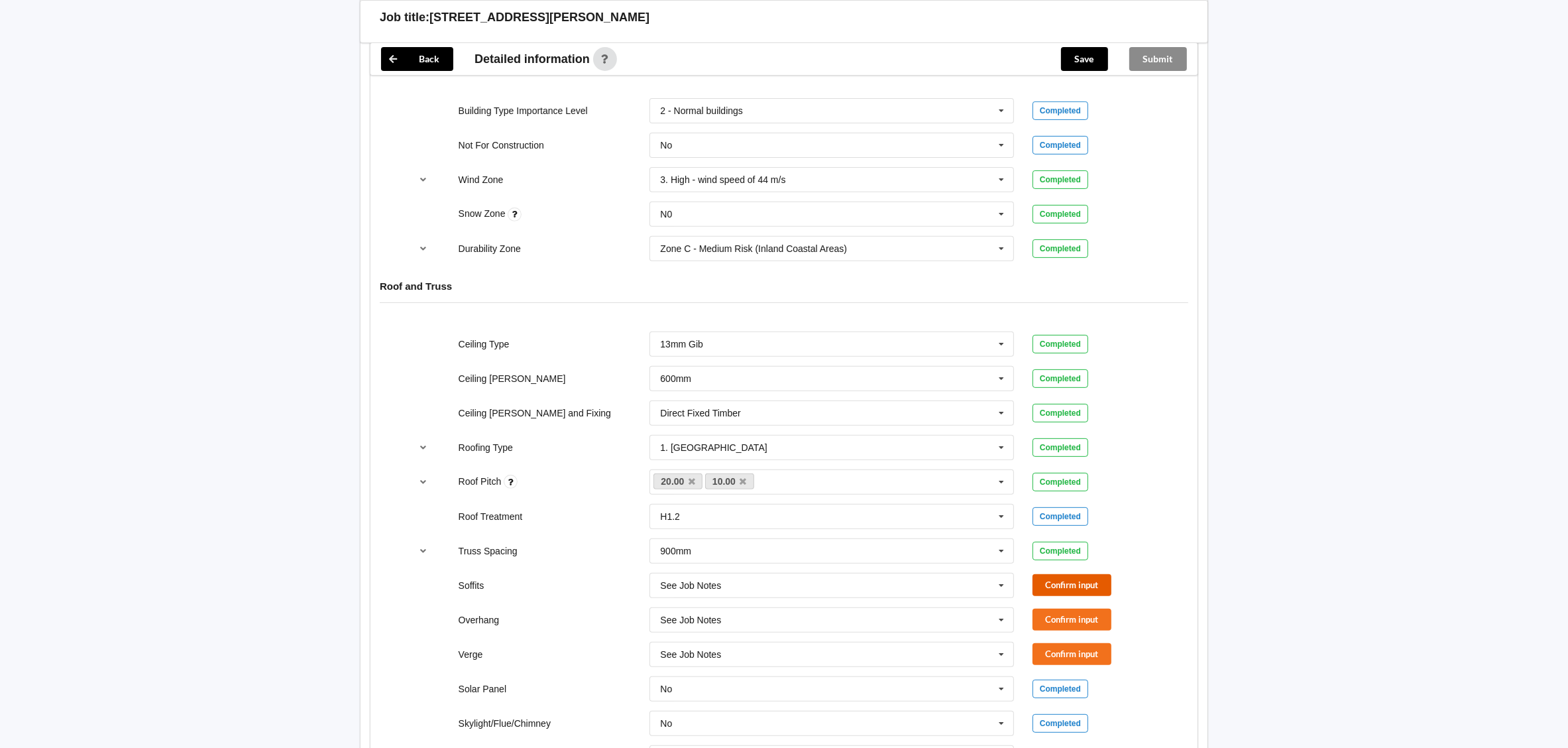
click at [1052, 588] on button "Confirm input" at bounding box center [1072, 584] width 79 height 22
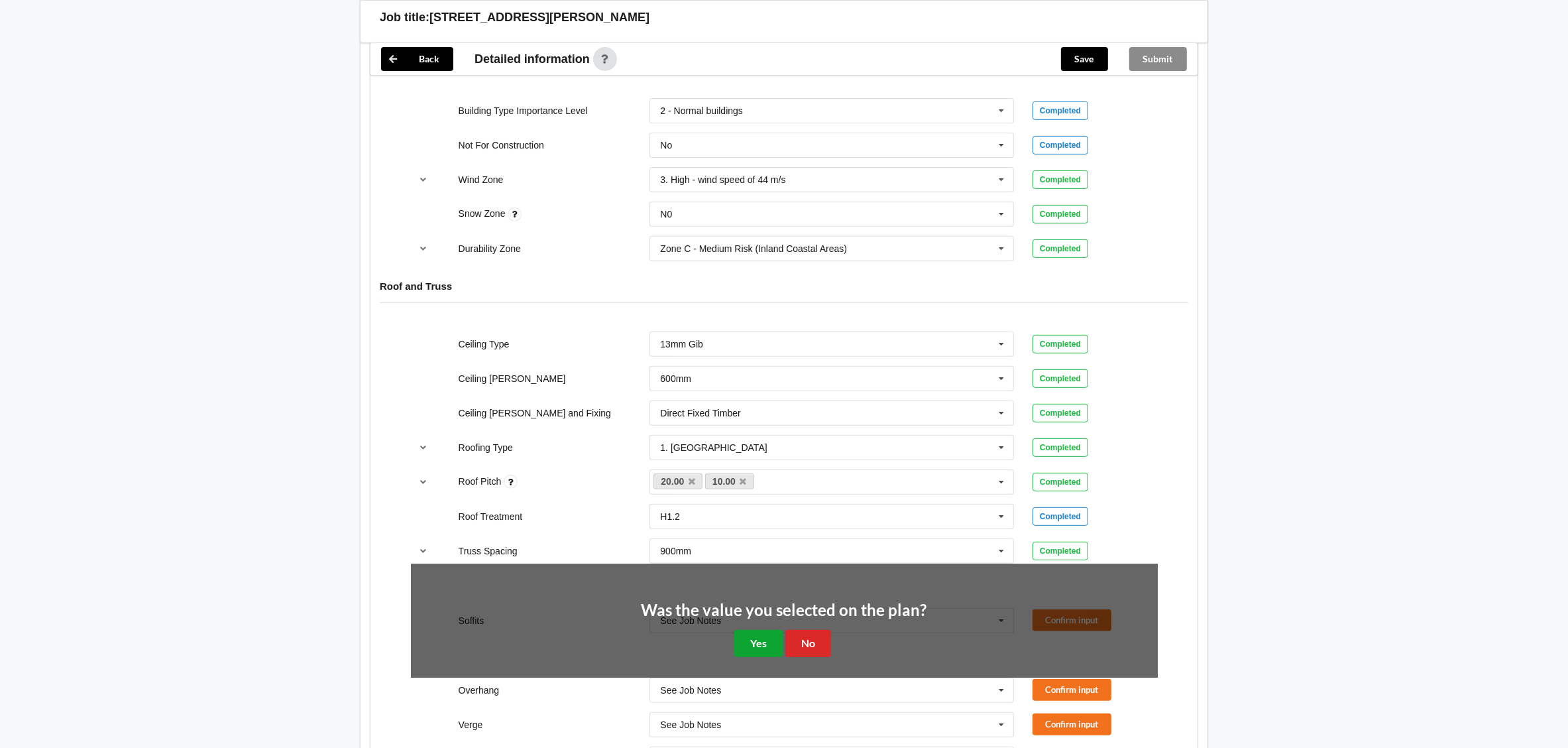
click at [745, 644] on button "Yes" at bounding box center [758, 644] width 49 height 27
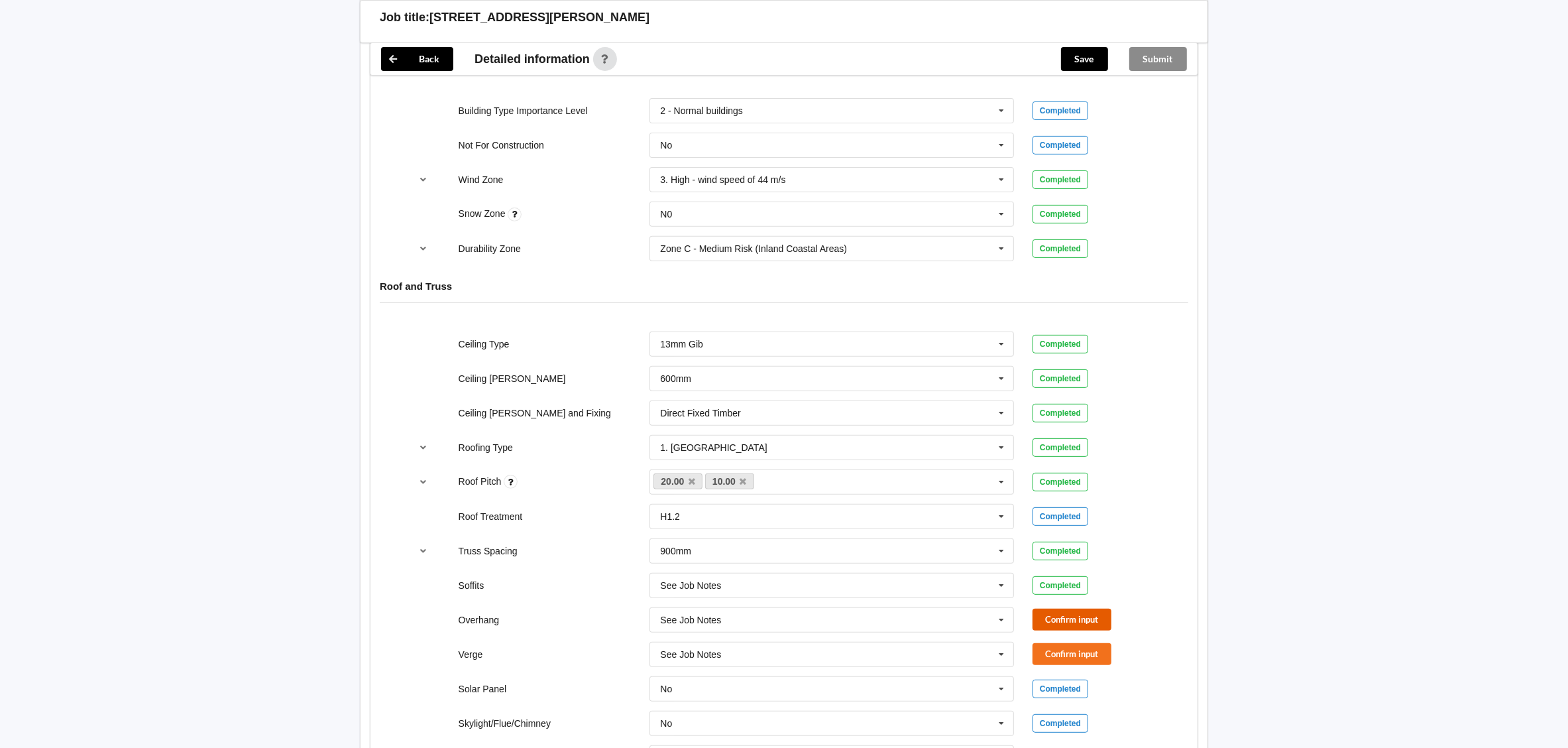
click at [1084, 626] on button "Confirm input" at bounding box center [1072, 619] width 79 height 22
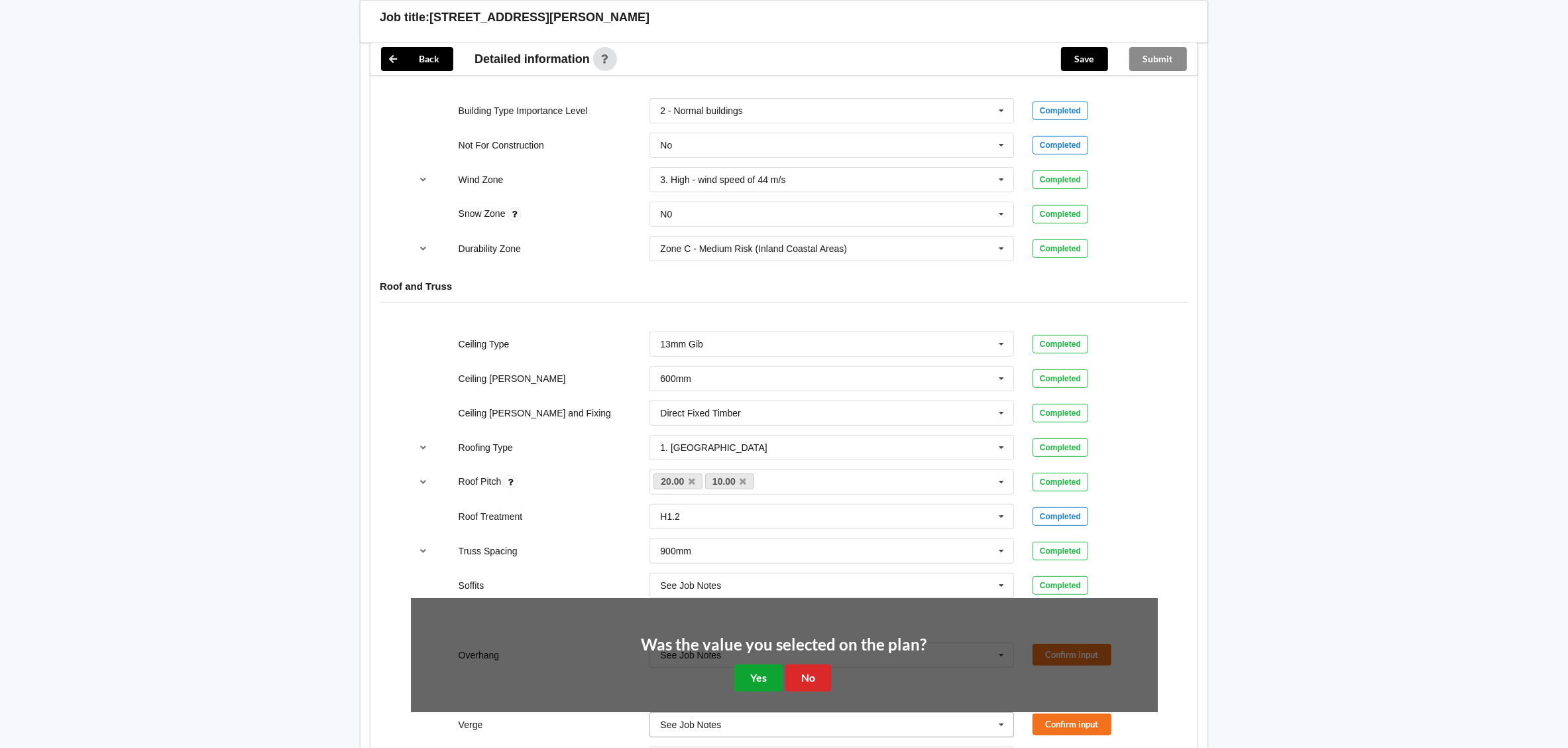
drag, startPoint x: 773, startPoint y: 677, endPoint x: 820, endPoint y: 661, distance: 49.6
click at [774, 677] on button "Yes" at bounding box center [758, 678] width 49 height 27
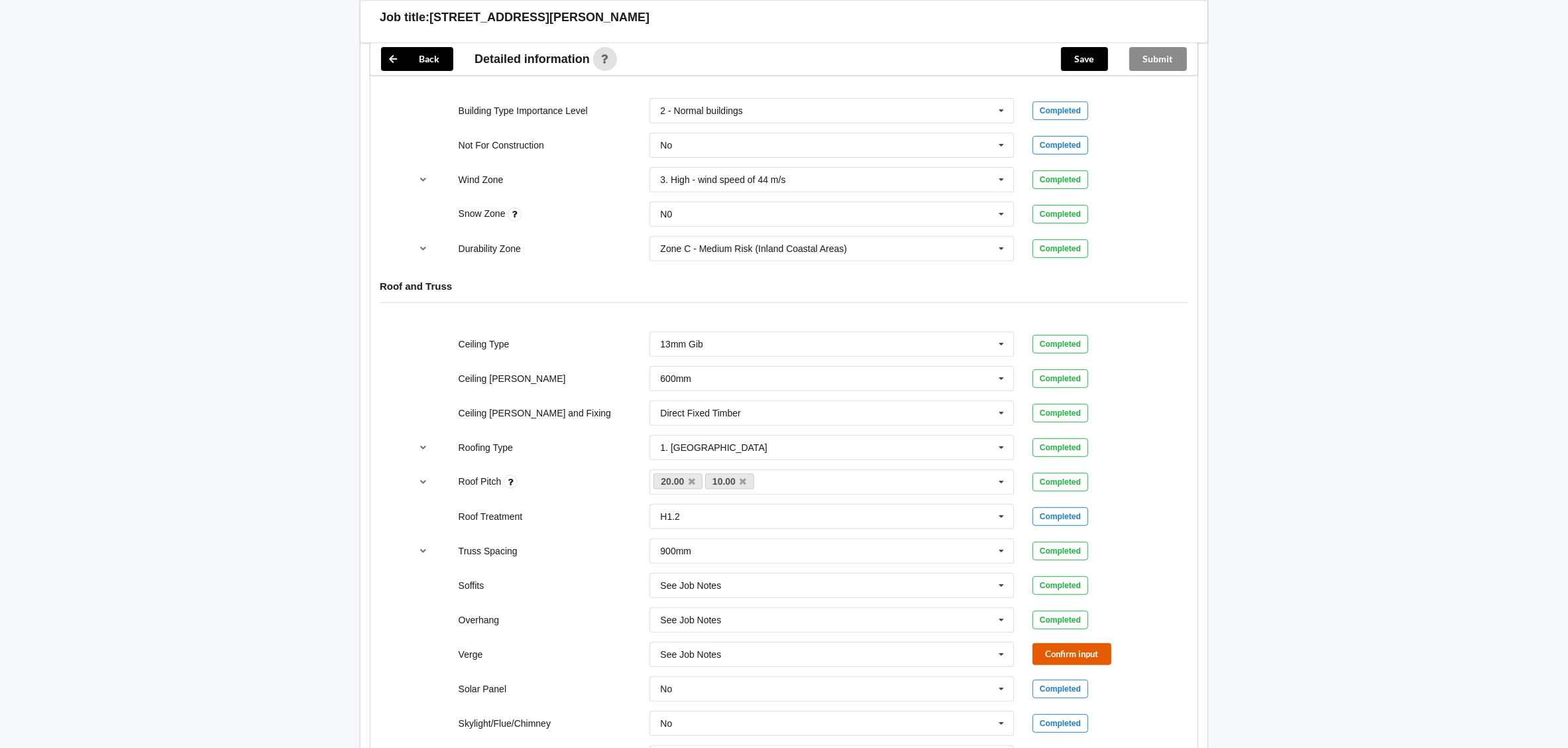
click at [1071, 656] on button "Confirm input" at bounding box center [1072, 654] width 79 height 22
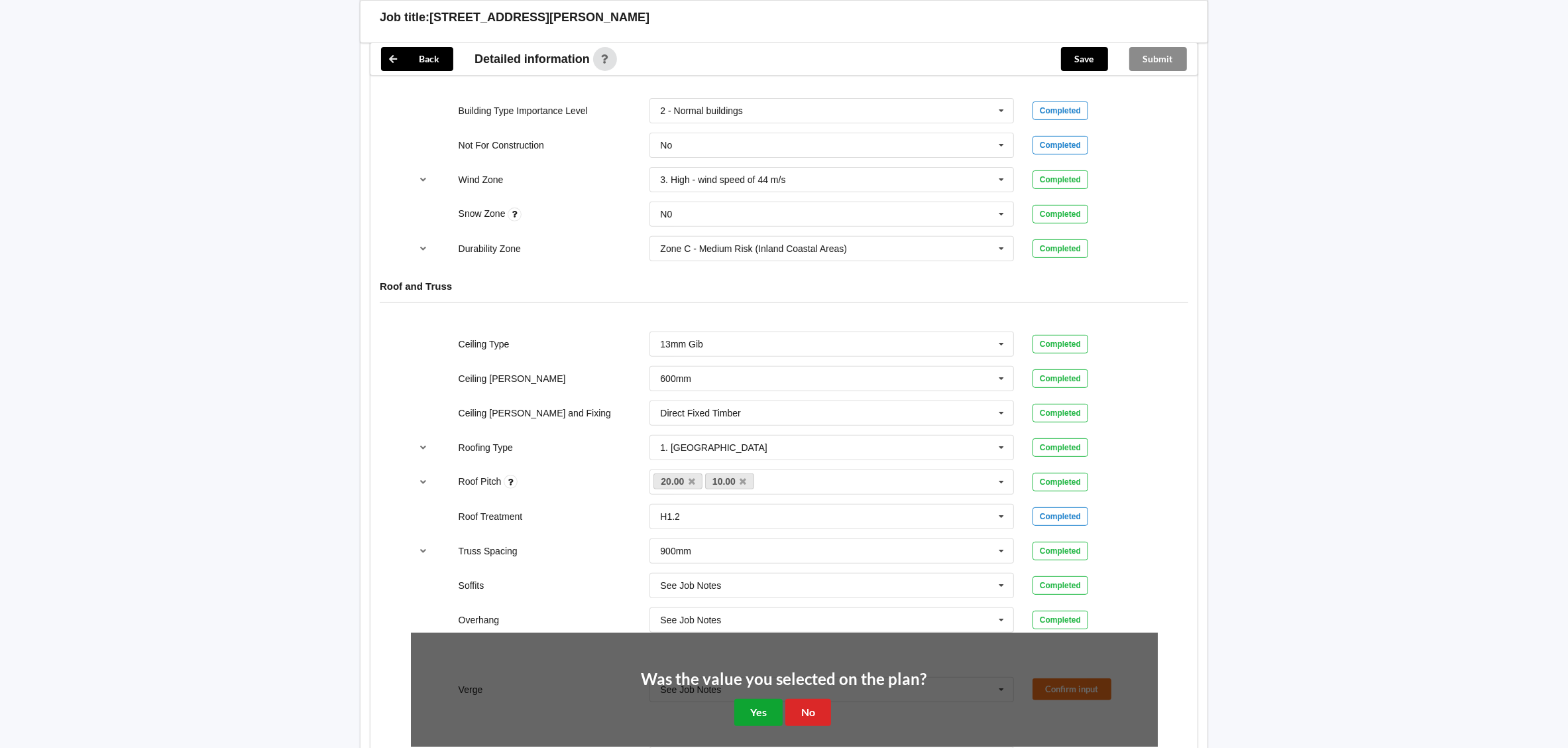
click at [764, 716] on button "Yes" at bounding box center [758, 713] width 49 height 27
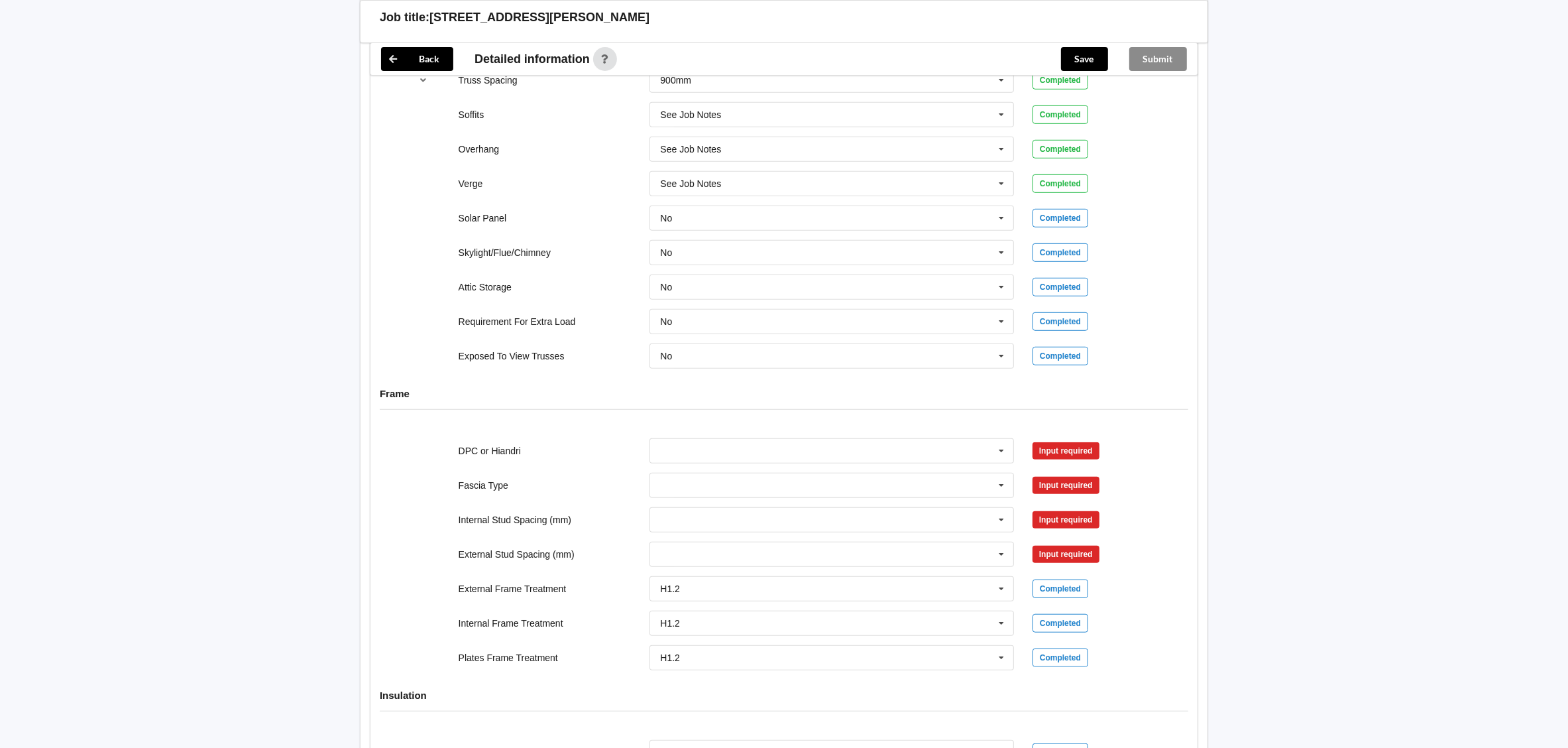
scroll to position [1093, 0]
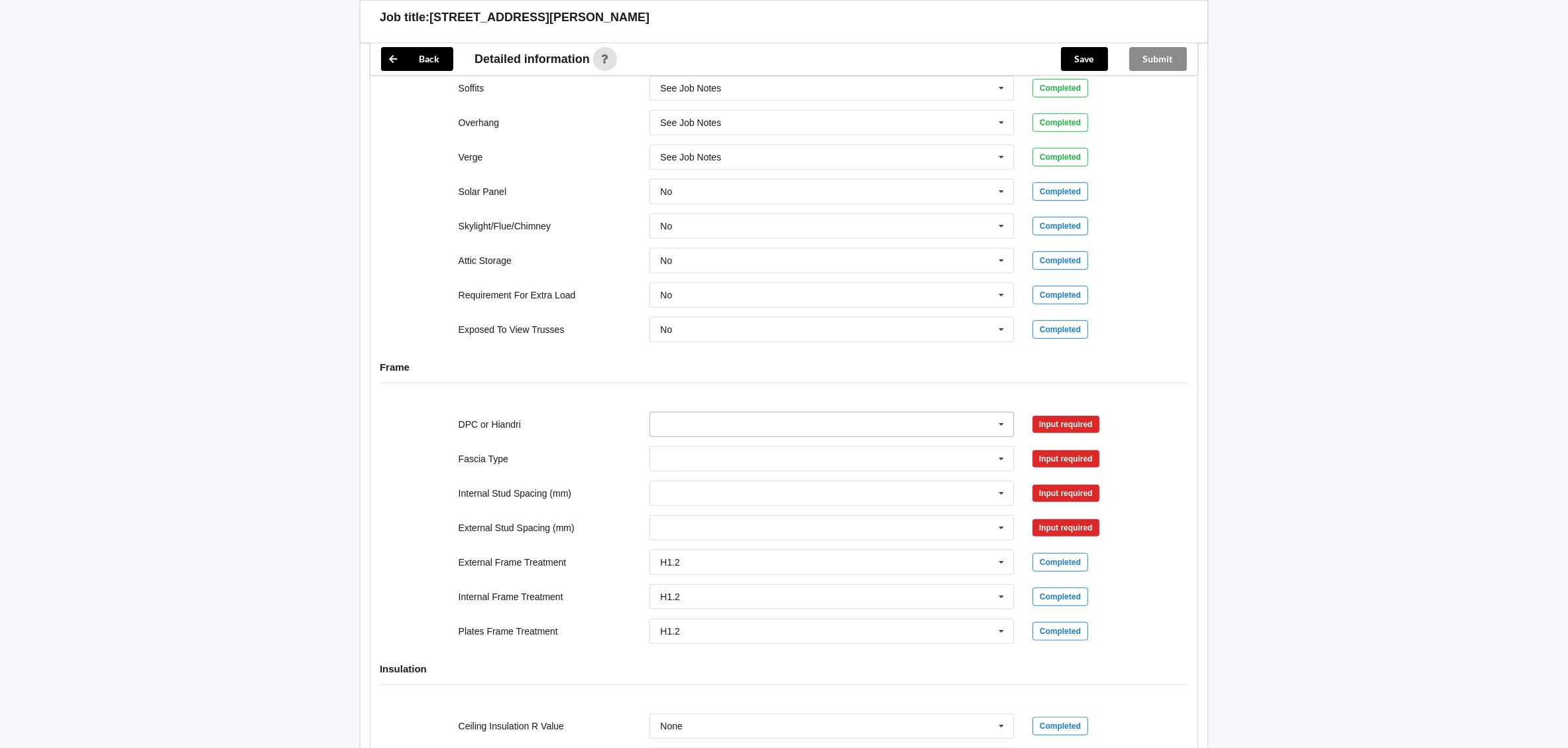
click at [728, 435] on input "text" at bounding box center [833, 424] width 363 height 24
drag, startPoint x: 710, startPoint y: 454, endPoint x: 1047, endPoint y: 443, distance: 337.2
click at [718, 453] on div "DPC Fitted" at bounding box center [832, 449] width 363 height 25
click at [1058, 429] on button "Confirm input" at bounding box center [1072, 424] width 79 height 22
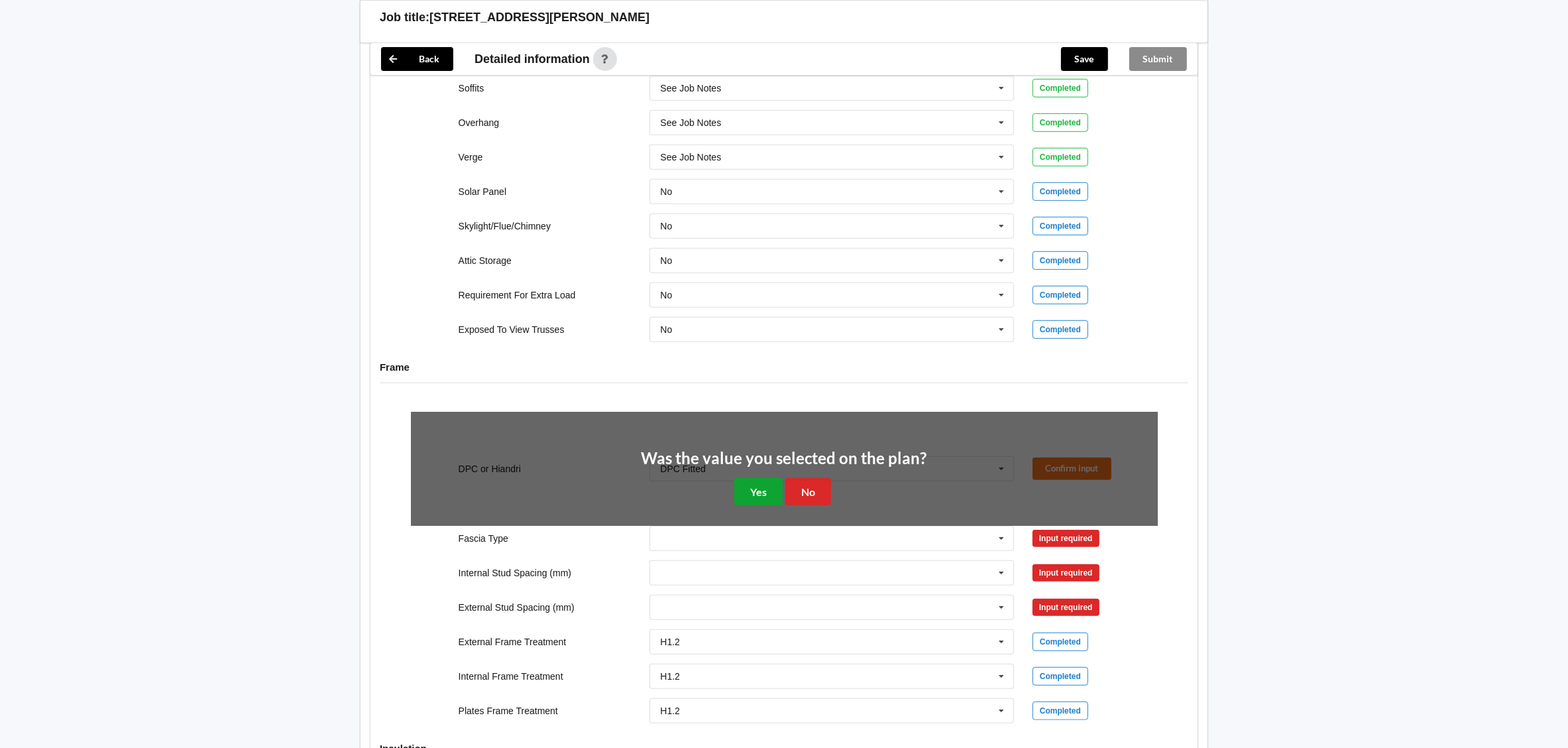
click at [759, 499] on button "Yes" at bounding box center [758, 492] width 49 height 27
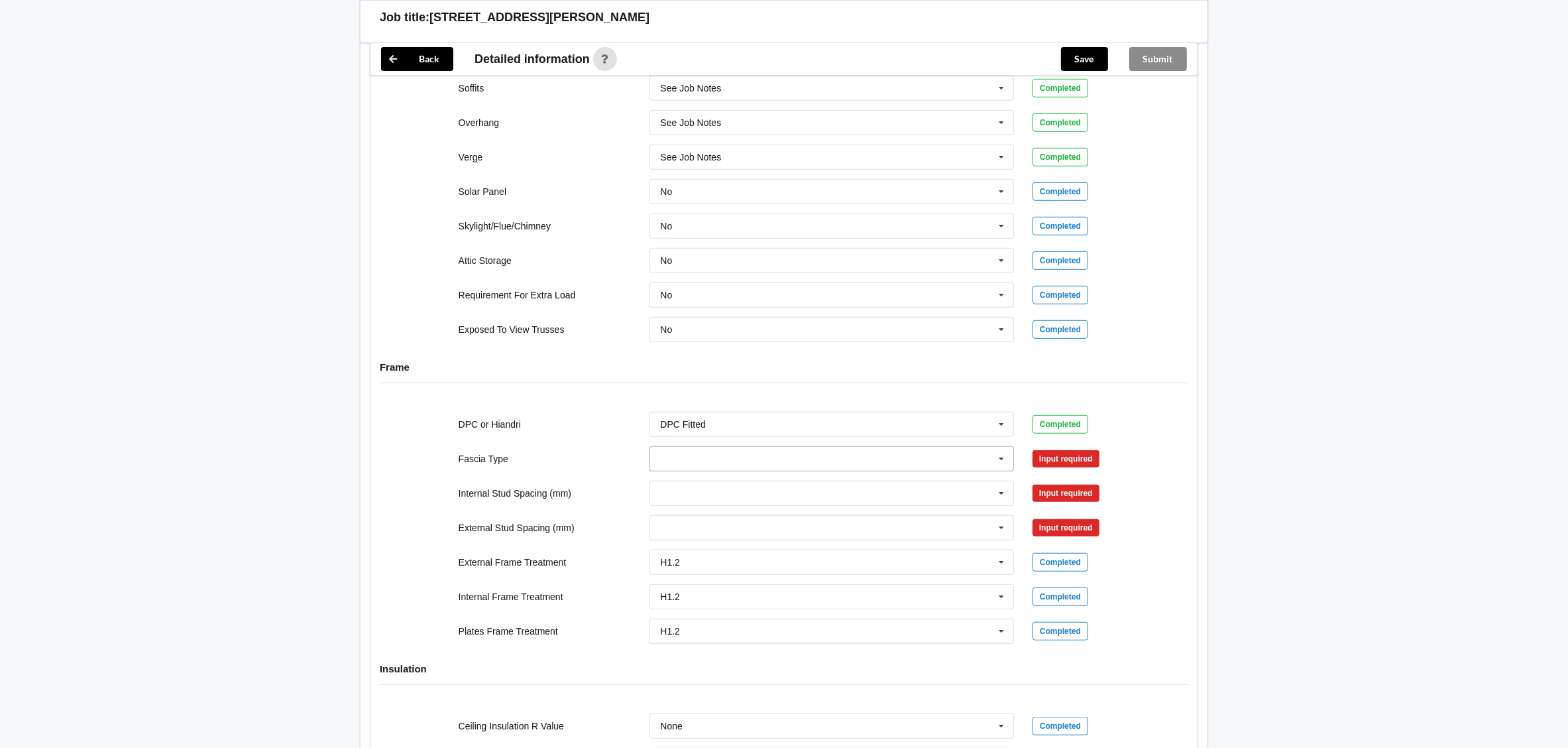
click at [777, 471] on input "text" at bounding box center [833, 458] width 363 height 24
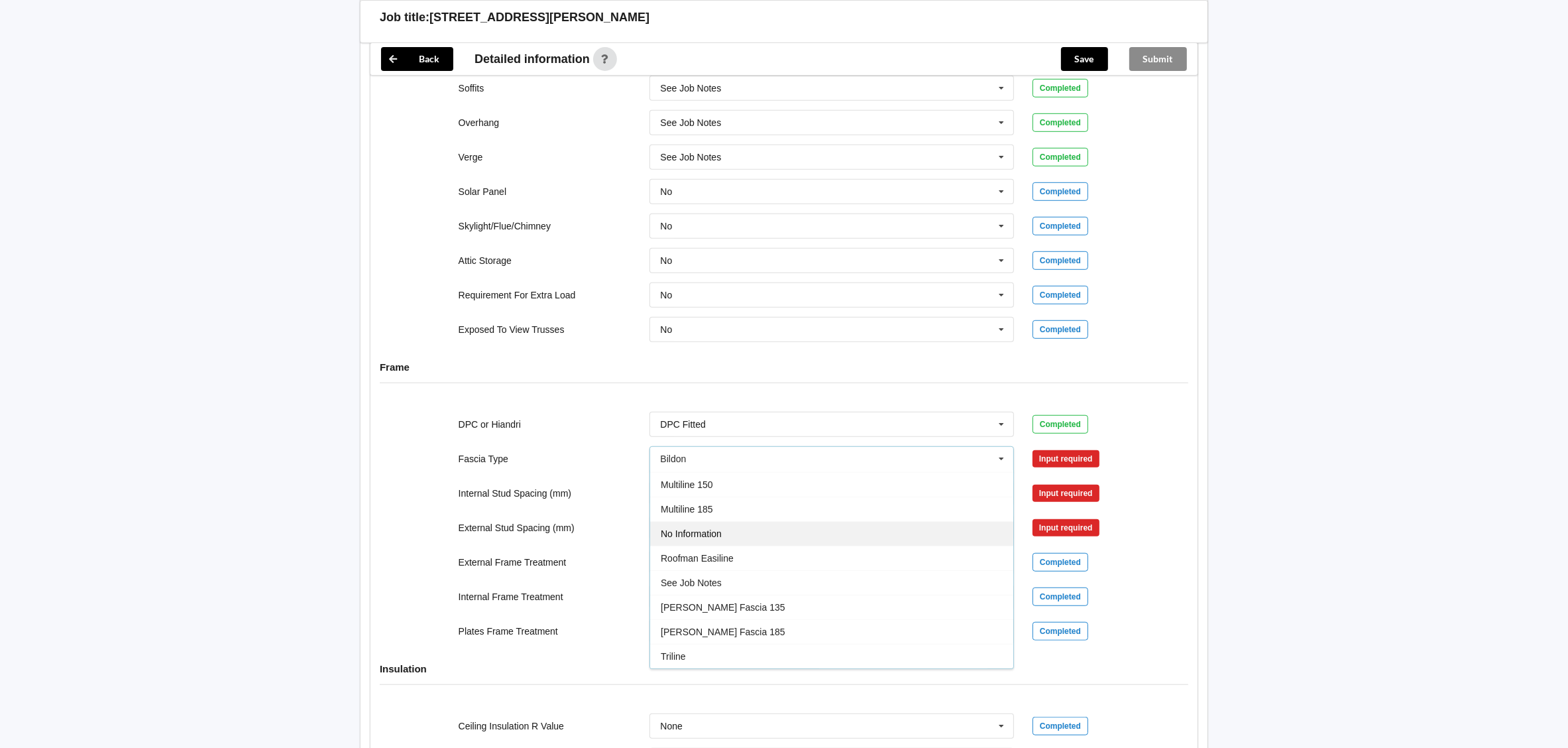
click at [751, 542] on div "No Information" at bounding box center [832, 534] width 363 height 25
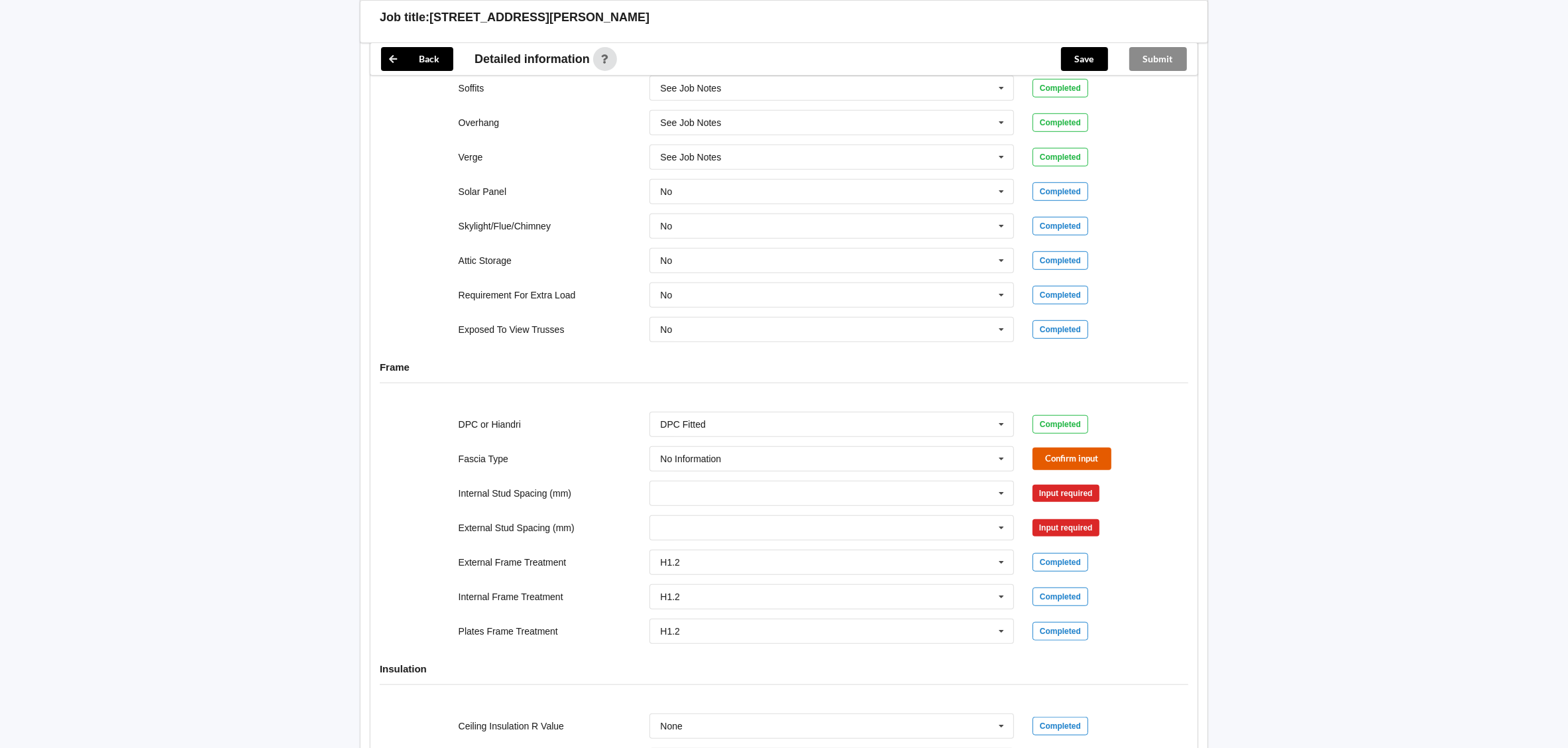
click at [1087, 469] on button "Confirm input" at bounding box center [1072, 458] width 79 height 22
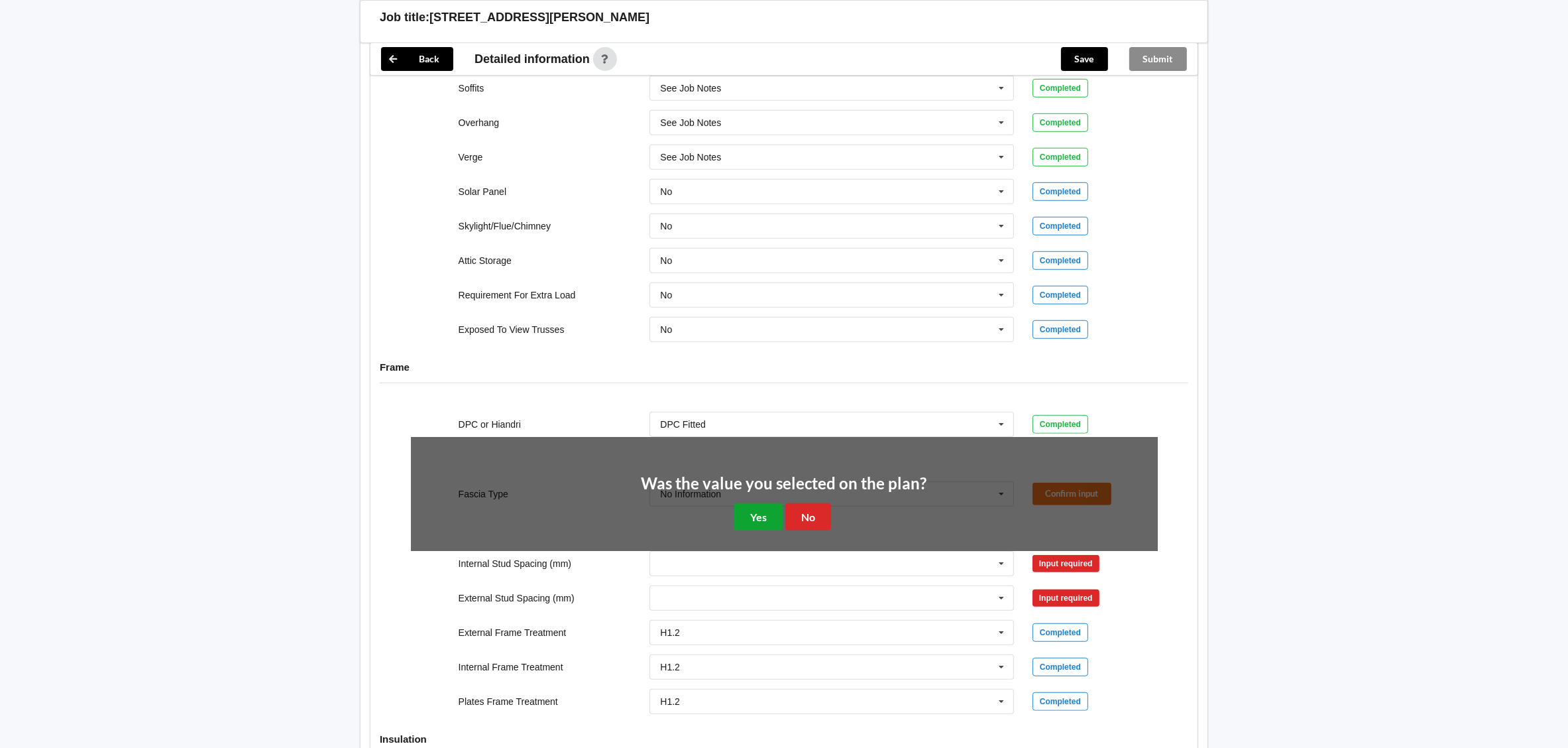
click at [751, 519] on button "Yes" at bounding box center [758, 517] width 49 height 27
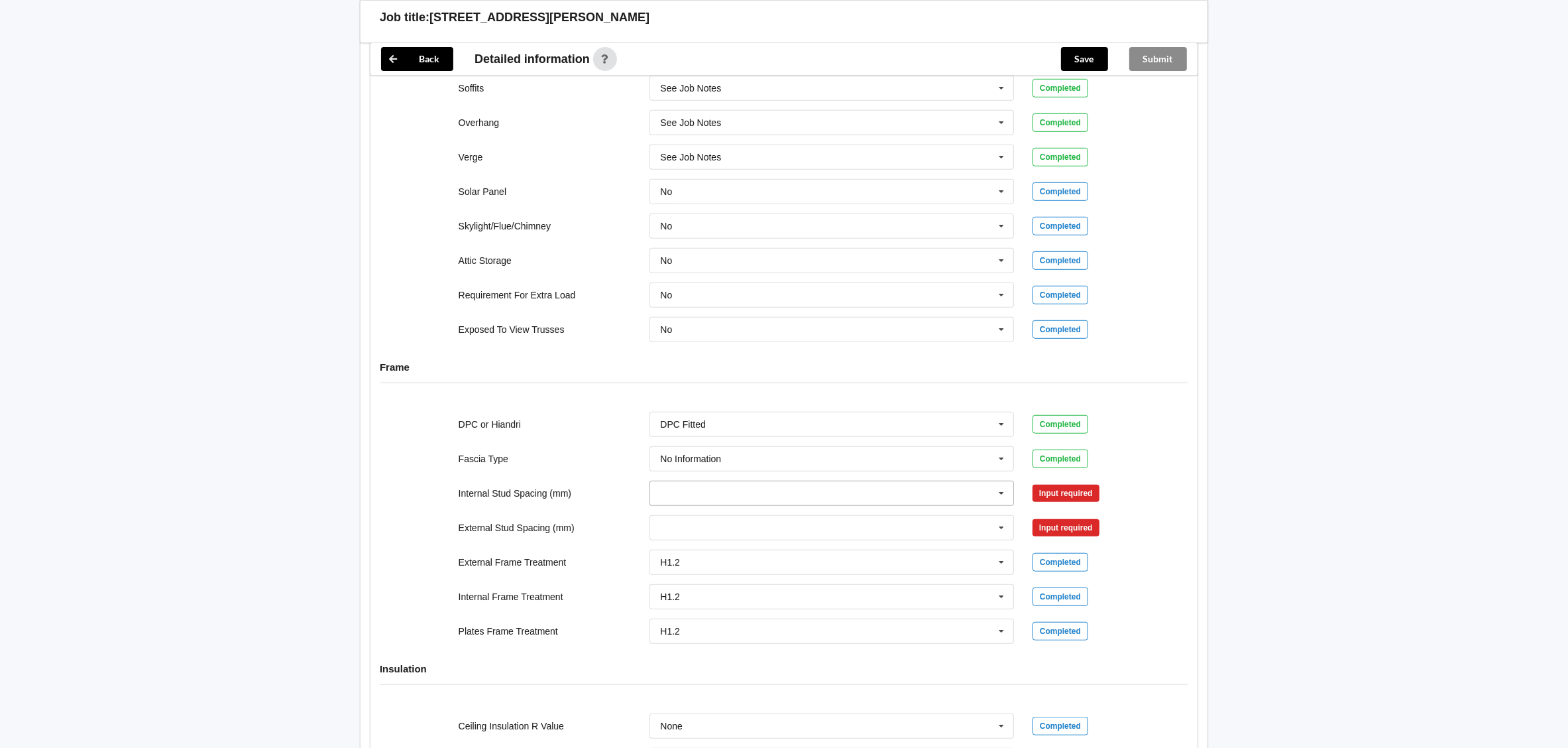
click at [794, 505] on input "text" at bounding box center [833, 493] width 363 height 24
click at [760, 694] on div "See Job Notes" at bounding box center [832, 690] width 363 height 25
click at [1068, 496] on button "Confirm input" at bounding box center [1072, 493] width 79 height 22
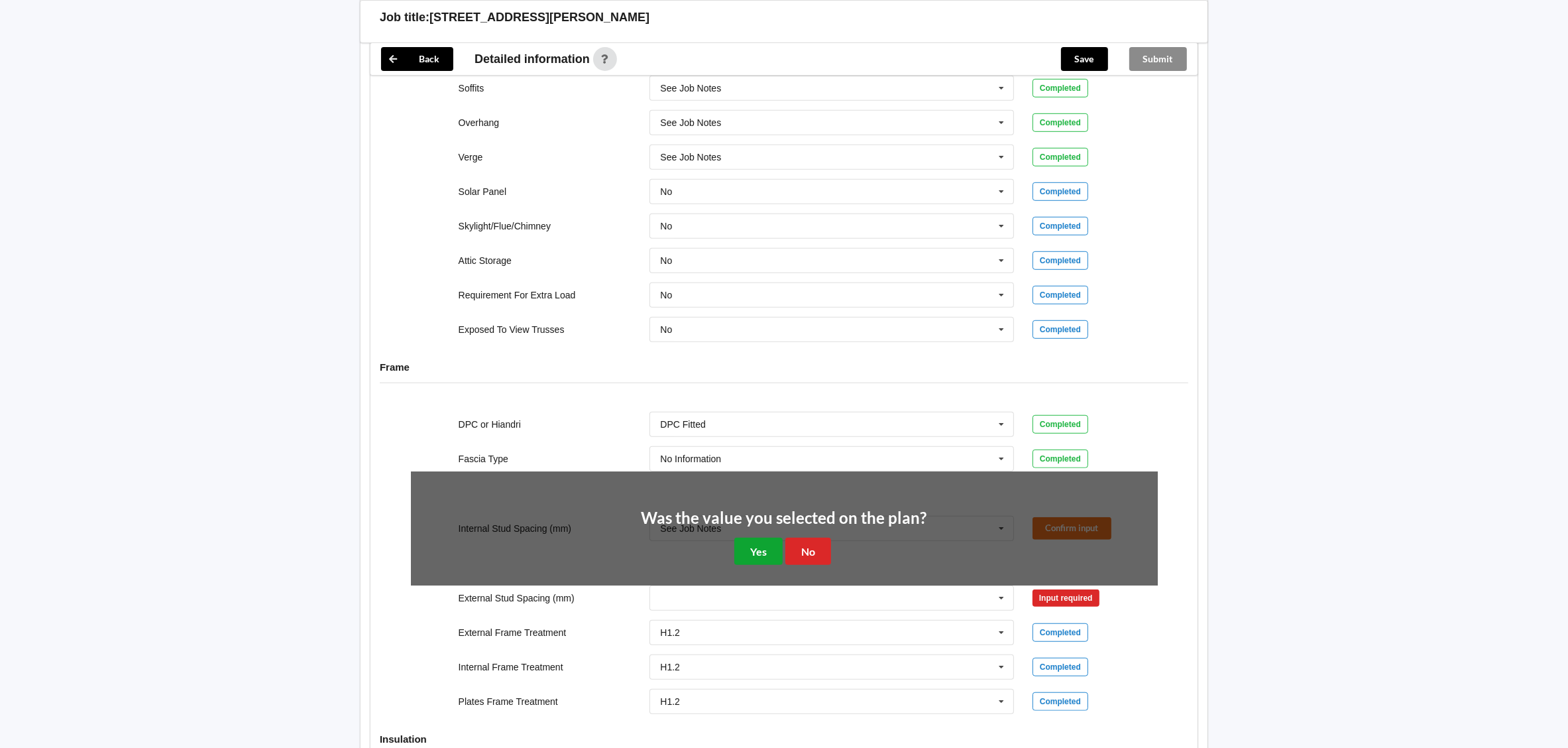
click at [747, 555] on button "Yes" at bounding box center [758, 551] width 49 height 27
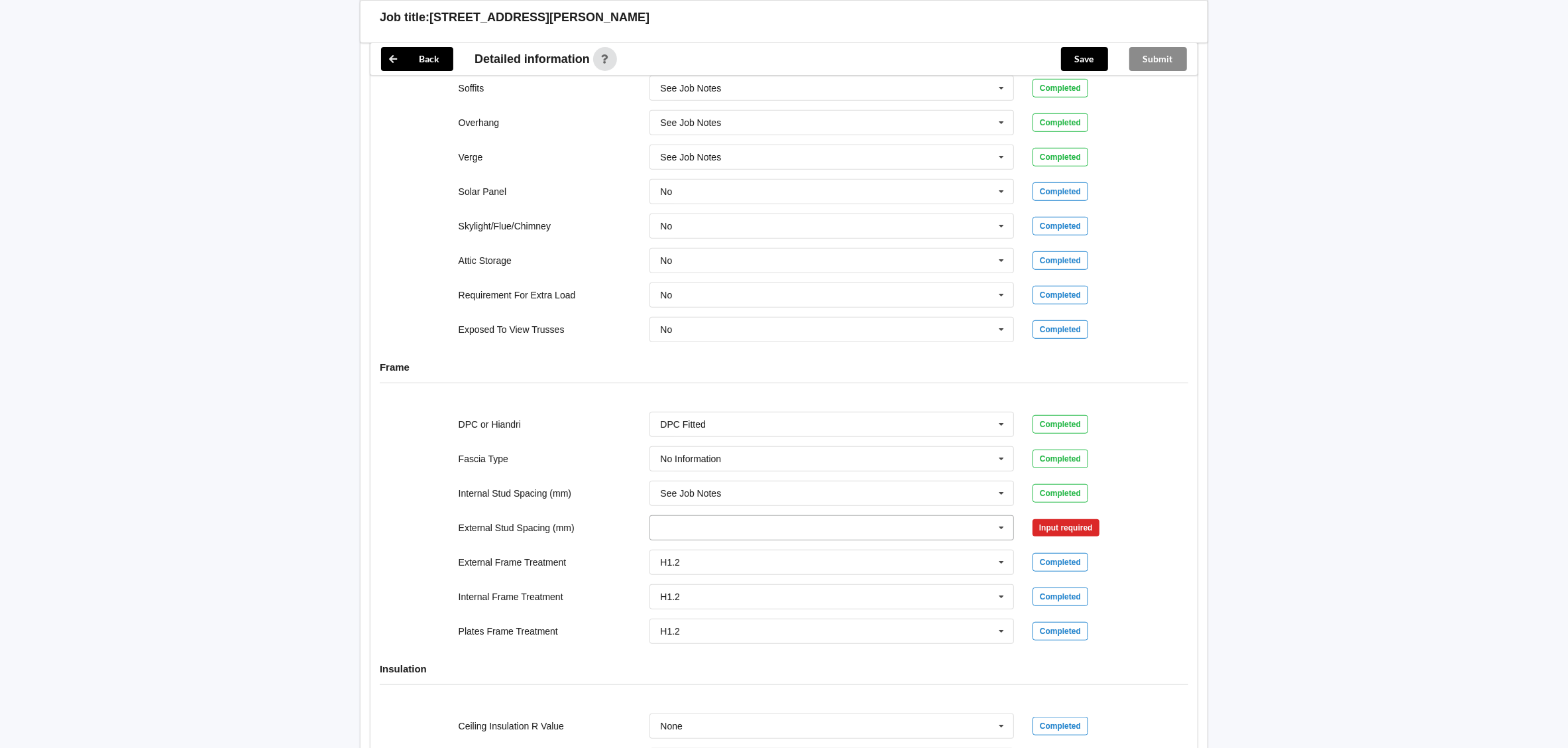
click at [771, 533] on input "text" at bounding box center [833, 527] width 363 height 24
click at [775, 725] on div "See Job Notes" at bounding box center [832, 725] width 363 height 25
click at [1069, 539] on button "Confirm input" at bounding box center [1072, 527] width 79 height 22
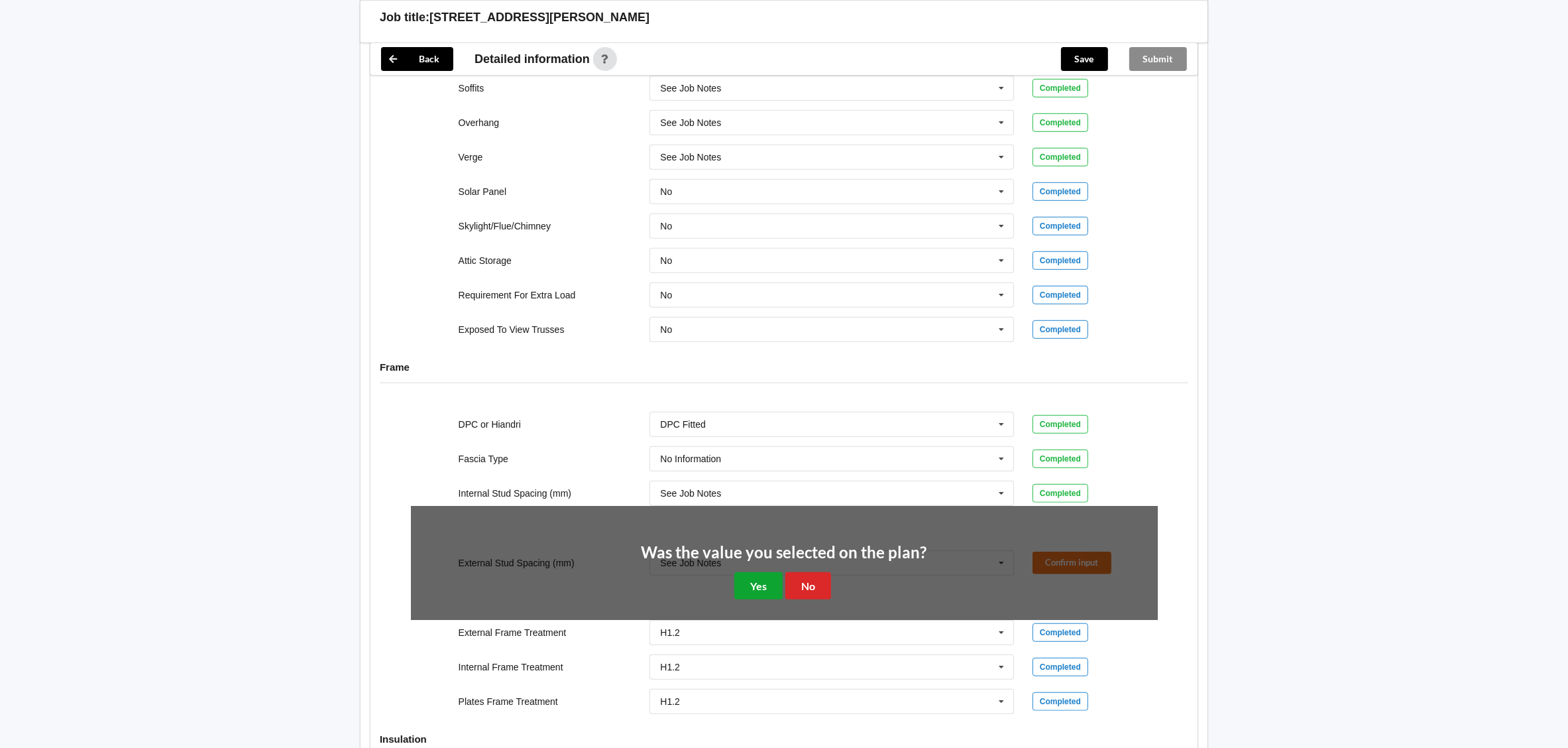
click at [754, 600] on button "Yes" at bounding box center [758, 585] width 49 height 27
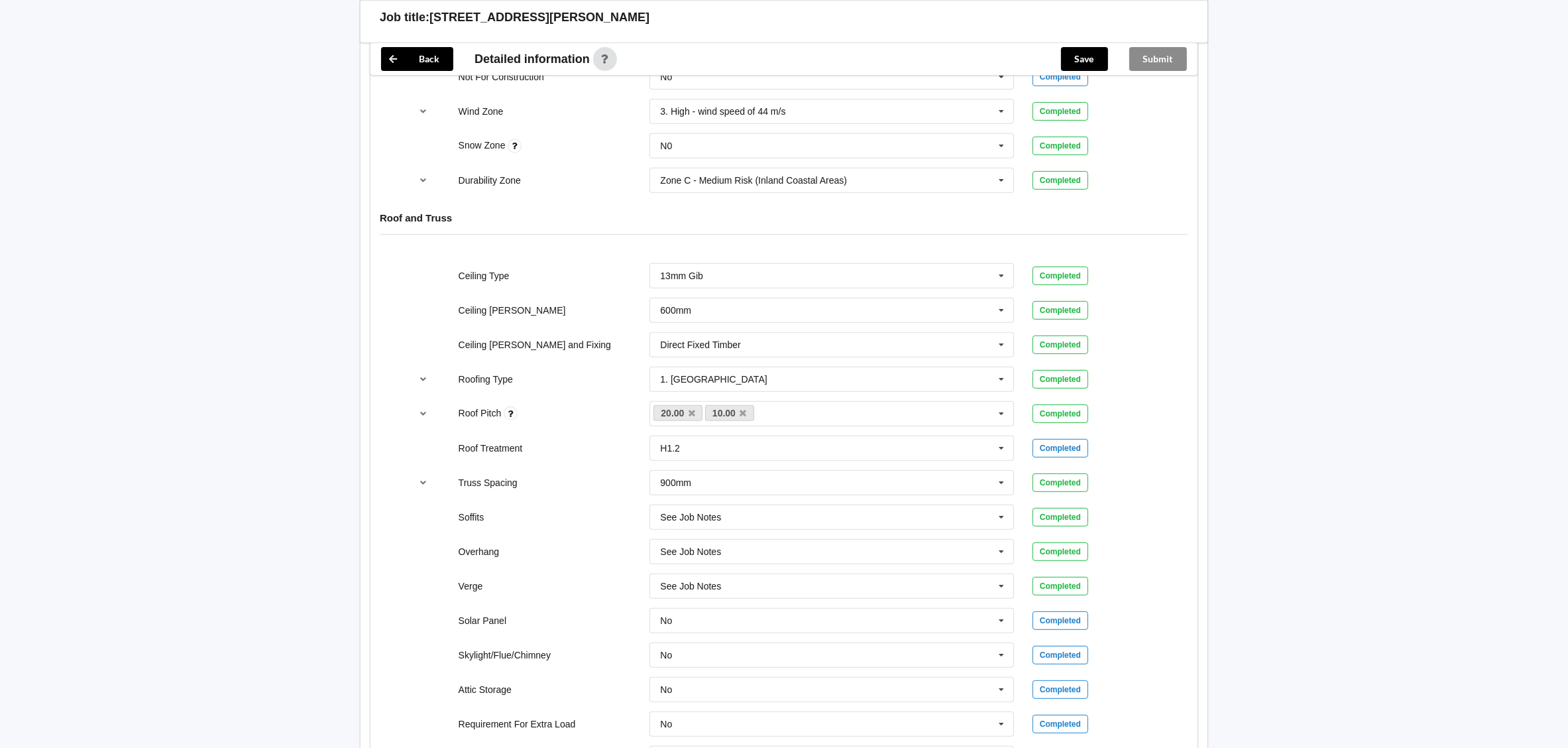
scroll to position [695, 0]
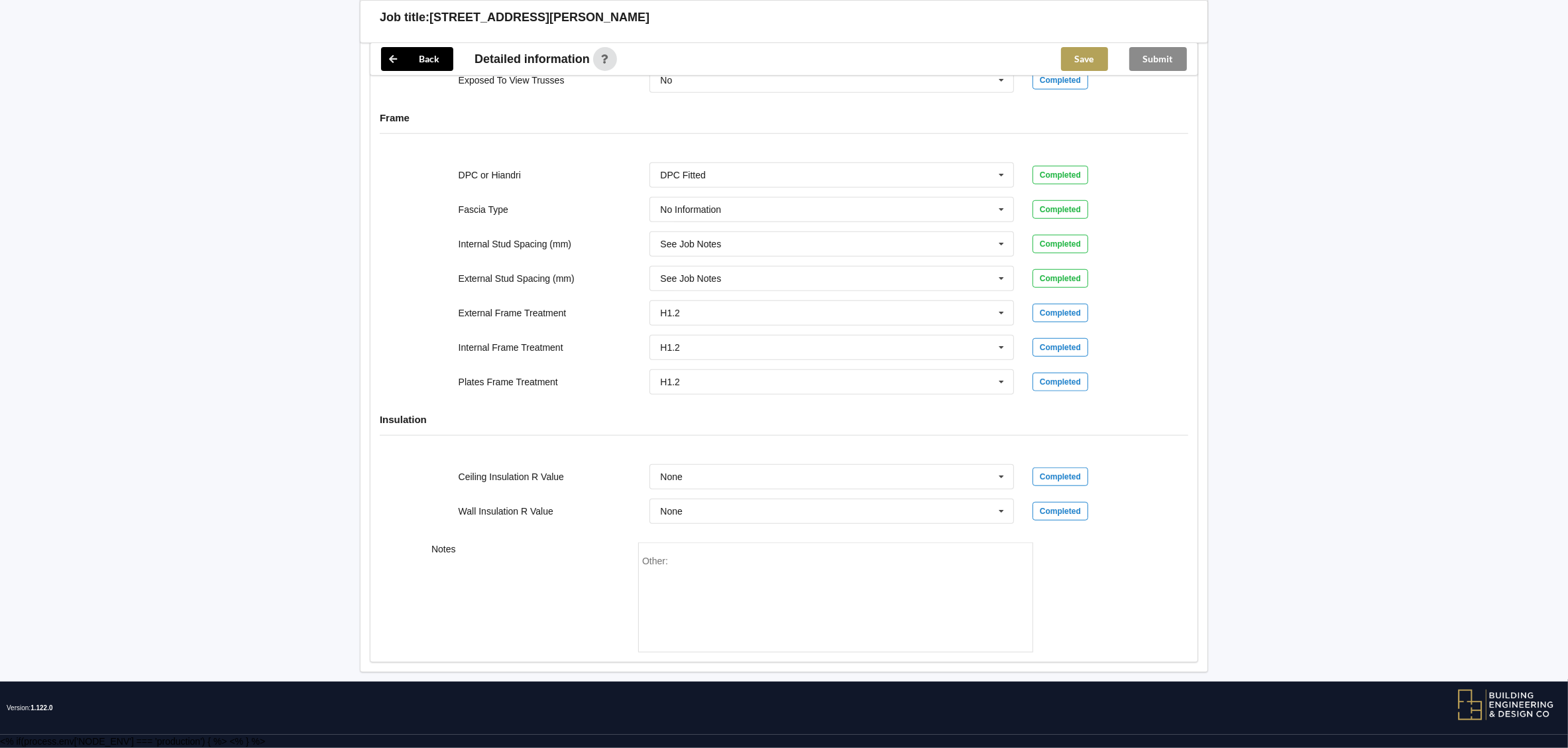
click at [1093, 51] on button "Save" at bounding box center [1084, 58] width 47 height 24
click at [1172, 55] on button "Submit" at bounding box center [1158, 58] width 57 height 24
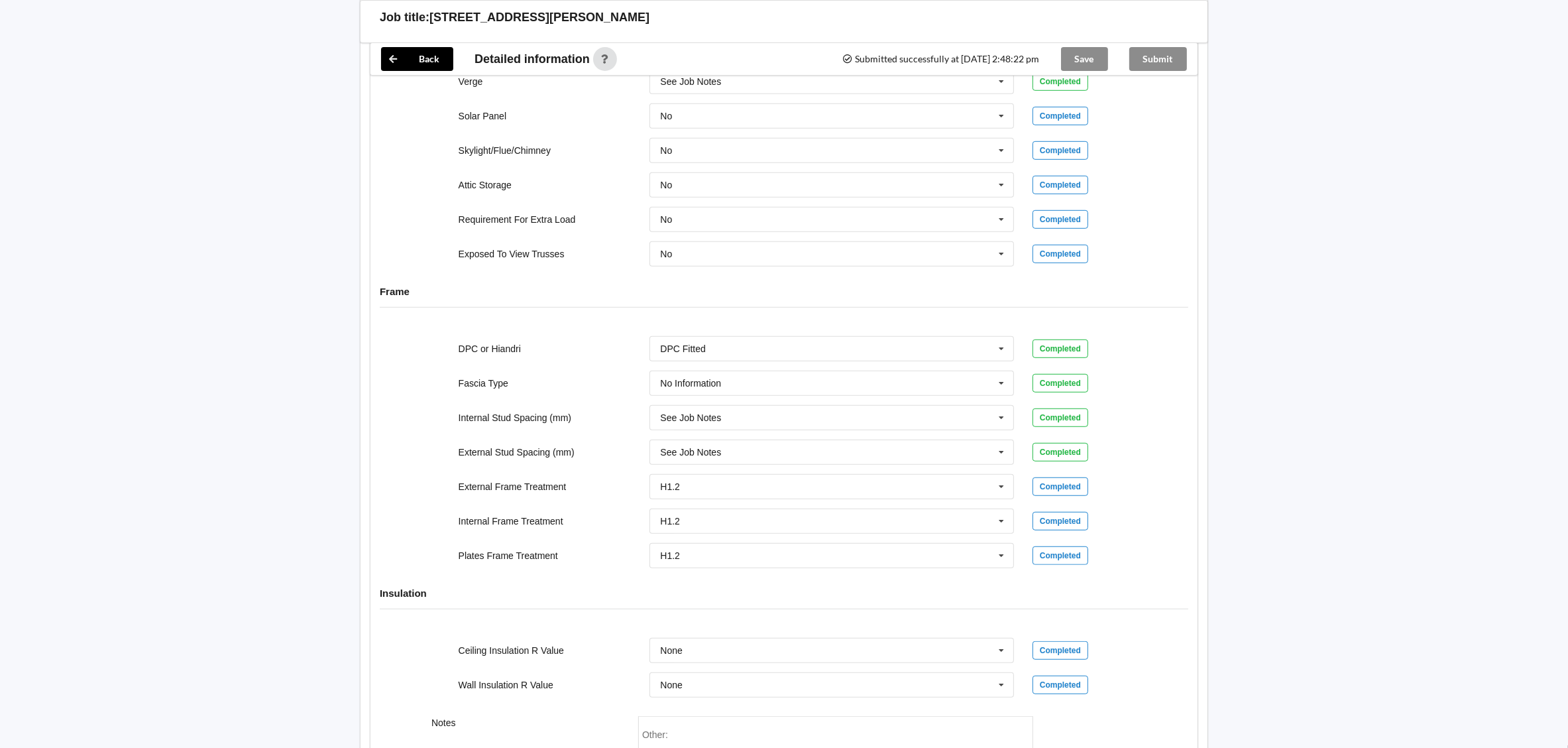
scroll to position [1093, 0]
